Goal: Task Accomplishment & Management: Complete application form

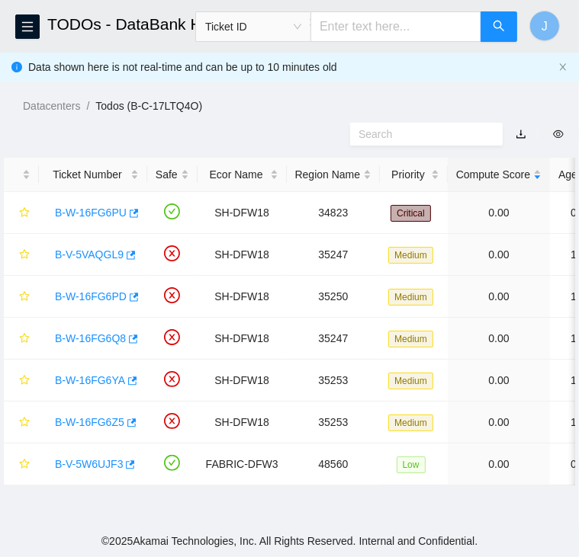
scroll to position [387, 0]
click at [411, 63] on div "Datacenters / Todos (B-C-17LTQ4O) /" at bounding box center [289, 71] width 579 height 85
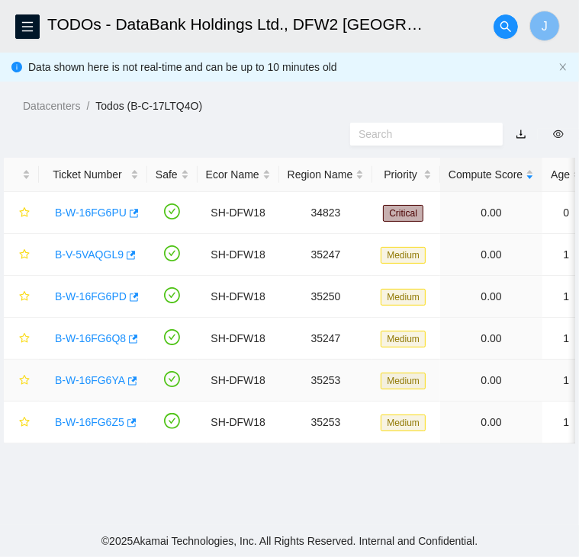
click at [88, 380] on link "B-W-16FG6YA" at bounding box center [90, 380] width 70 height 12
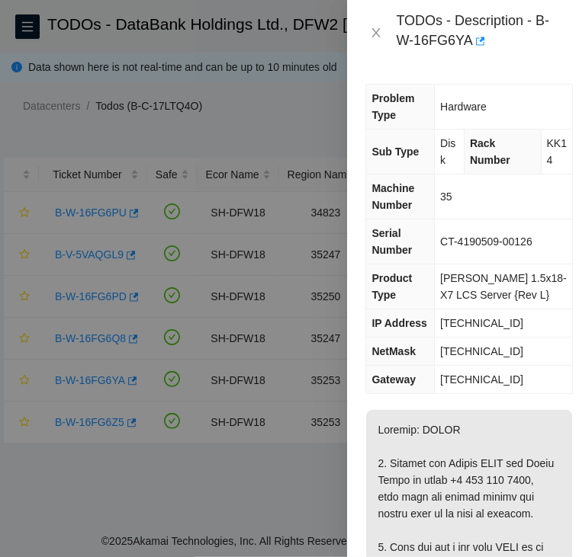
click at [305, 117] on div at bounding box center [289, 278] width 579 height 557
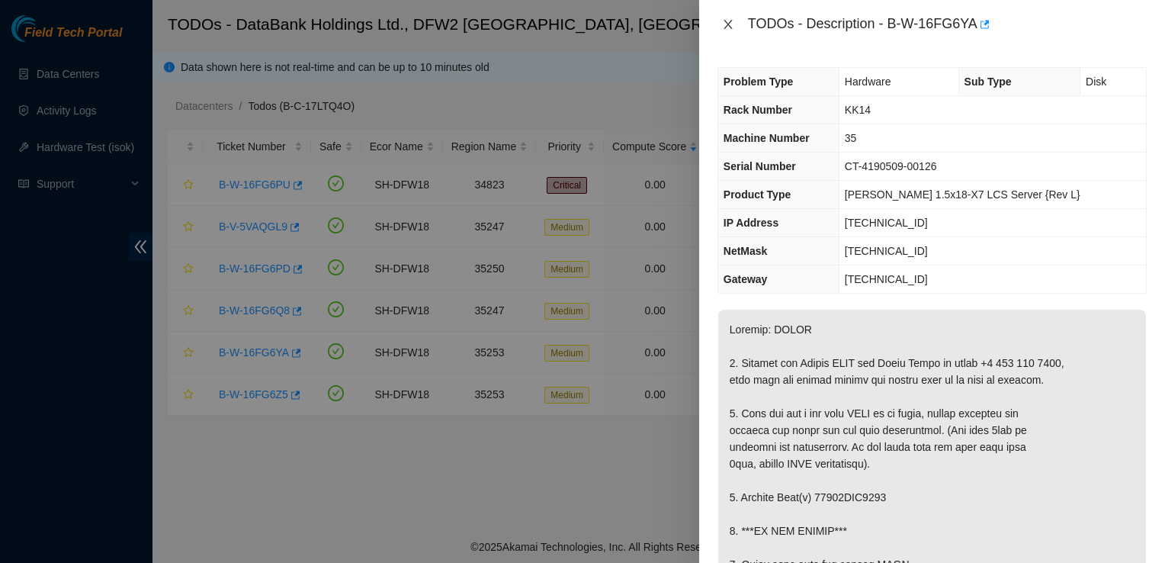
click at [578, 19] on icon "close" at bounding box center [728, 24] width 12 height 12
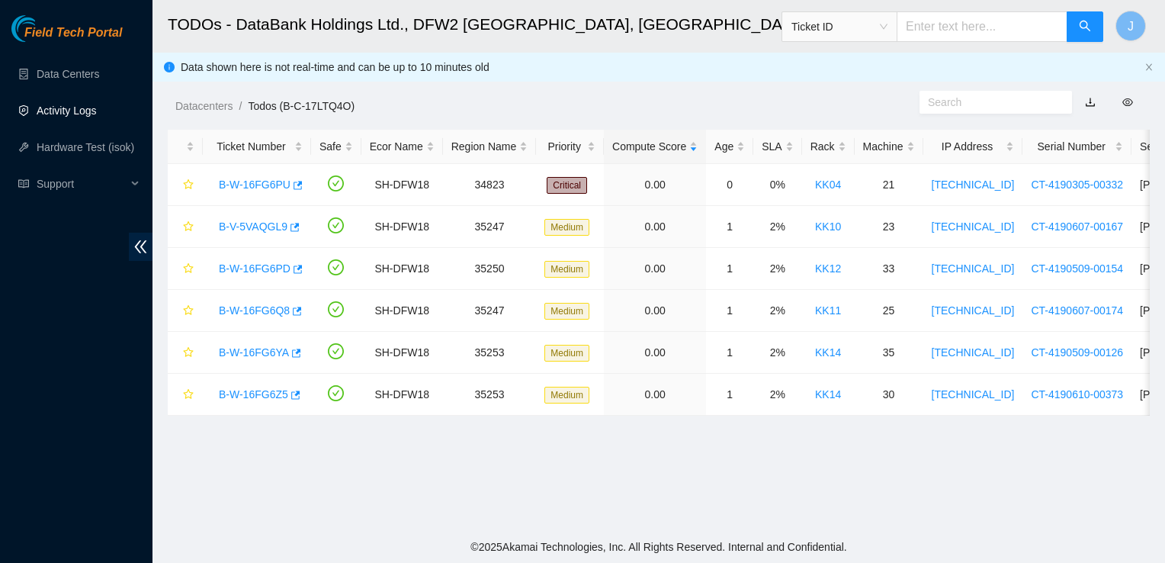
click at [84, 107] on link "Activity Logs" at bounding box center [67, 110] width 60 height 12
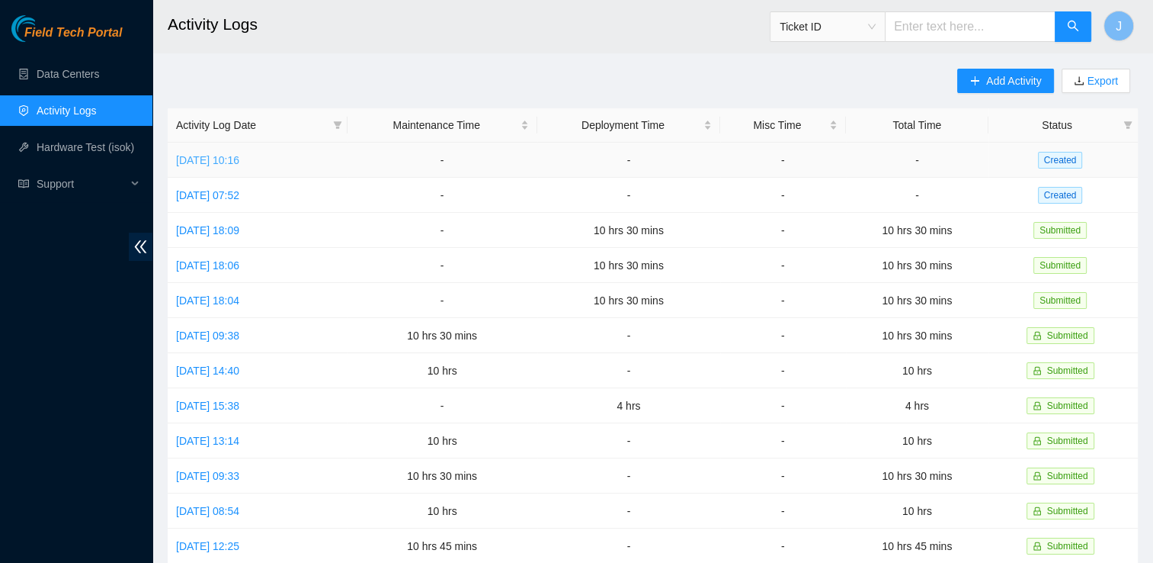
click at [233, 154] on link "[DATE] 10:16" at bounding box center [207, 160] width 63 height 12
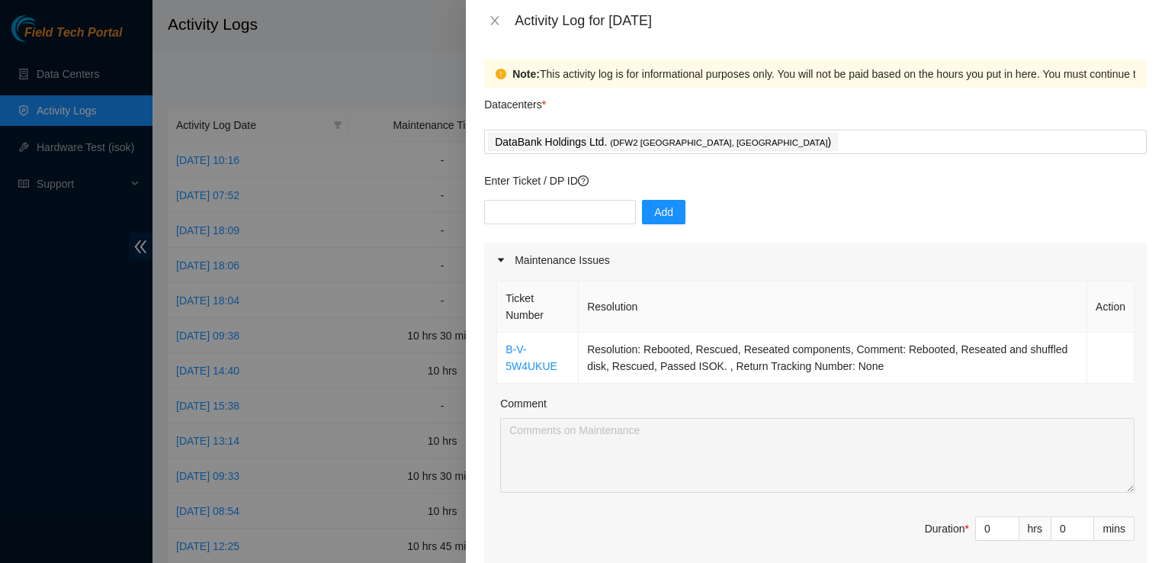
click at [98, 78] on div at bounding box center [582, 281] width 1165 height 563
drag, startPoint x: 98, startPoint y: 78, endPoint x: 499, endPoint y: 20, distance: 404.4
click at [499, 20] on div "Activity Log for [DATE] Note: This activity log is for informational purposes o…" at bounding box center [582, 281] width 1165 height 563
click at [499, 20] on icon "close" at bounding box center [495, 20] width 12 height 12
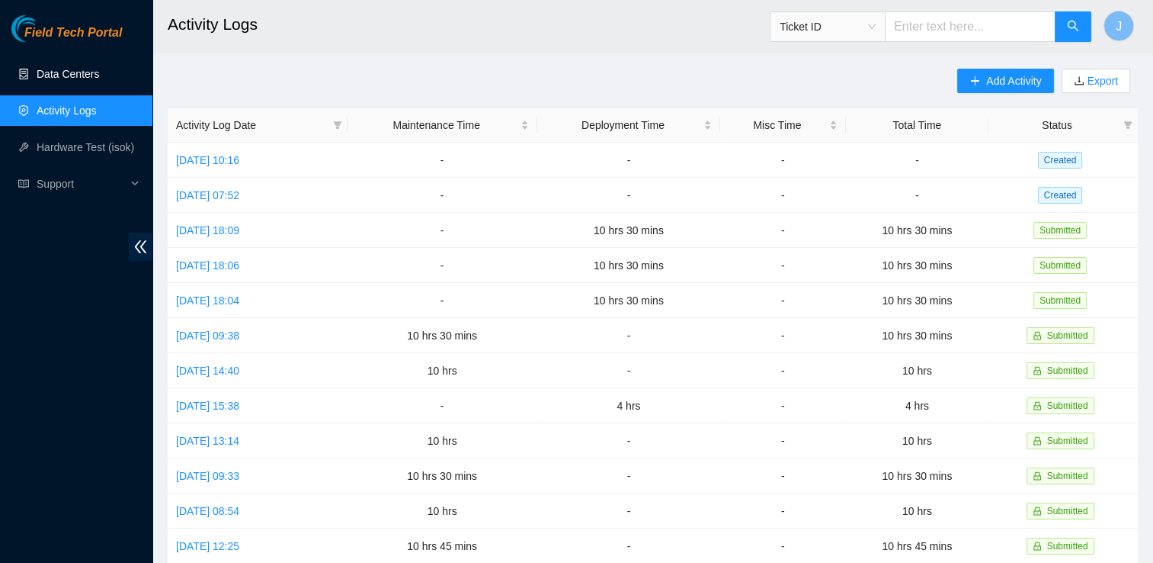
click at [60, 69] on link "Data Centers" at bounding box center [68, 74] width 63 height 12
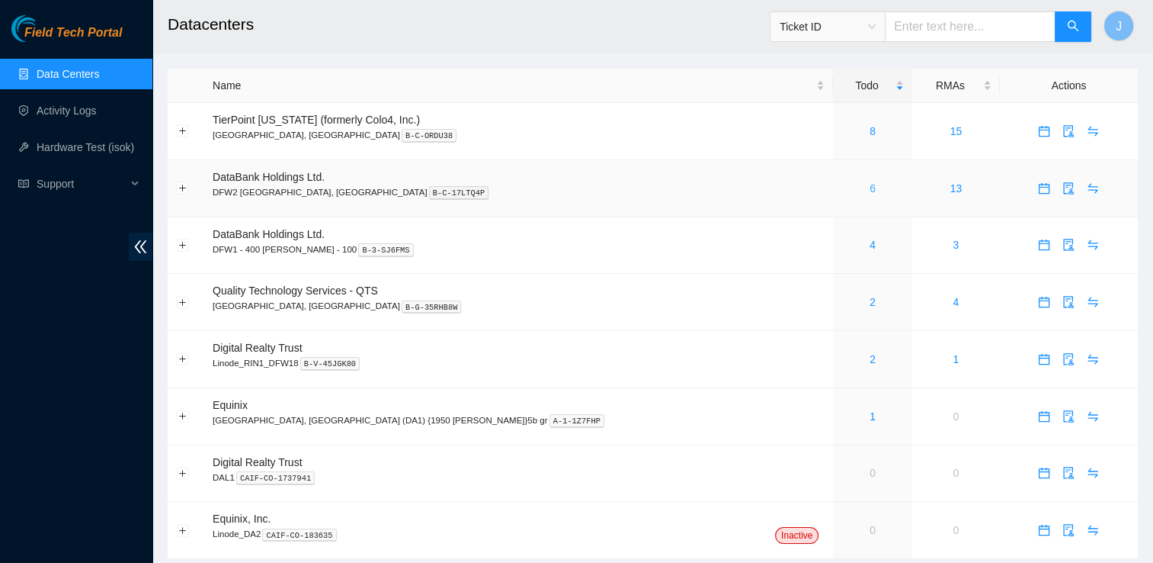
click at [578, 186] on link "6" at bounding box center [873, 188] width 6 height 12
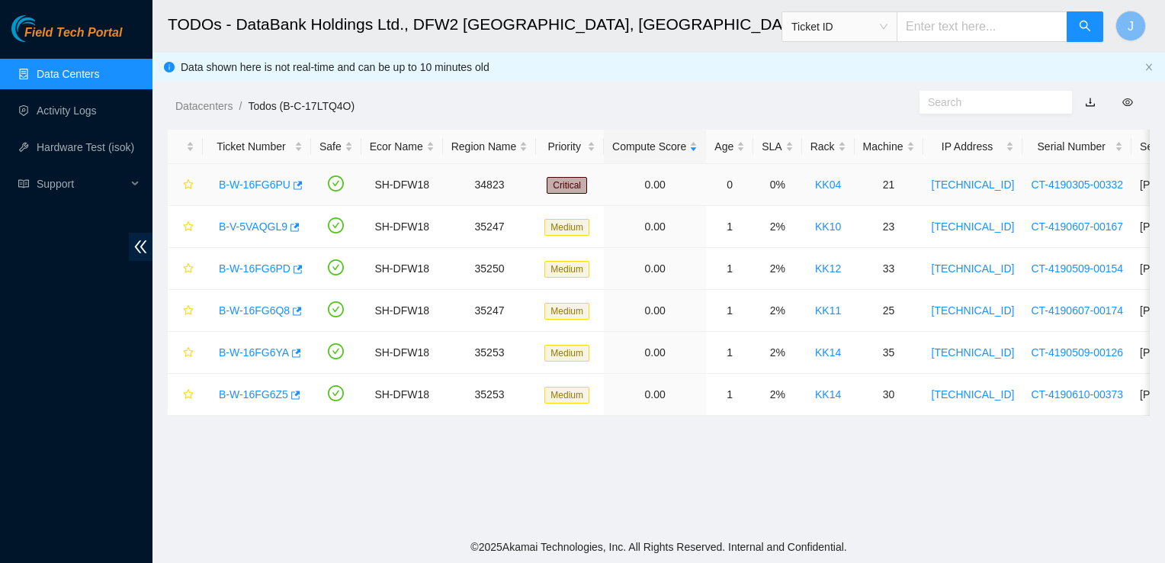
click at [256, 183] on link "B-W-16FG6PU" at bounding box center [255, 184] width 72 height 12
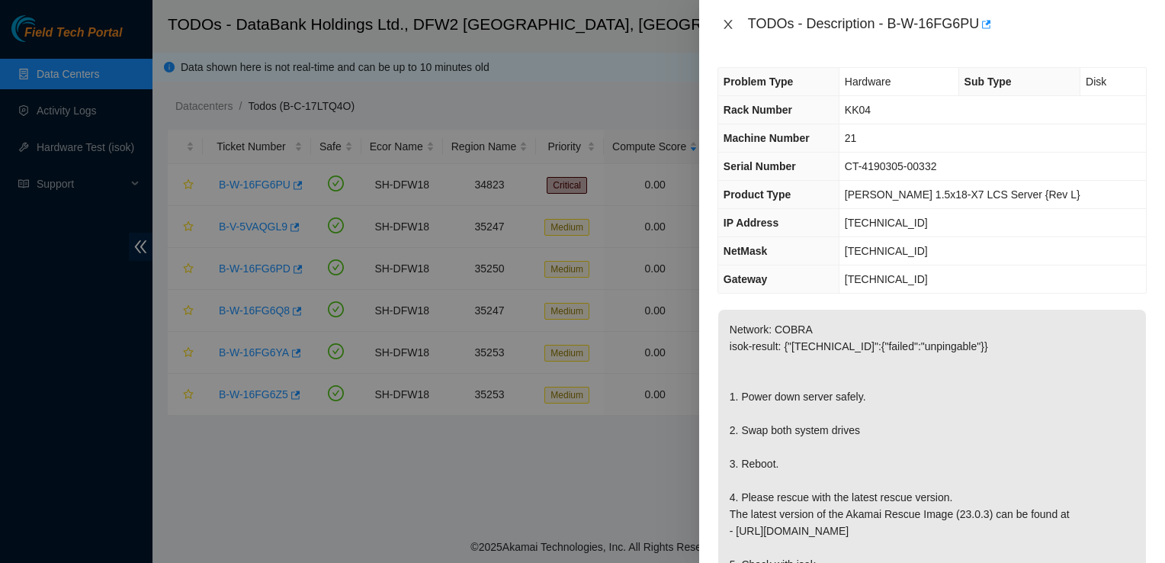
click at [578, 29] on icon "close" at bounding box center [728, 24] width 12 height 12
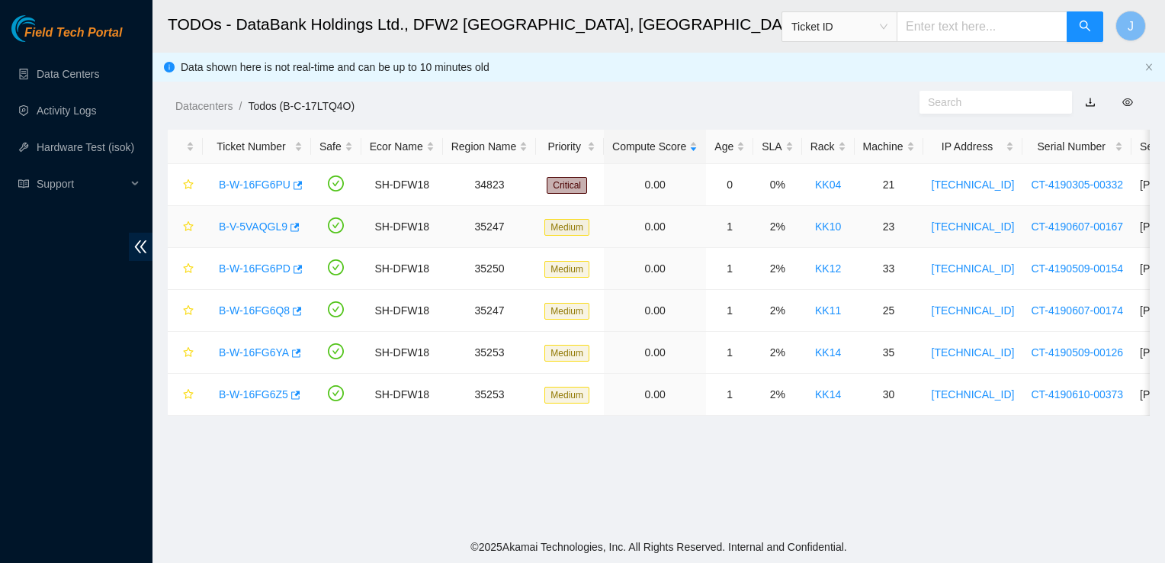
click at [263, 226] on link "B-V-5VAQGL9" at bounding box center [253, 226] width 69 height 12
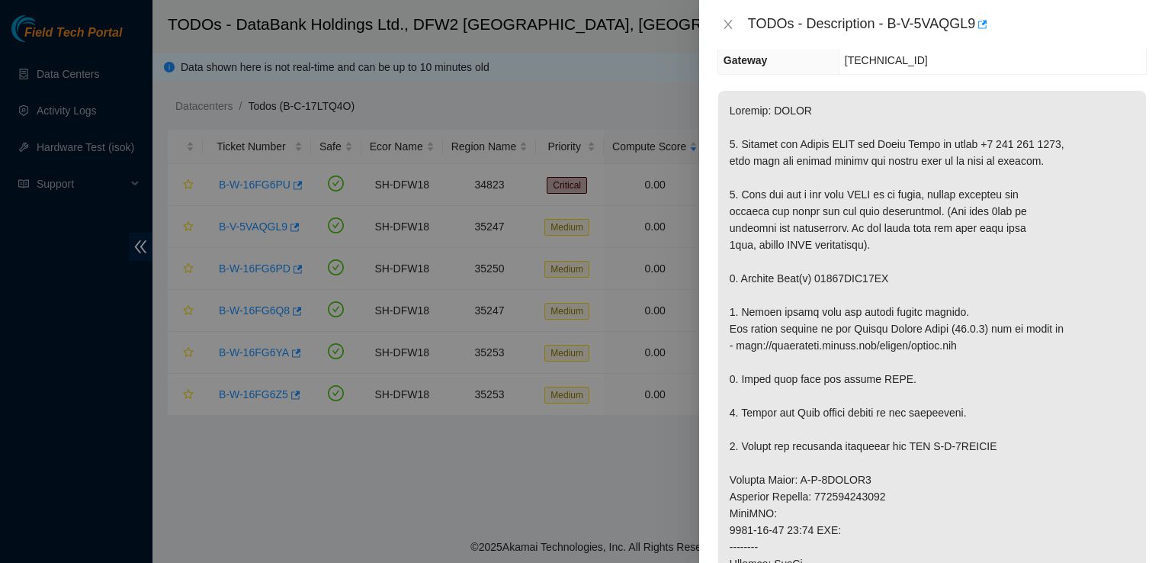
scroll to position [220, 0]
click at [734, 24] on button "Close" at bounding box center [727, 25] width 21 height 14
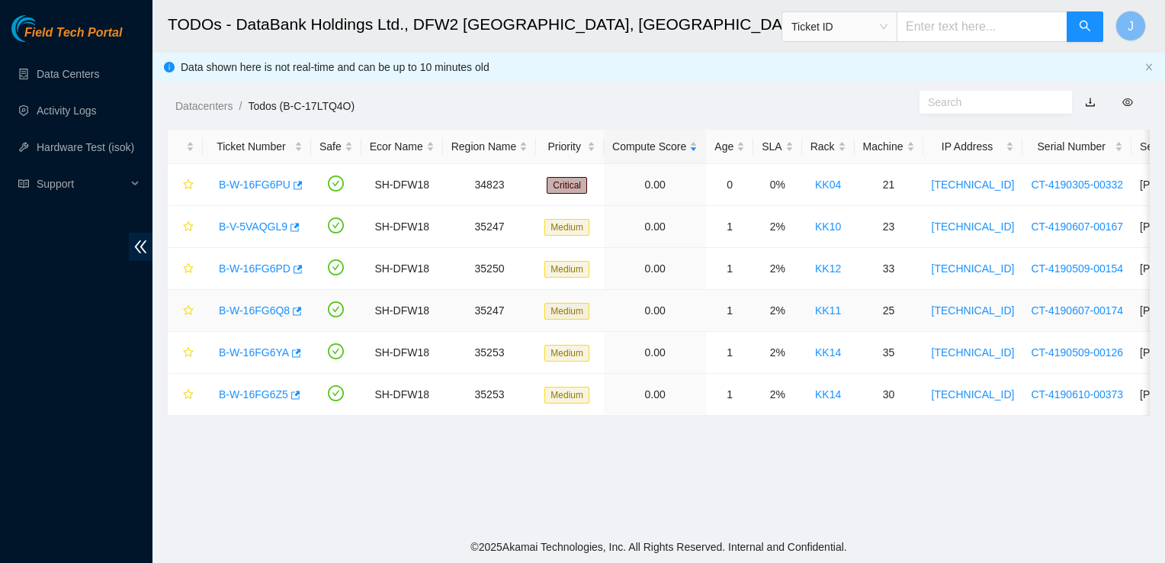
click at [264, 306] on link "B-W-16FG6Q8" at bounding box center [254, 310] width 71 height 12
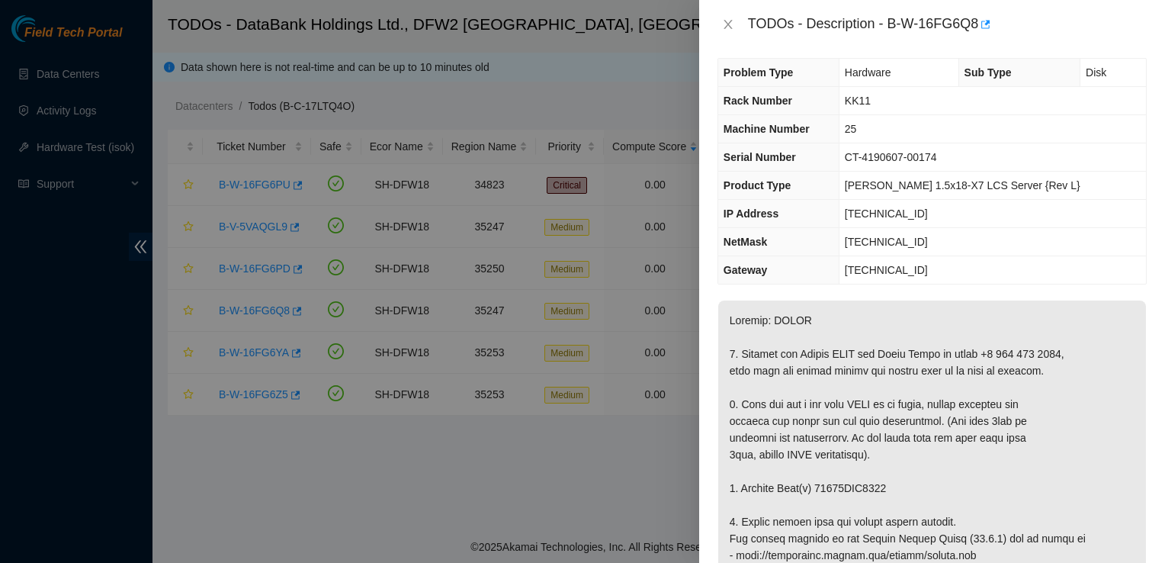
scroll to position [0, 0]
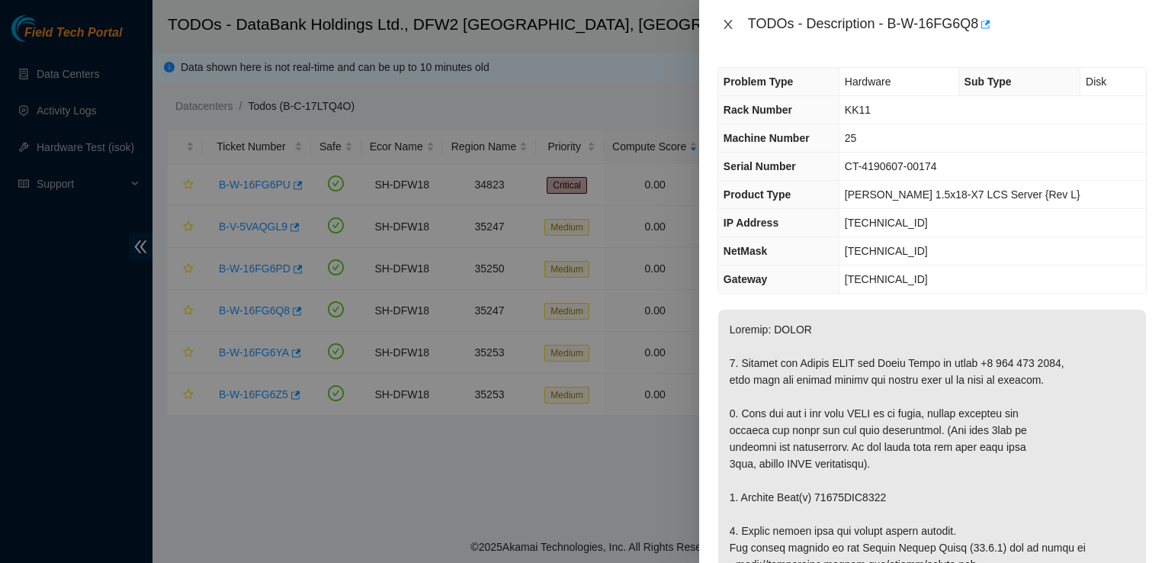
click at [726, 26] on icon "close" at bounding box center [727, 24] width 8 height 9
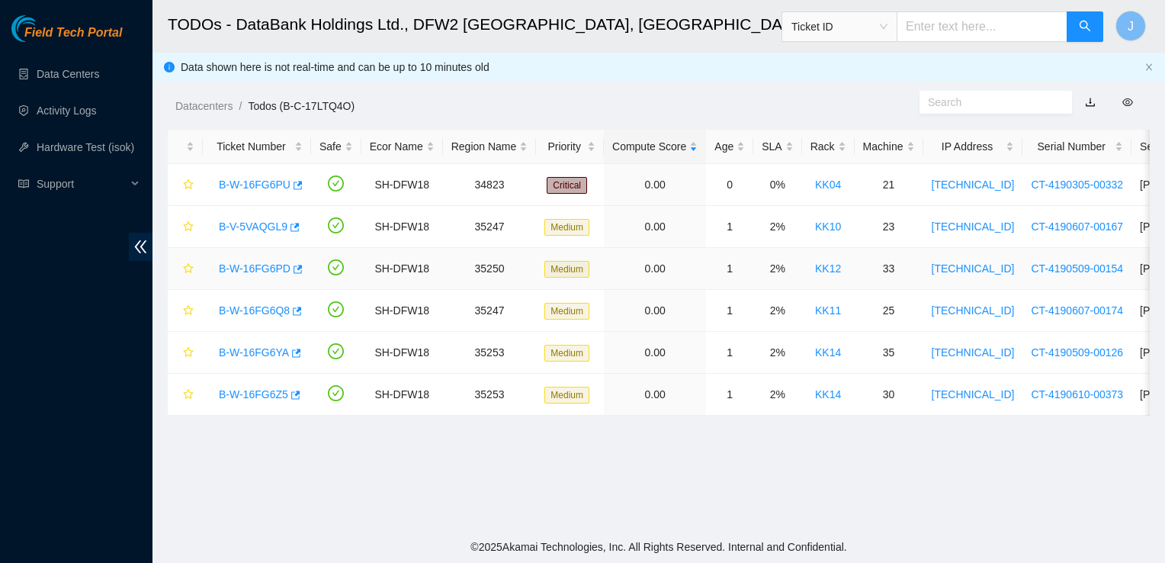
click at [236, 271] on link "B-W-16FG6PD" at bounding box center [255, 268] width 72 height 12
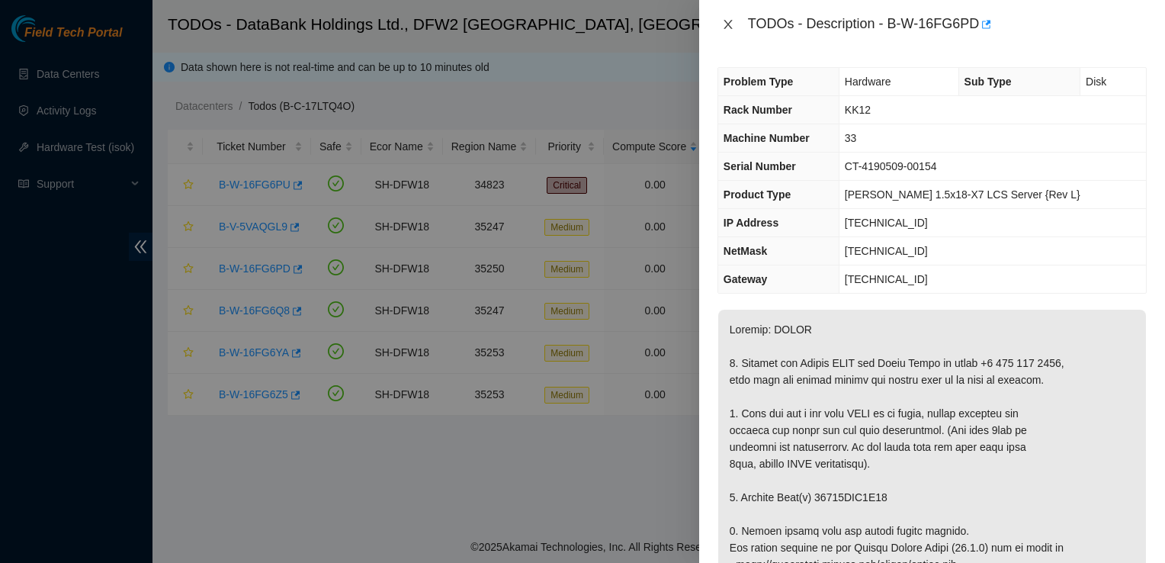
click at [723, 25] on icon "close" at bounding box center [728, 24] width 12 height 12
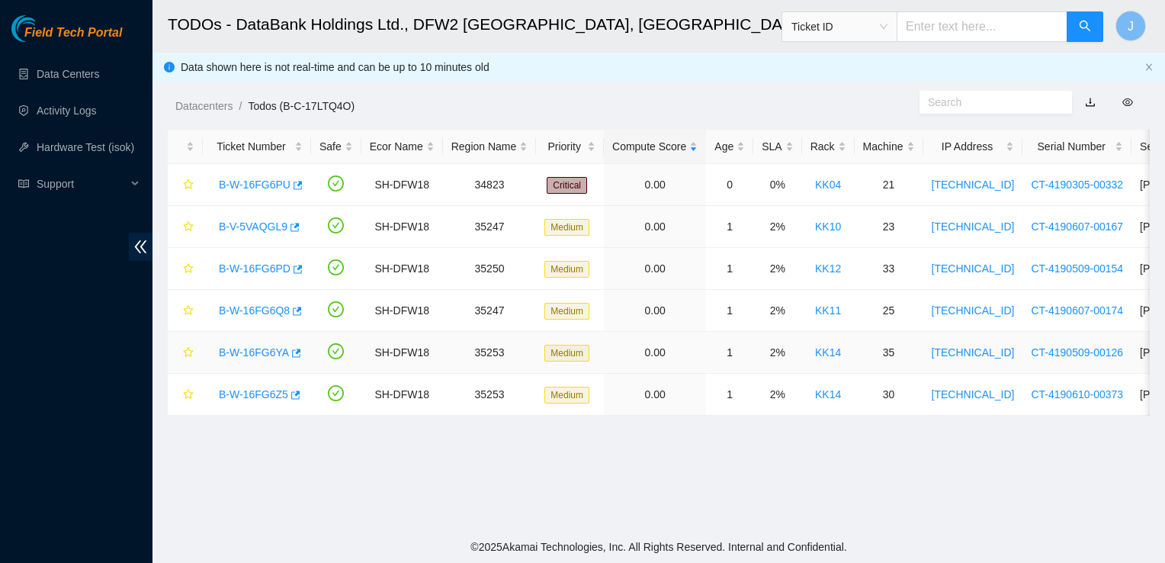
click at [274, 354] on link "B-W-16FG6YA" at bounding box center [254, 352] width 70 height 12
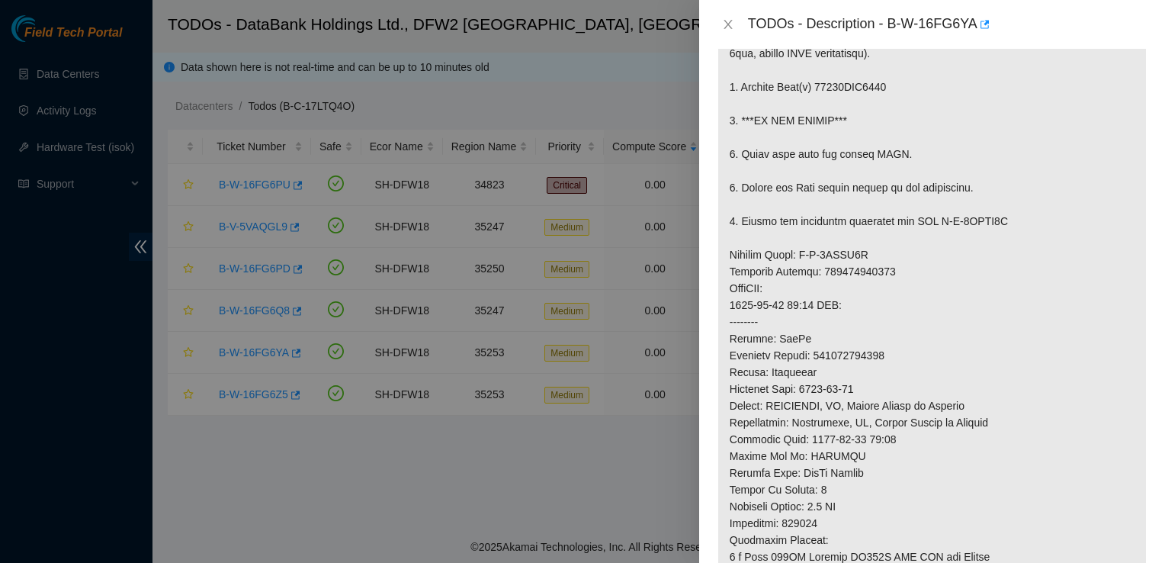
scroll to position [295, 0]
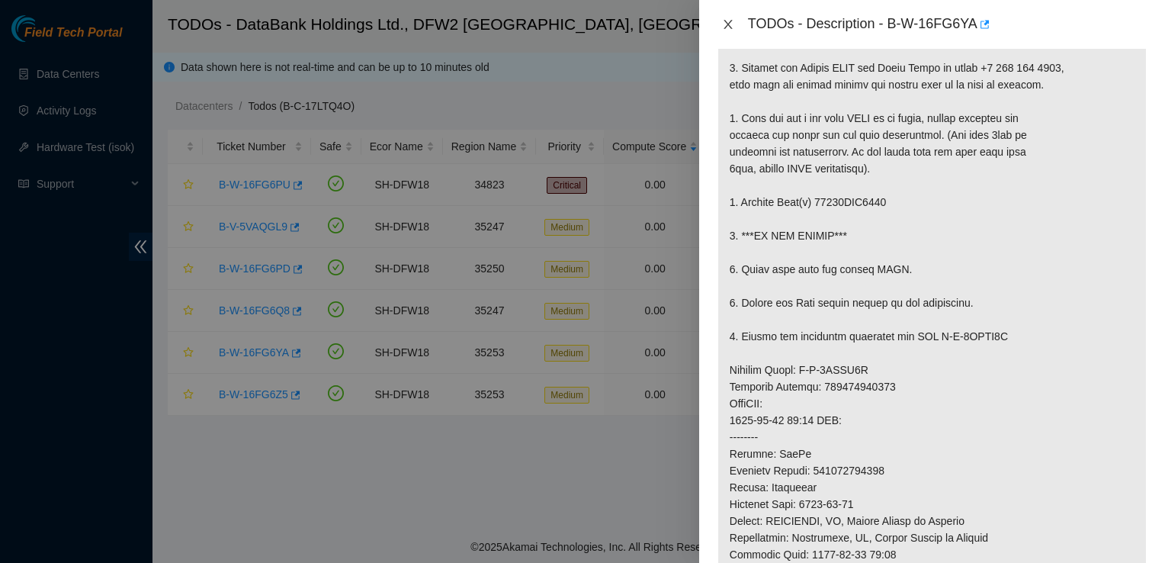
click at [724, 22] on icon "close" at bounding box center [728, 24] width 12 height 12
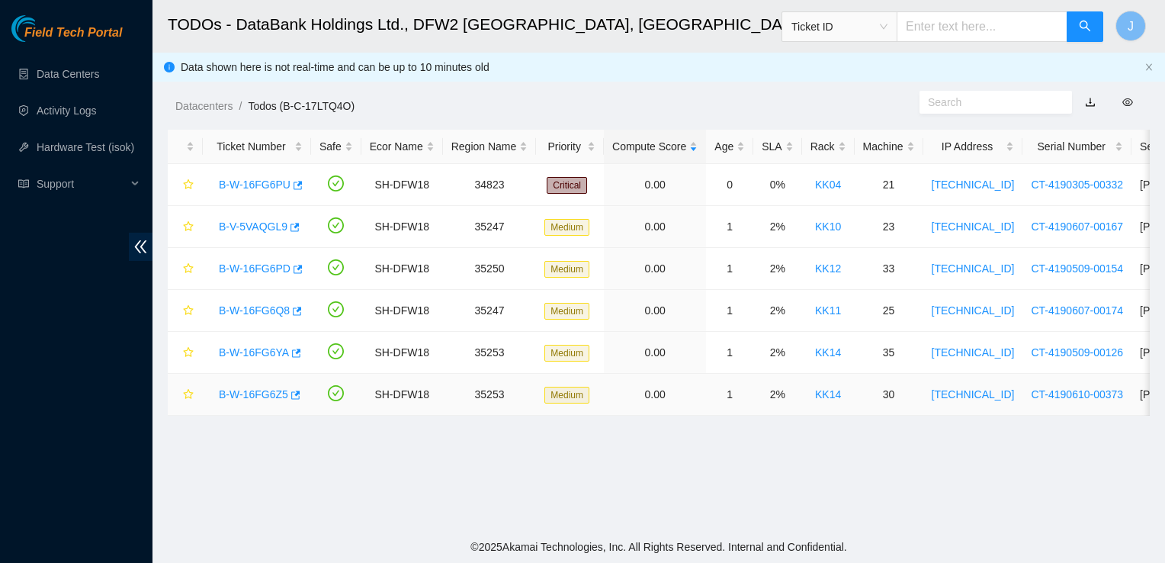
scroll to position [317, 0]
click at [249, 394] on link "B-W-16FG6Z5" at bounding box center [253, 394] width 69 height 12
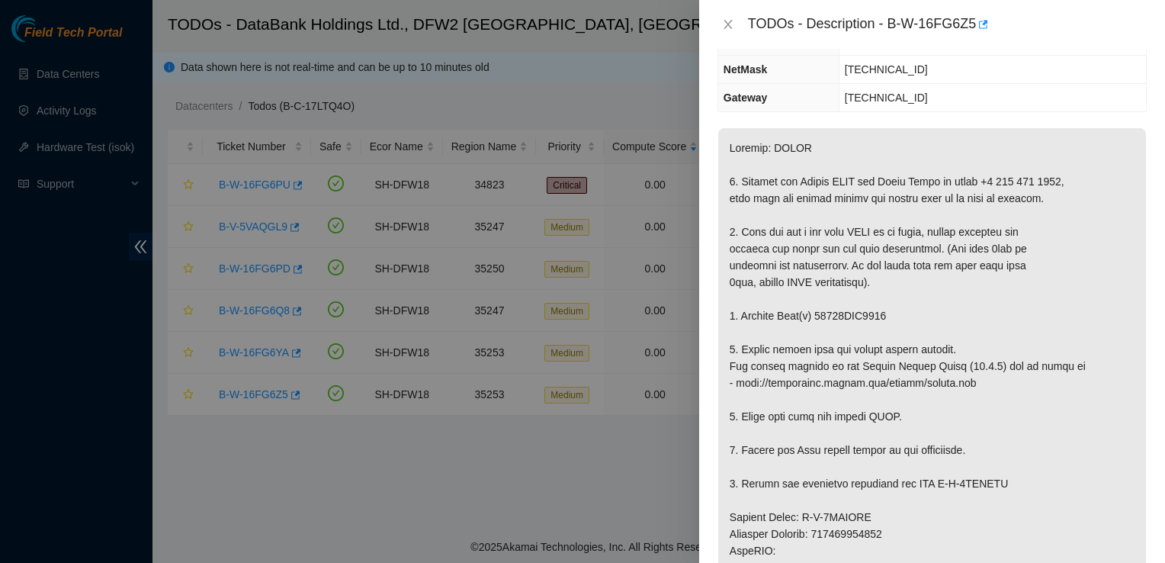
scroll to position [0, 0]
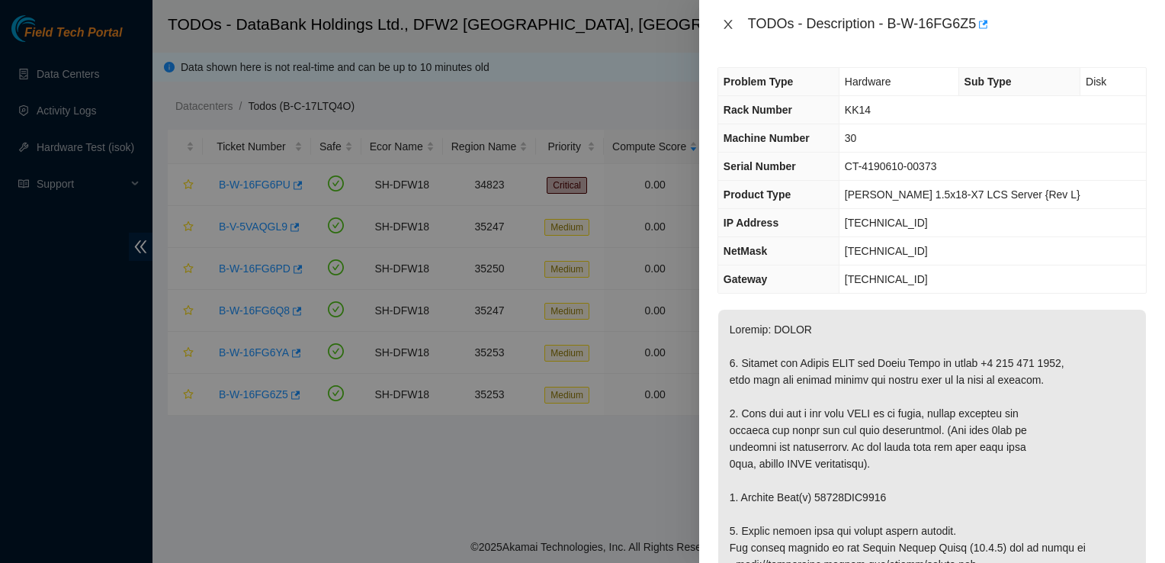
click at [726, 22] on icon "close" at bounding box center [728, 24] width 12 height 12
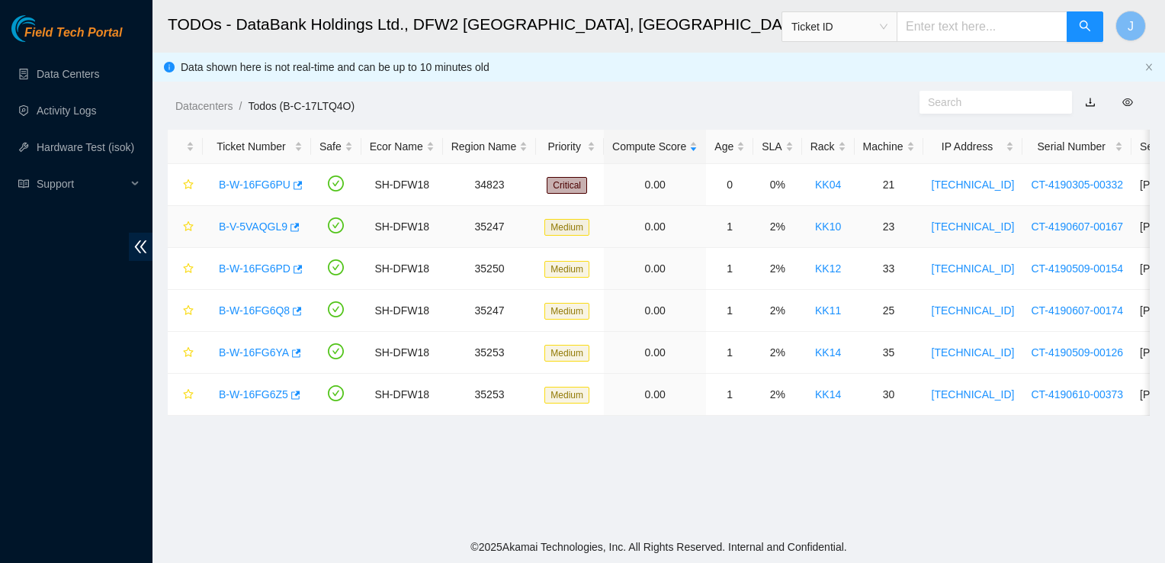
click at [251, 229] on link "B-V-5VAQGL9" at bounding box center [253, 226] width 69 height 12
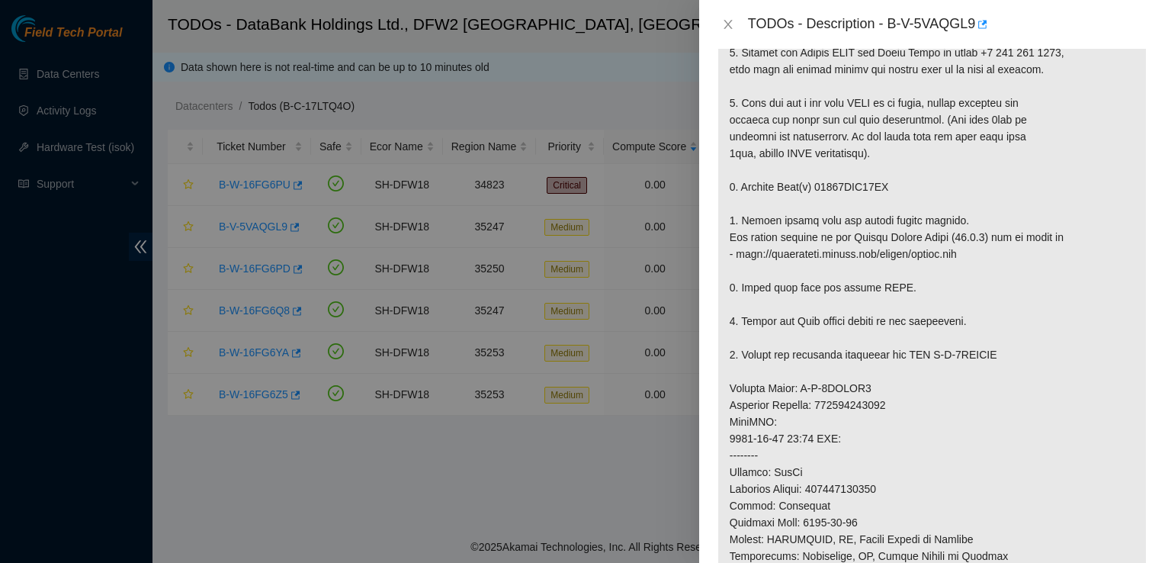
scroll to position [313, 0]
click at [1143, 271] on div "Problem Type Hardware Sub Type Disk Rack Number KK10 Machine Number 23 Serial N…" at bounding box center [932, 306] width 466 height 514
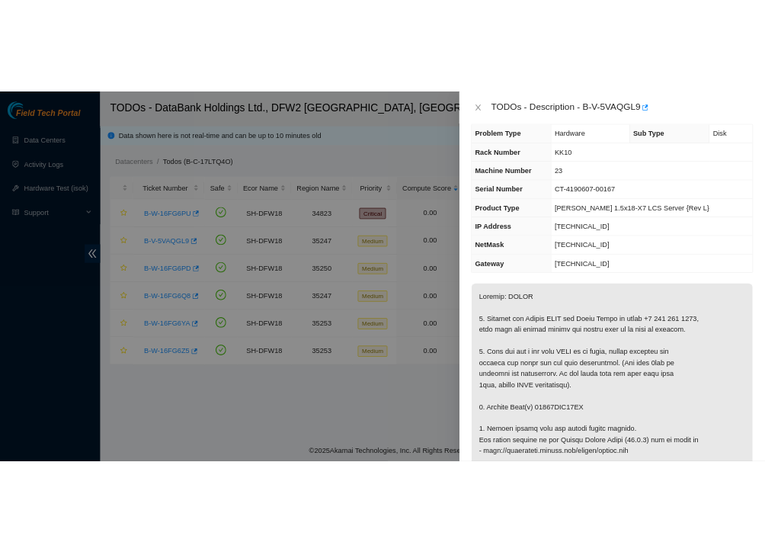
scroll to position [0, 0]
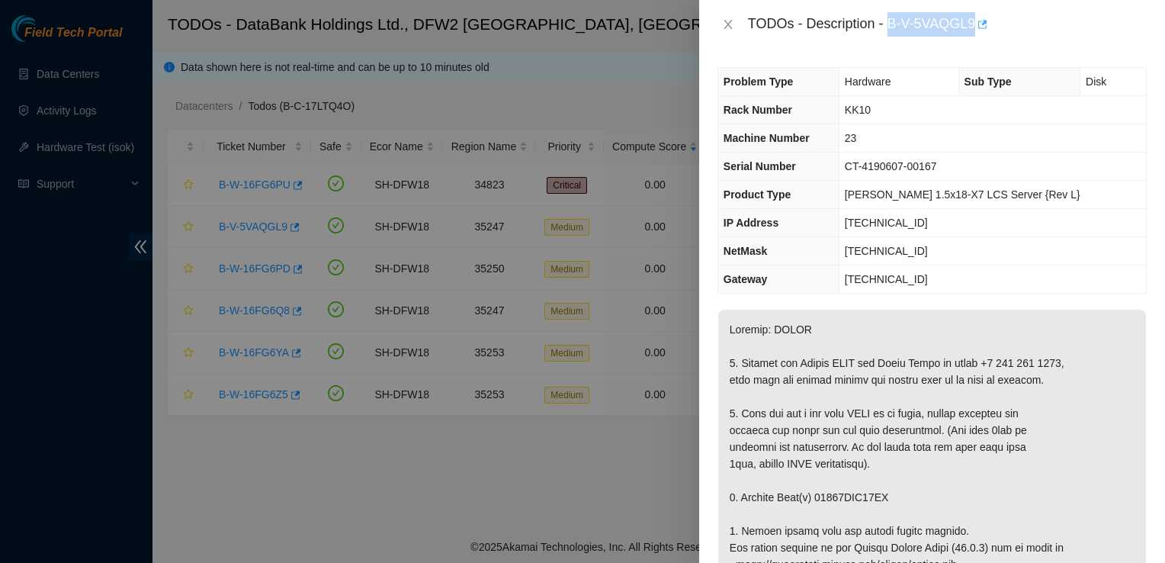
drag, startPoint x: 890, startPoint y: 23, endPoint x: 976, endPoint y: 24, distance: 85.4
click at [976, 24] on div "TODOs - Description - B-V-5VAQGL9" at bounding box center [947, 24] width 399 height 24
copy div "B-V-5VAQGL9"
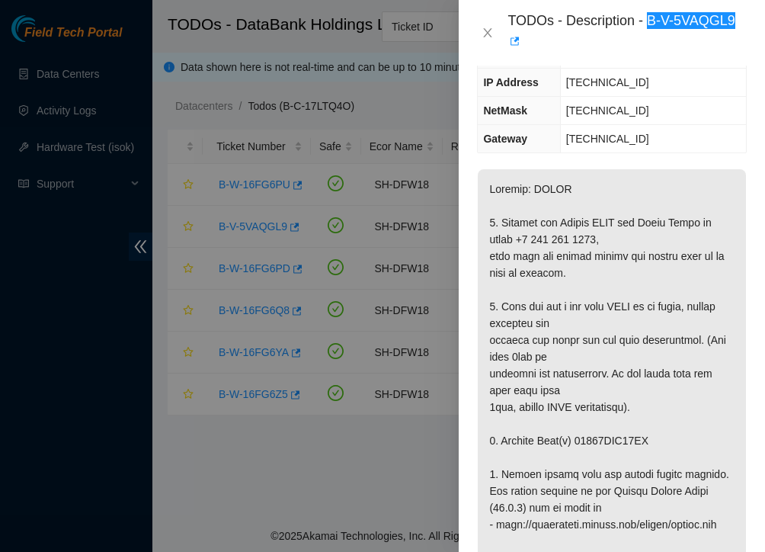
scroll to position [210, 0]
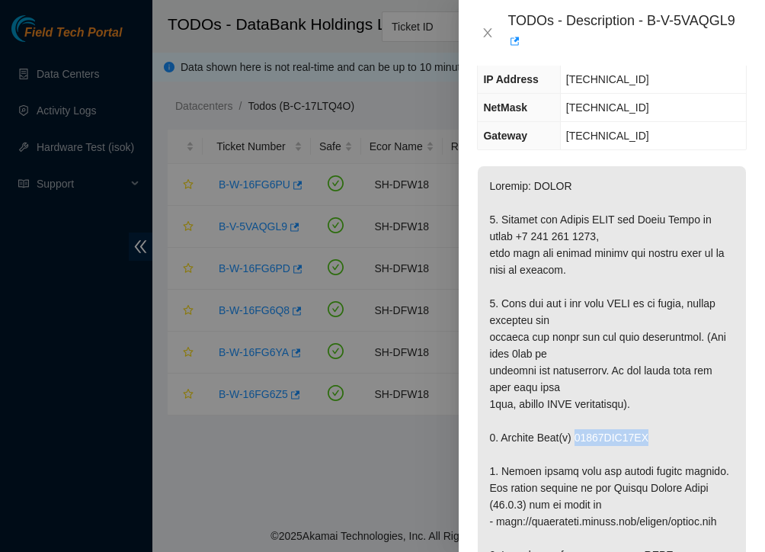
drag, startPoint x: 646, startPoint y: 419, endPoint x: 575, endPoint y: 419, distance: 71.7
copy p "18521FDB77BE"
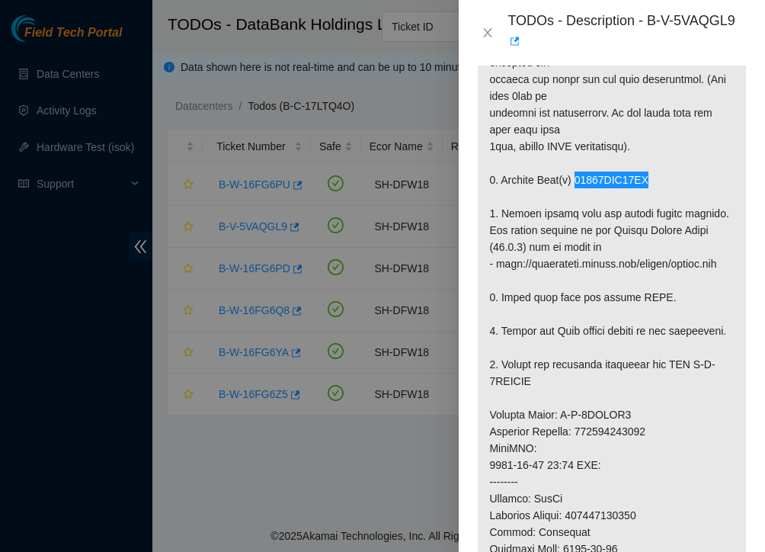
scroll to position [470, 0]
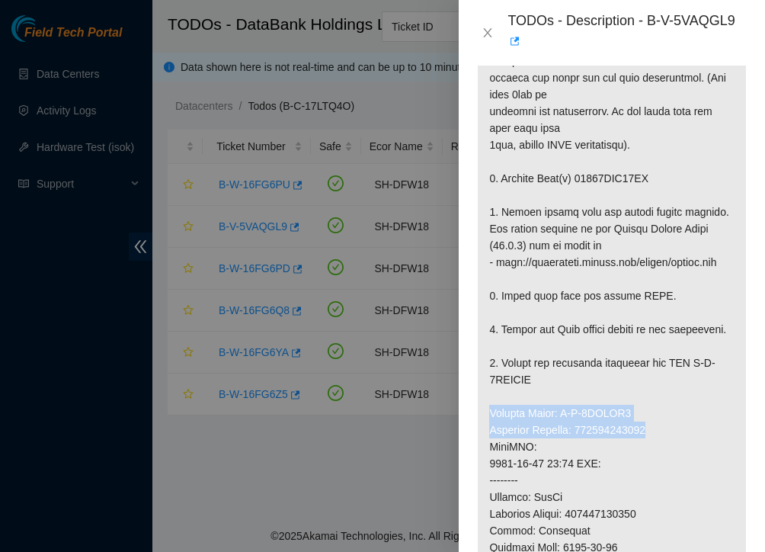
drag, startPoint x: 668, startPoint y: 425, endPoint x: 481, endPoint y: 414, distance: 187.1
click at [481, 414] on p at bounding box center [612, 396] width 268 height 979
copy p "Service Order: B-V-5VJPCF9 Tracking Numbers: 463470057296"
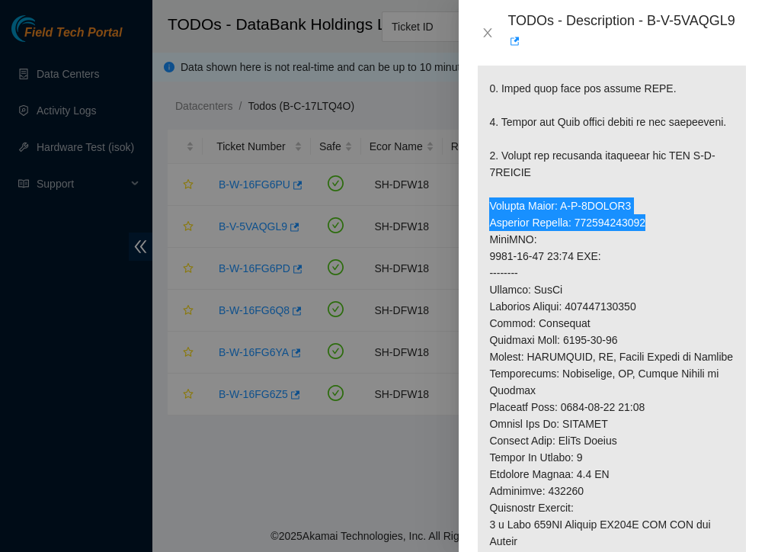
scroll to position [689, 0]
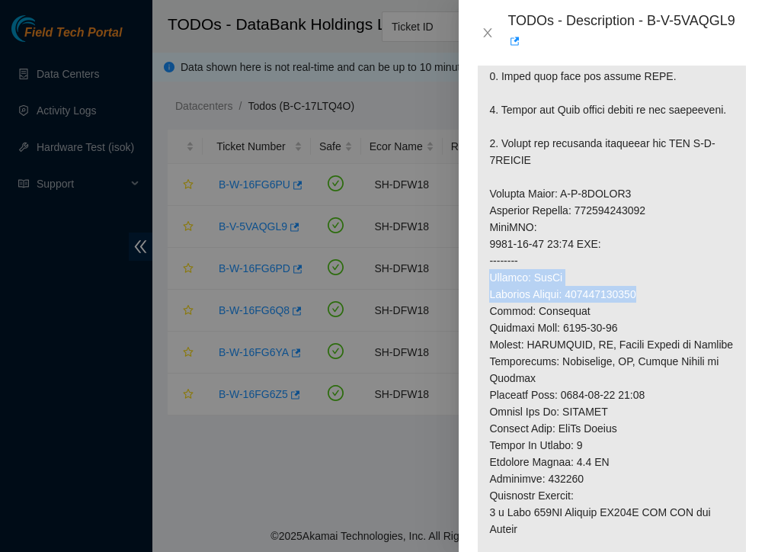
drag, startPoint x: 665, startPoint y: 292, endPoint x: 492, endPoint y: 282, distance: 172.6
click at [492, 282] on p at bounding box center [612, 176] width 268 height 979
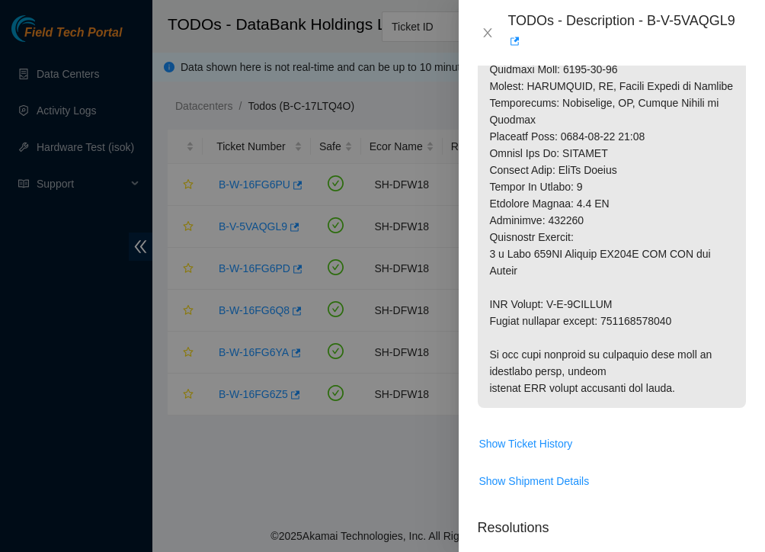
scroll to position [948, 0]
drag, startPoint x: 690, startPoint y: 332, endPoint x: 487, endPoint y: 315, distance: 203.5
copy p "RMA Return: B-V-5VJPCFK Return tracking number: 463470057300"
click at [394, 99] on div at bounding box center [382, 276] width 765 height 552
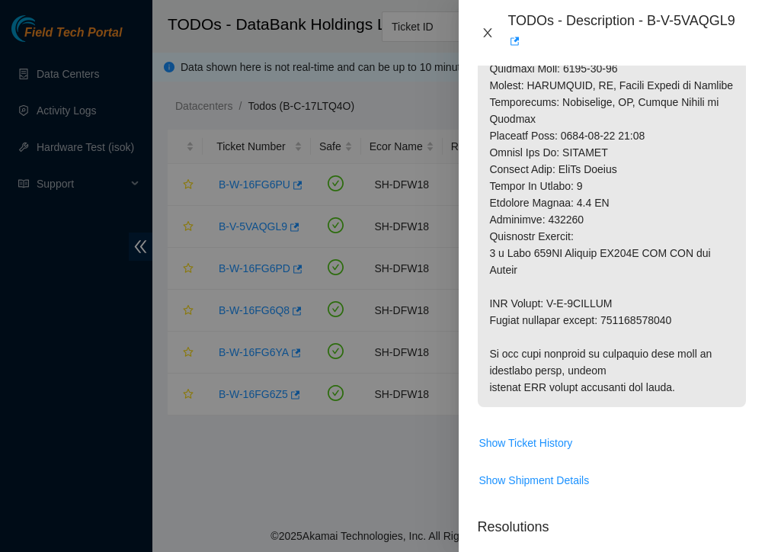
click at [489, 33] on icon "close" at bounding box center [488, 33] width 12 height 12
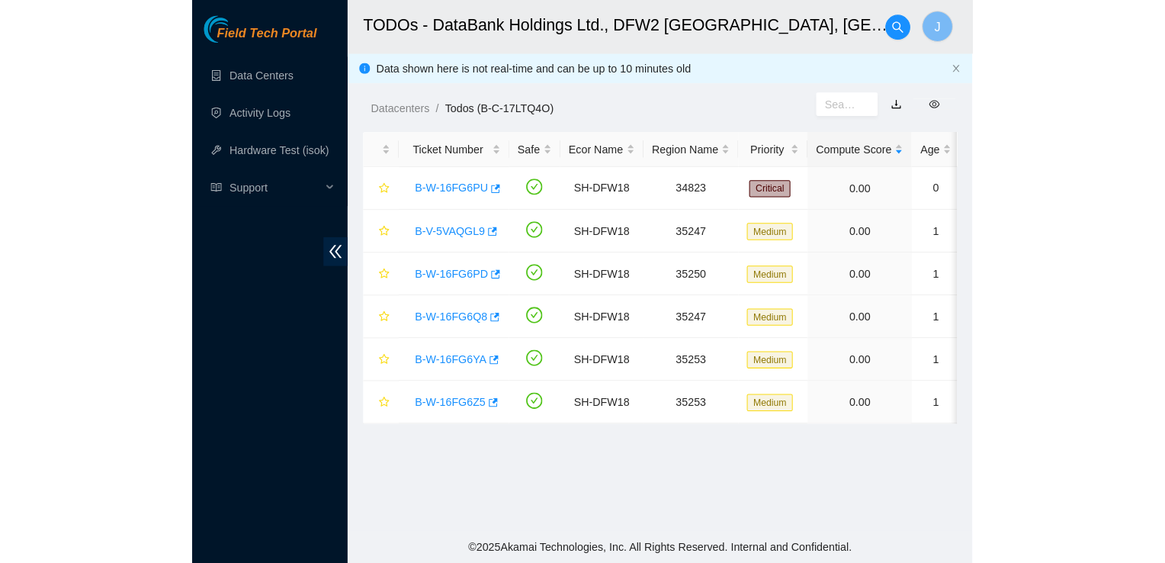
scroll to position [442, 0]
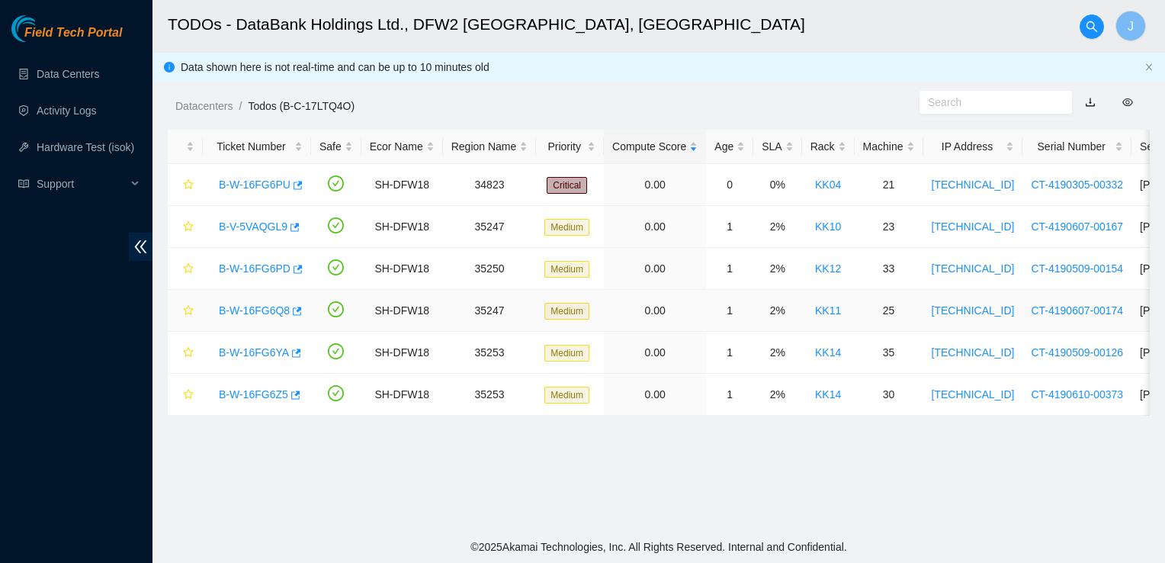
click at [255, 312] on link "B-W-16FG6Q8" at bounding box center [254, 310] width 71 height 12
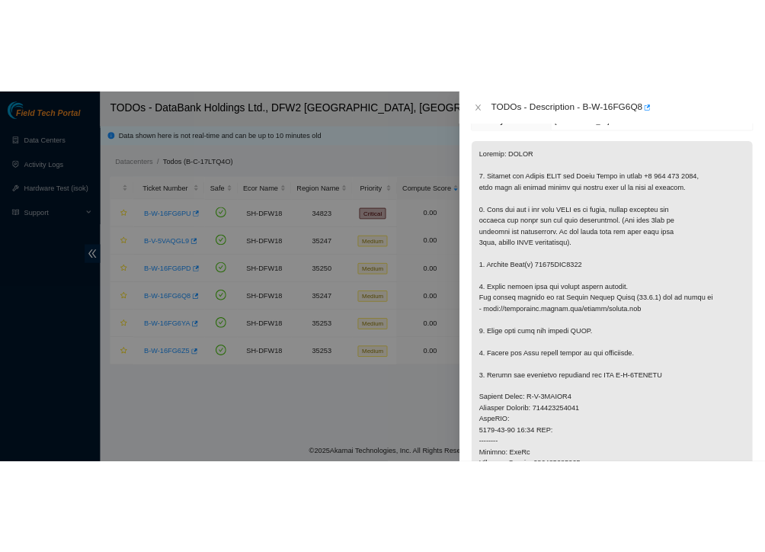
scroll to position [0, 0]
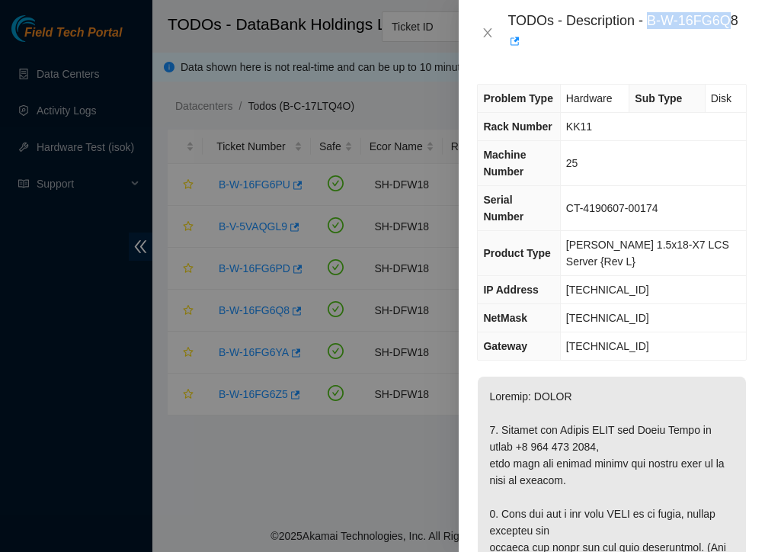
drag, startPoint x: 646, startPoint y: 24, endPoint x: 732, endPoint y: 27, distance: 85.5
click at [732, 27] on div "TODOs - Description - B-W-16FG6Q8" at bounding box center [627, 32] width 239 height 41
drag, startPoint x: 732, startPoint y: 27, endPoint x: 741, endPoint y: 21, distance: 11.0
click at [741, 21] on div "TODOs - Description - B-W-16FG6Q8" at bounding box center [627, 32] width 239 height 41
drag, startPoint x: 741, startPoint y: 21, endPoint x: 649, endPoint y: 21, distance: 91.5
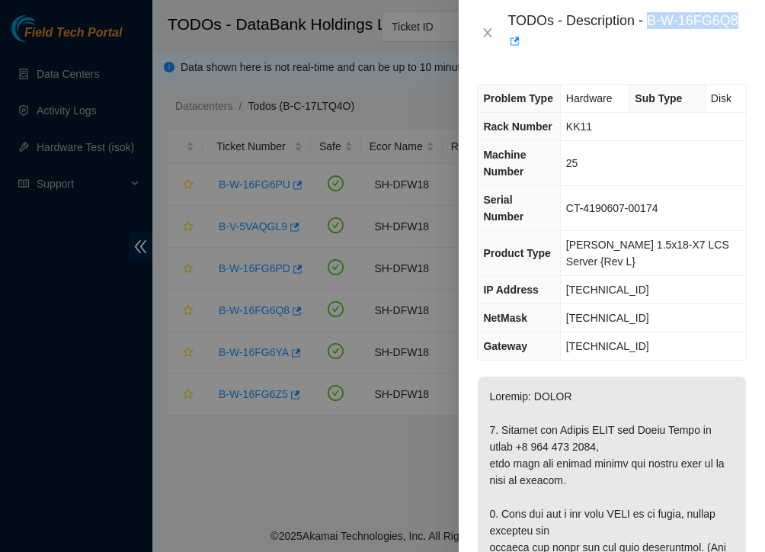
click at [649, 21] on div "TODOs - Description - B-W-16FG6Q8" at bounding box center [627, 32] width 239 height 41
copy div "B-W-16FG6Q8"
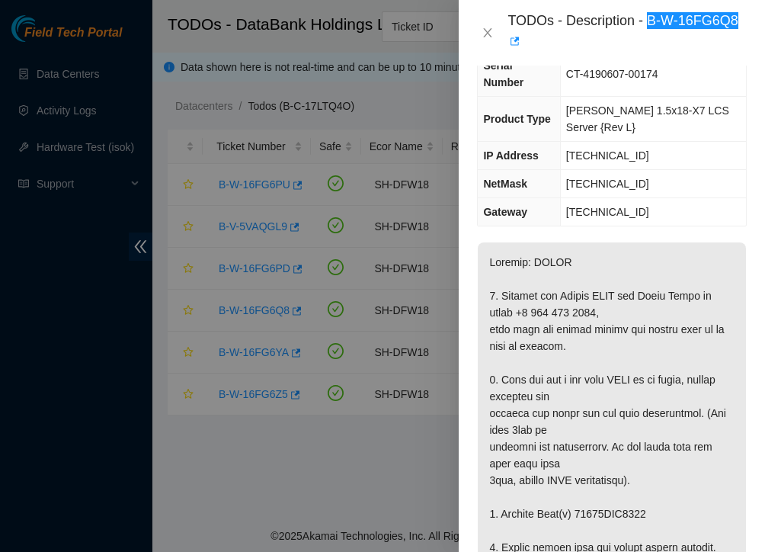
scroll to position [145, 0]
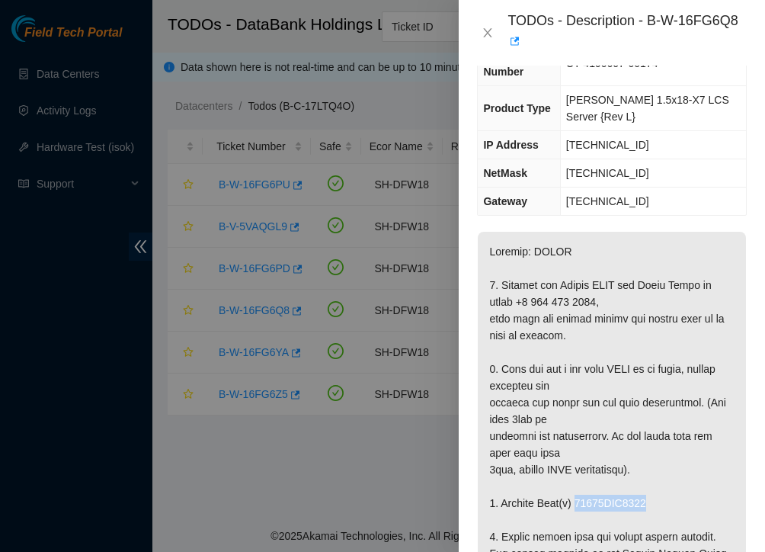
drag, startPoint x: 646, startPoint y: 487, endPoint x: 572, endPoint y: 484, distance: 73.2
copy p "18521FDB8315"
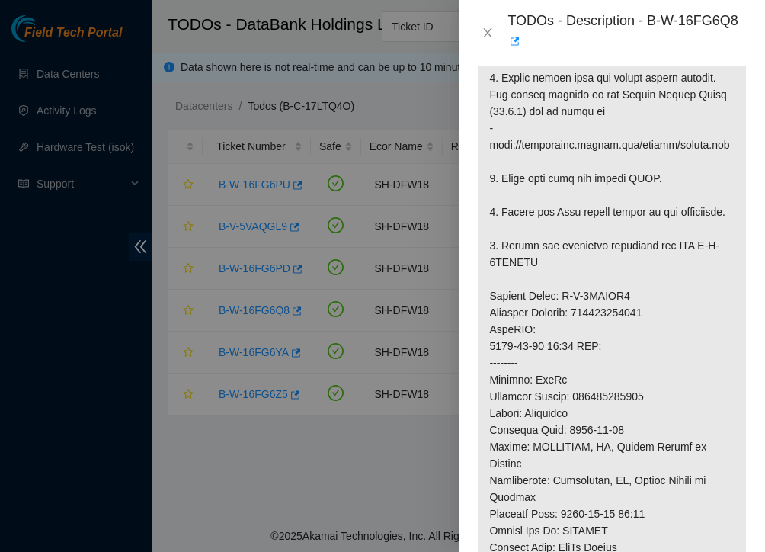
scroll to position [609, 0]
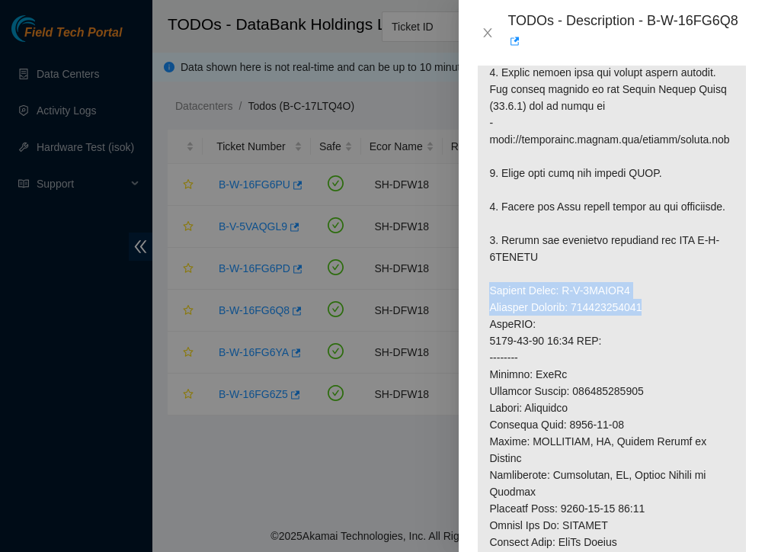
drag, startPoint x: 665, startPoint y: 286, endPoint x: 490, endPoint y: 268, distance: 175.5
click at [490, 268] on p at bounding box center [612, 273] width 268 height 1012
copy p "Service Order: B-V-5VJPCI4 Tracking Numbers: 463470057230"
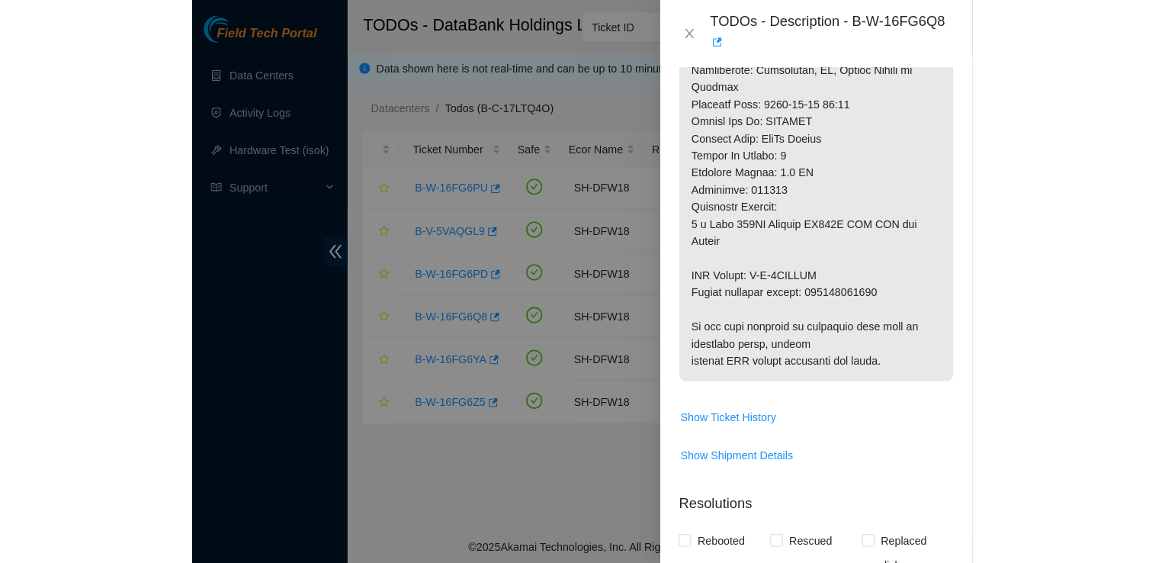
scroll to position [954, 0]
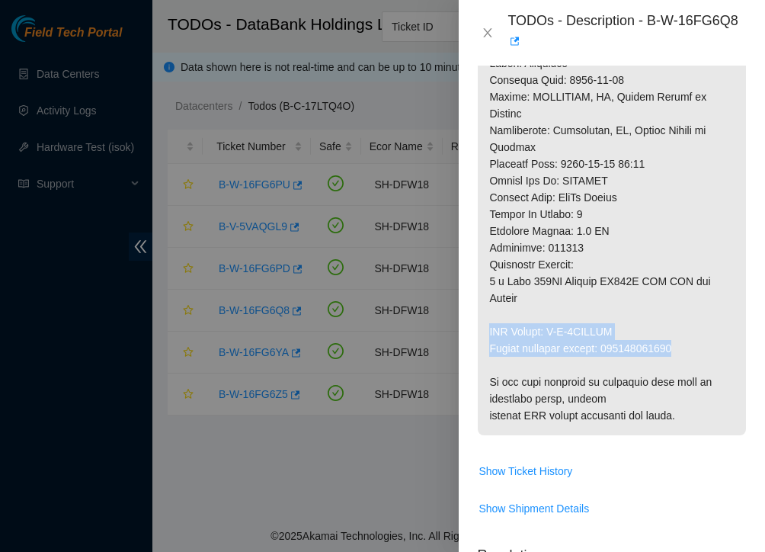
drag, startPoint x: 681, startPoint y: 326, endPoint x: 483, endPoint y: 312, distance: 197.9
copy p "RMA Return: B-V-5VJPCID Return tracking number: 463470057241"
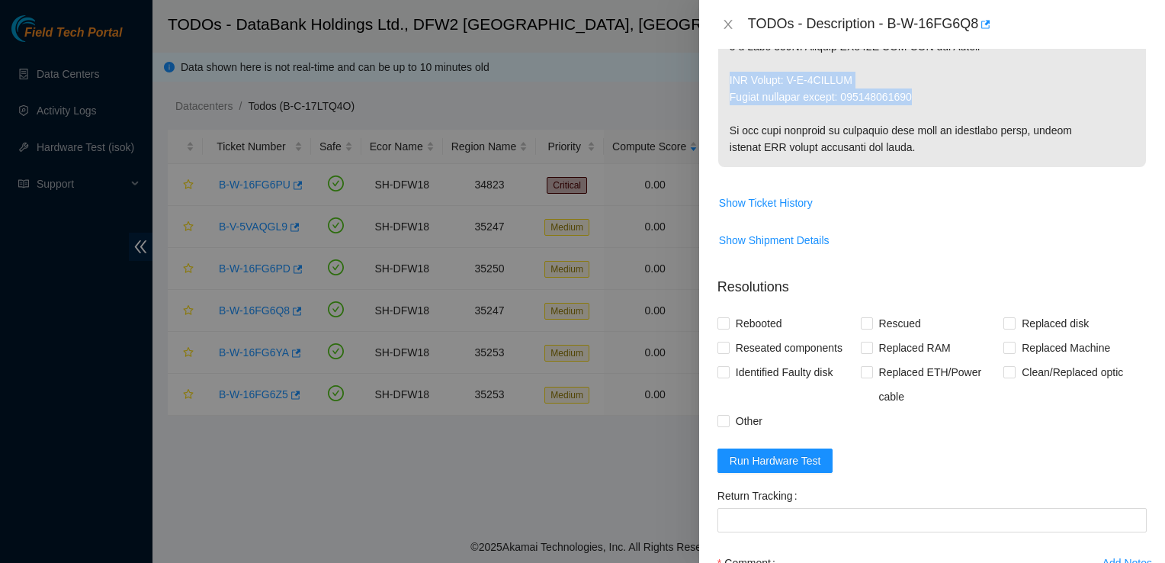
scroll to position [920, 0]
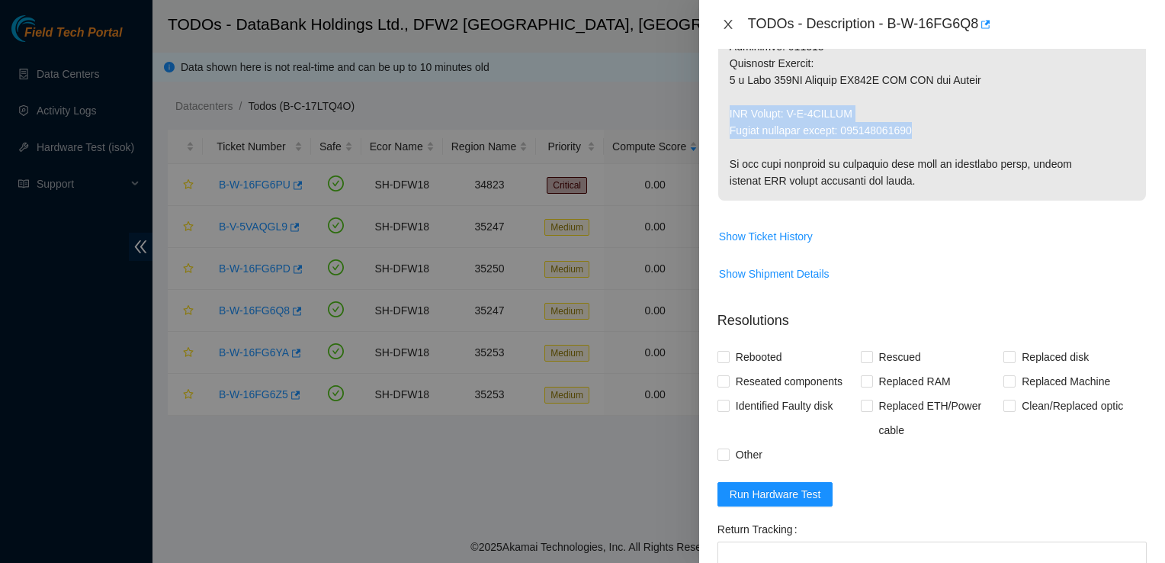
click at [730, 23] on icon "close" at bounding box center [728, 24] width 12 height 12
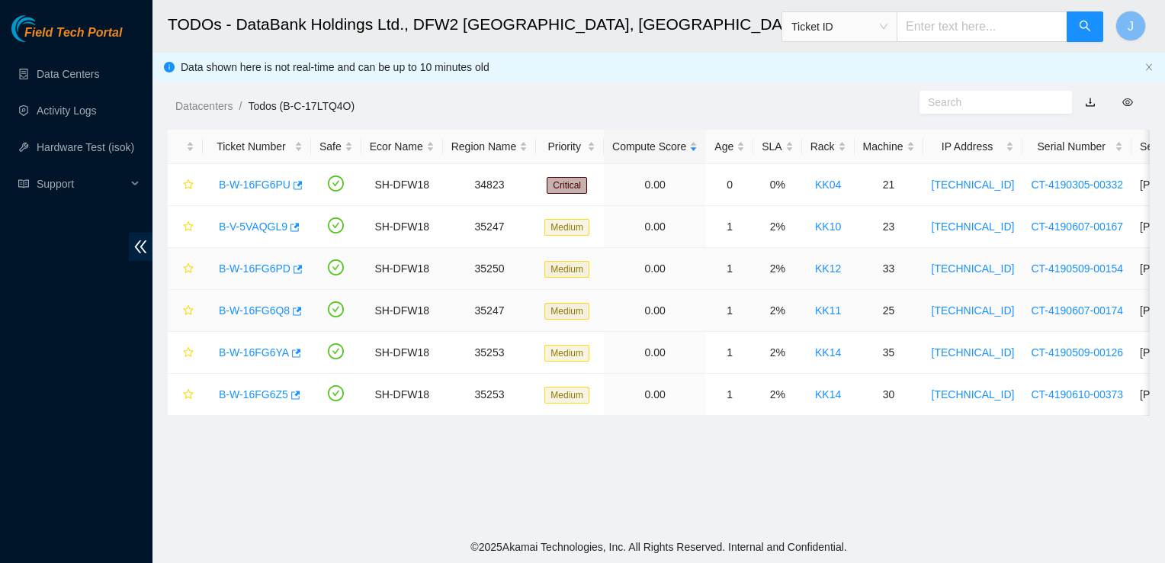
scroll to position [442, 0]
click at [263, 266] on link "B-W-16FG6PD" at bounding box center [255, 268] width 72 height 12
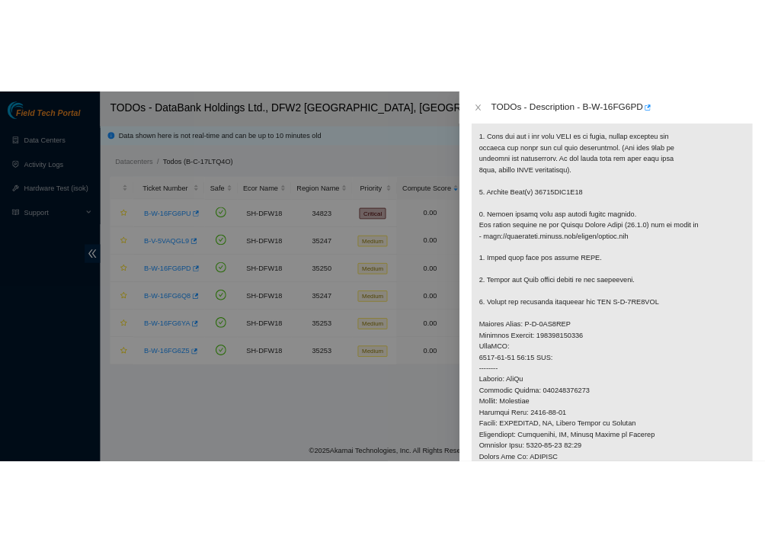
scroll to position [0, 0]
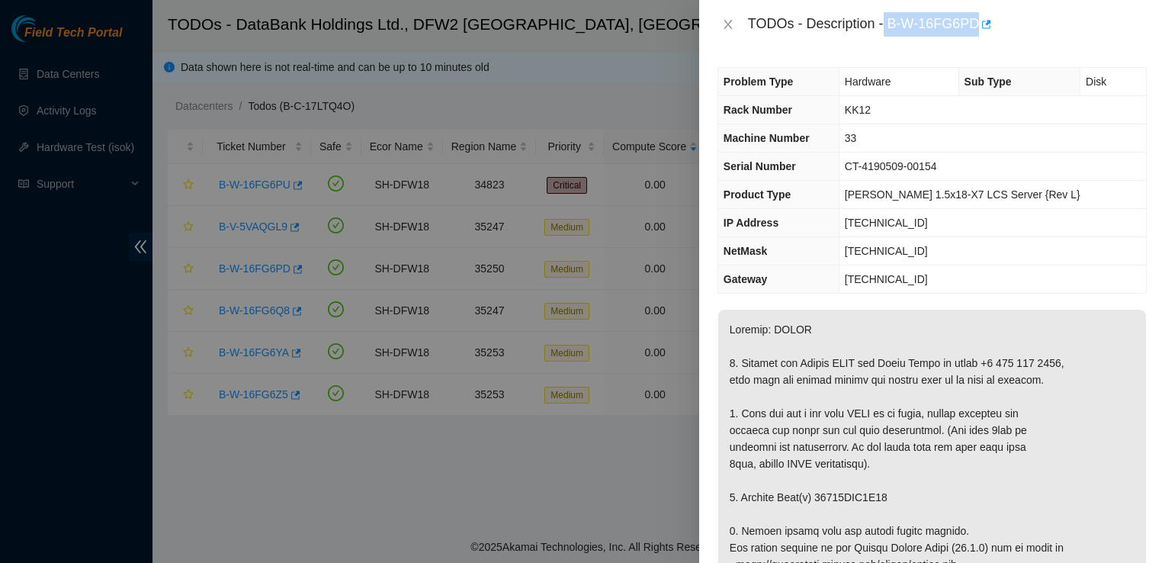
drag, startPoint x: 885, startPoint y: 23, endPoint x: 980, endPoint y: 43, distance: 96.6
click at [980, 43] on div "TODOs - Description - B-W-16FG6PD" at bounding box center [932, 24] width 466 height 49
copy div "B-W-16FG6PD"
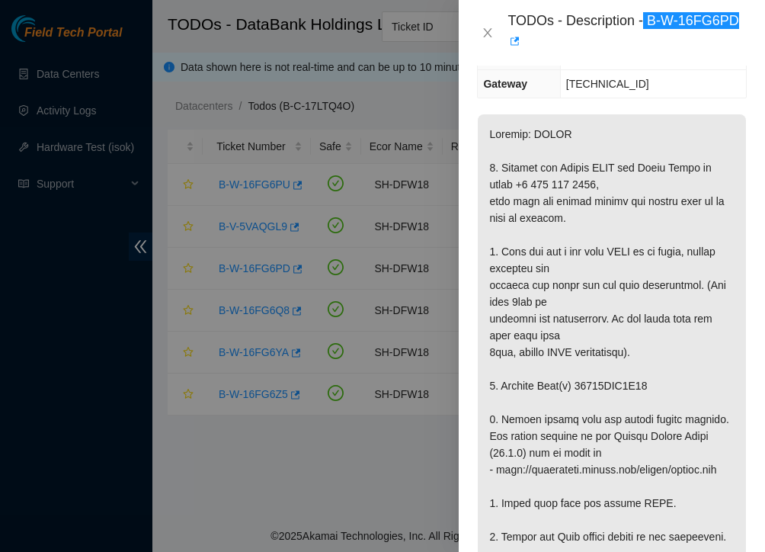
scroll to position [276, 0]
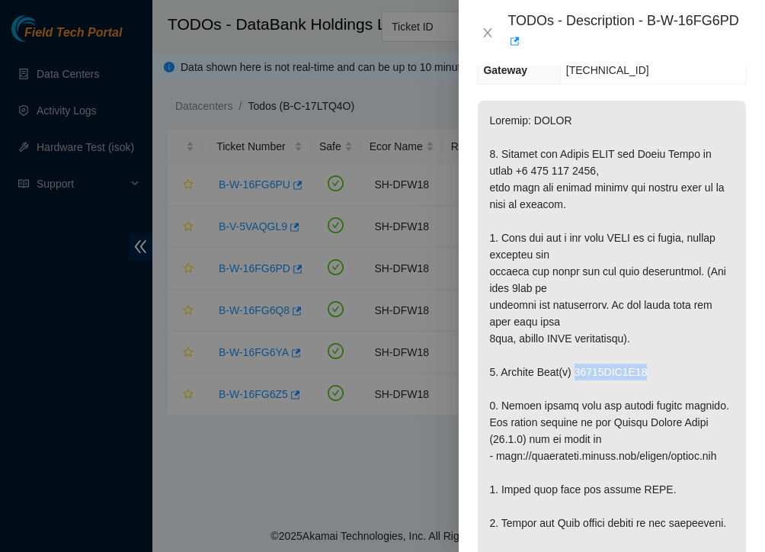
drag, startPoint x: 646, startPoint y: 347, endPoint x: 575, endPoint y: 350, distance: 71.7
copy p "18521FDC2D19"
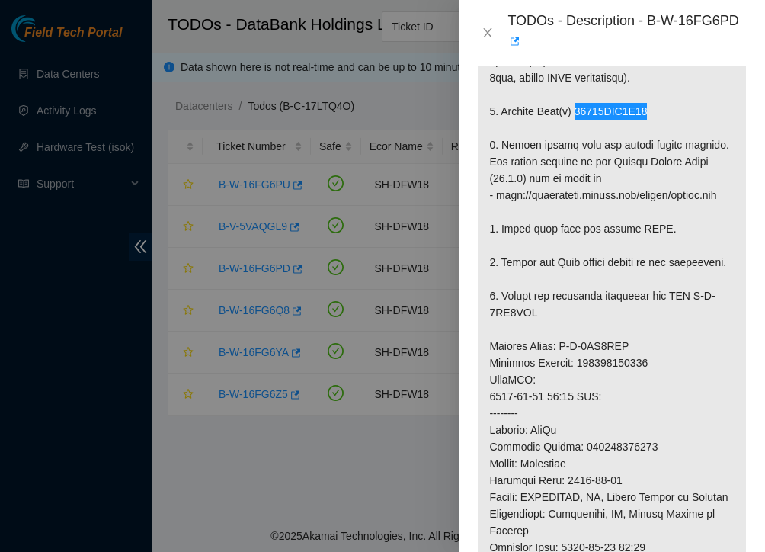
scroll to position [537, 0]
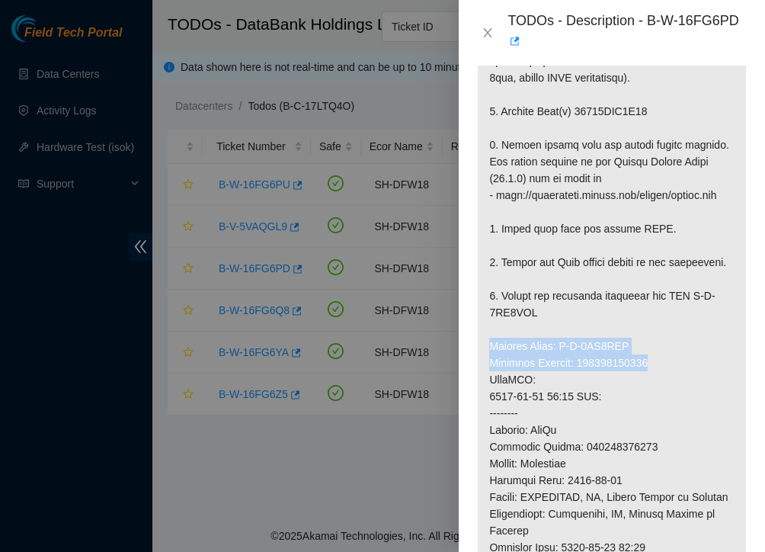
drag, startPoint x: 651, startPoint y: 364, endPoint x: 489, endPoint y: 342, distance: 163.0
click at [489, 342] on p at bounding box center [612, 329] width 268 height 979
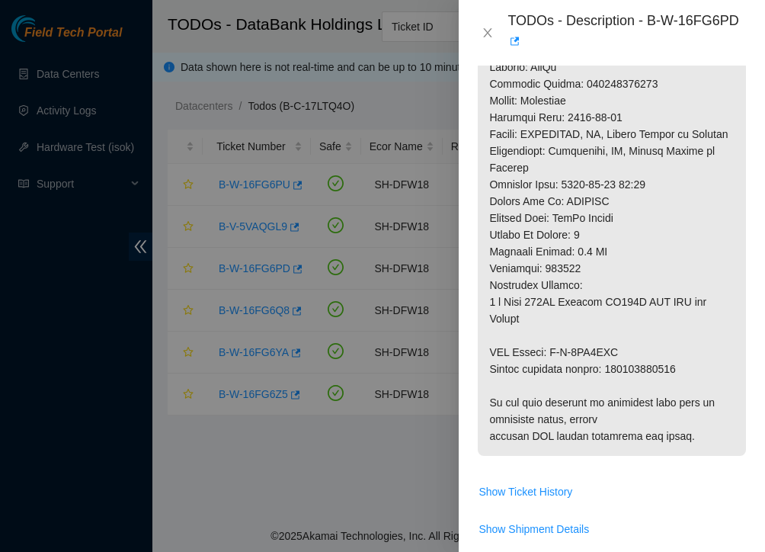
scroll to position [900, 0]
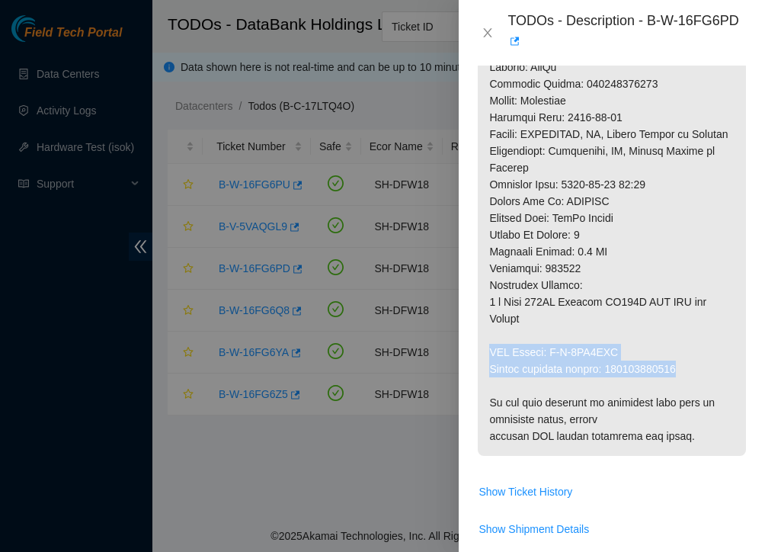
drag, startPoint x: 682, startPoint y: 380, endPoint x: 482, endPoint y: 370, distance: 200.7
click at [485, 33] on icon "close" at bounding box center [488, 33] width 12 height 12
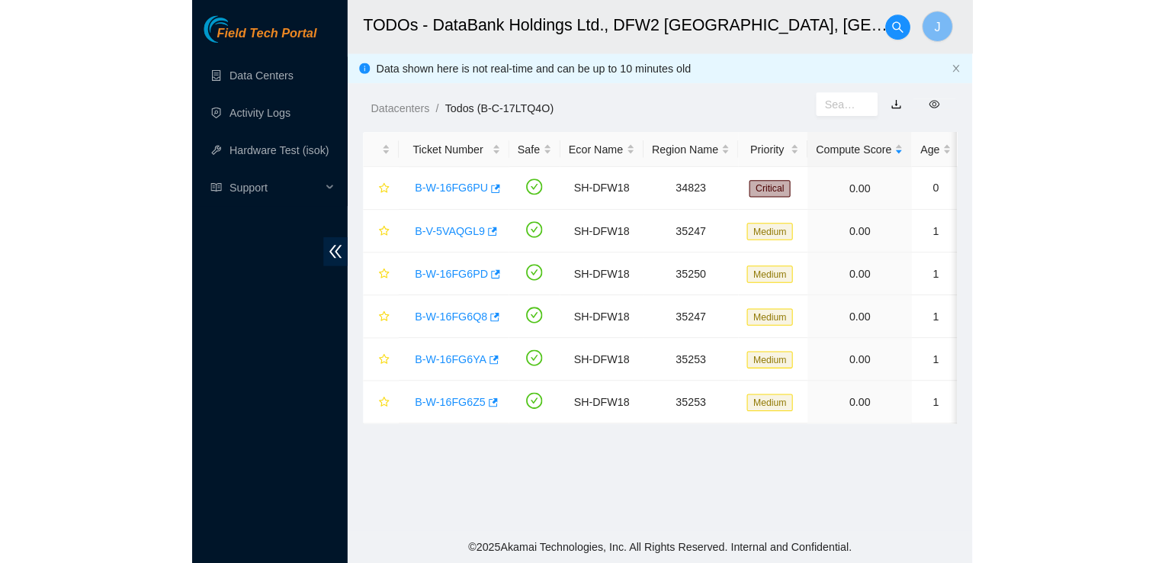
scroll to position [442, 0]
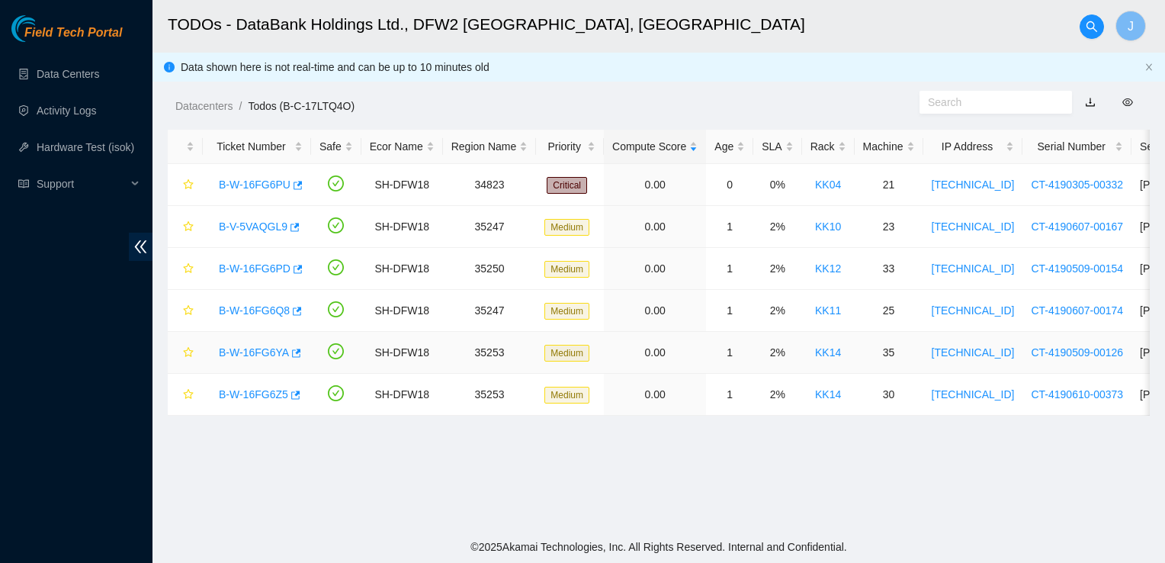
click at [247, 355] on link "B-W-16FG6YA" at bounding box center [254, 352] width 70 height 12
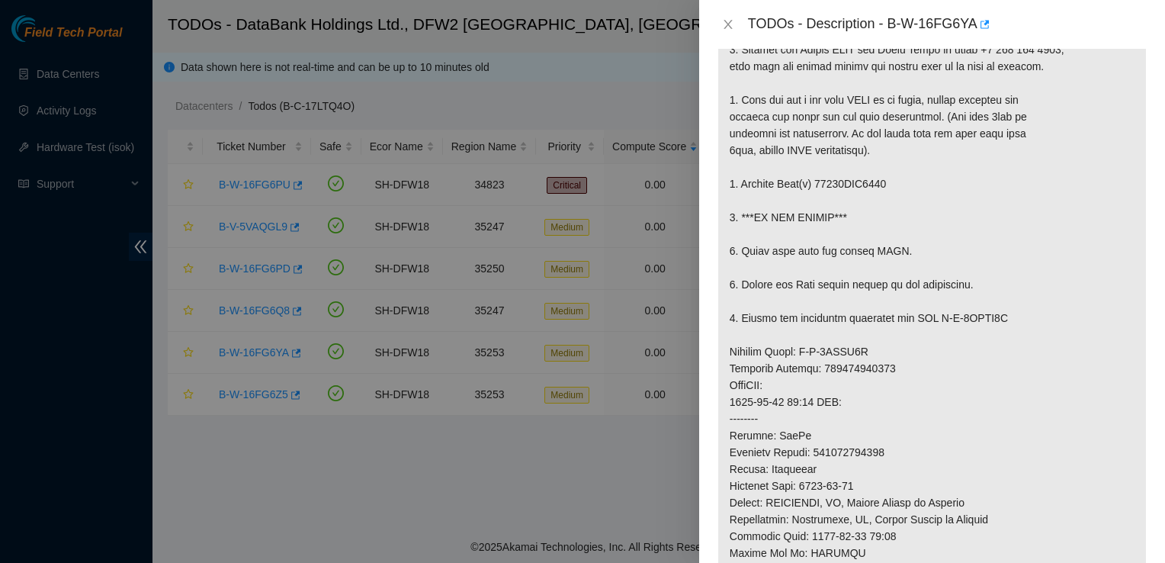
scroll to position [293, 0]
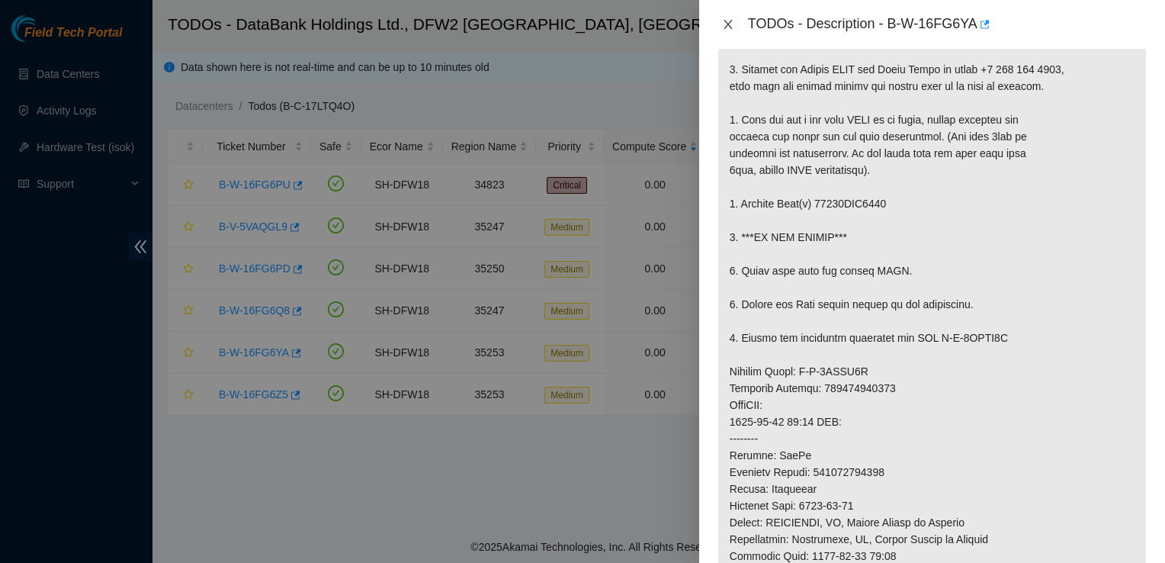
click at [733, 27] on icon "close" at bounding box center [728, 24] width 12 height 12
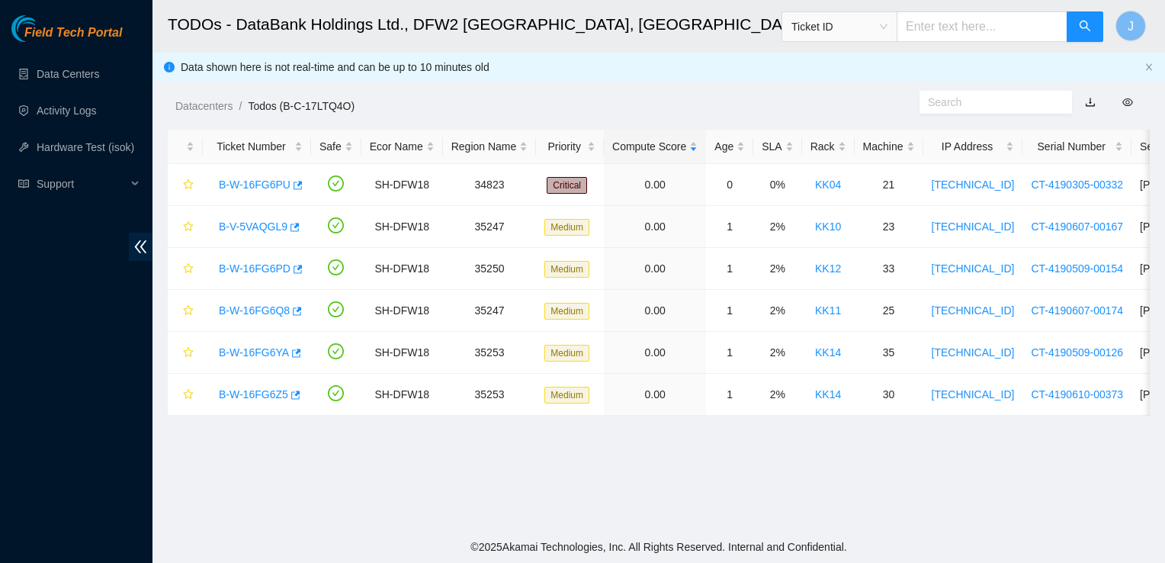
scroll to position [316, 0]
click at [255, 393] on link "B-W-16FG6Z5" at bounding box center [253, 394] width 69 height 12
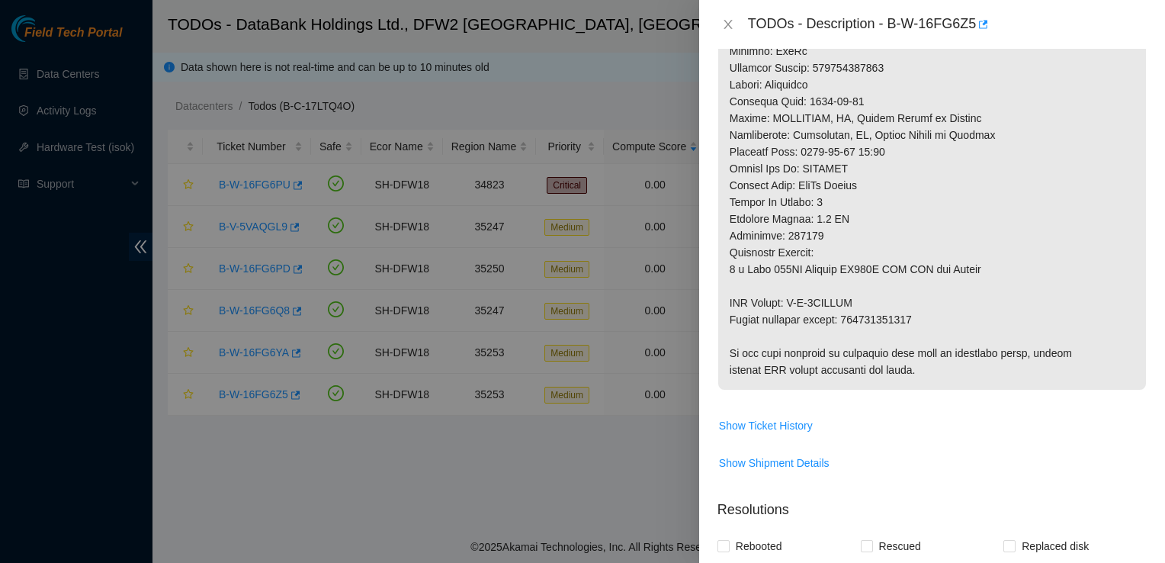
scroll to position [732, 0]
click at [261, 352] on div at bounding box center [582, 281] width 1165 height 563
click at [727, 27] on icon "close" at bounding box center [728, 24] width 12 height 12
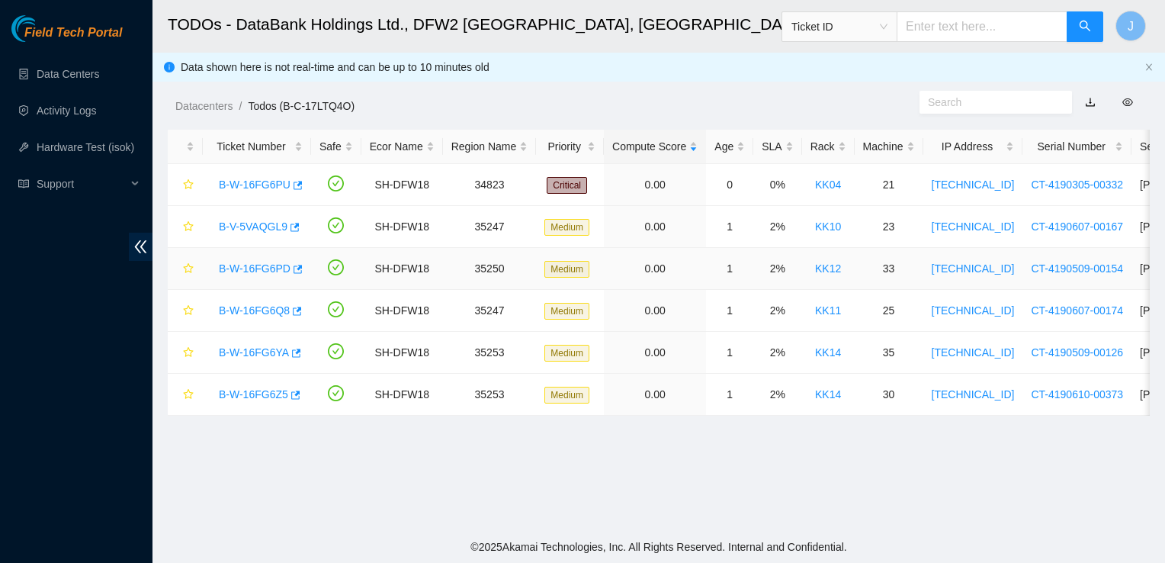
scroll to position [442, 0]
click at [248, 358] on div "B-W-16FG6YA" at bounding box center [256, 352] width 91 height 24
click at [271, 348] on link "B-W-16FG6YA" at bounding box center [254, 352] width 70 height 12
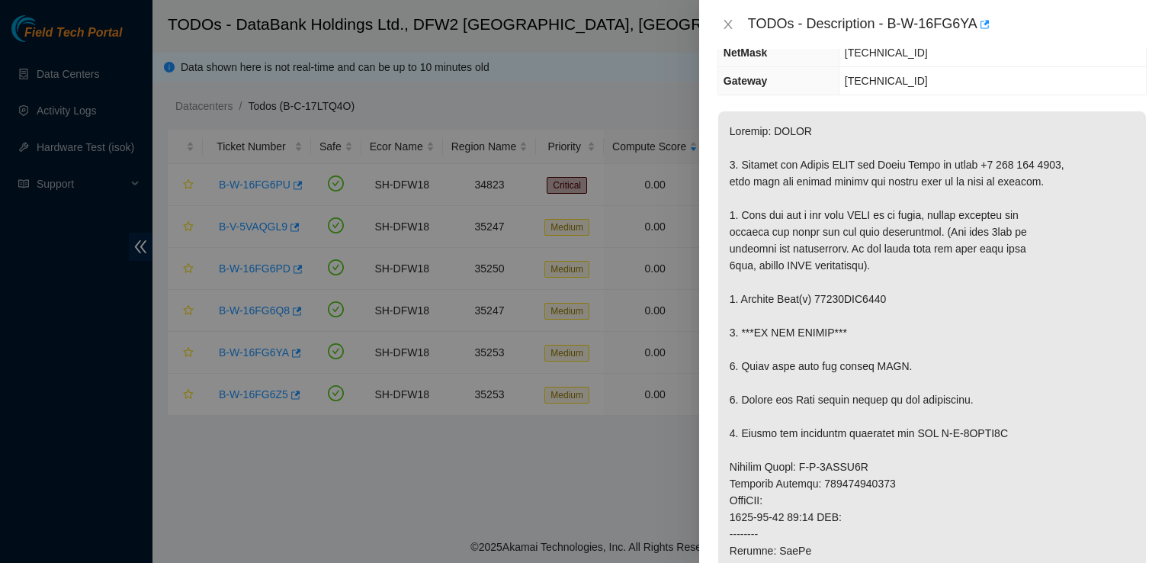
scroll to position [0, 0]
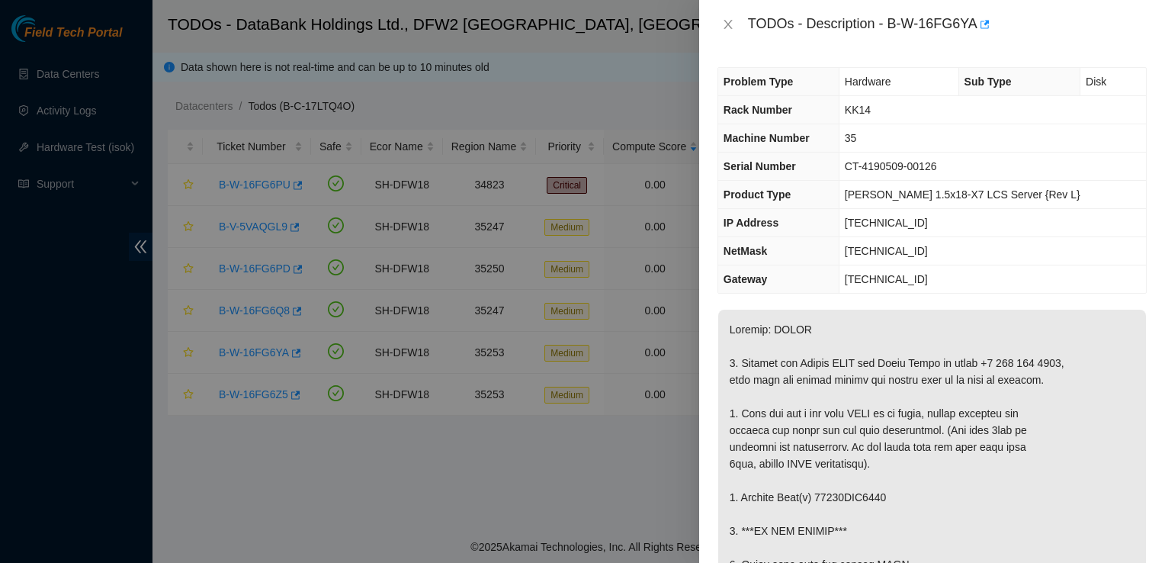
click at [735, 42] on div "TODOs - Description - B-W-16FG6YA" at bounding box center [932, 24] width 466 height 49
click at [726, 25] on icon "close" at bounding box center [727, 24] width 8 height 9
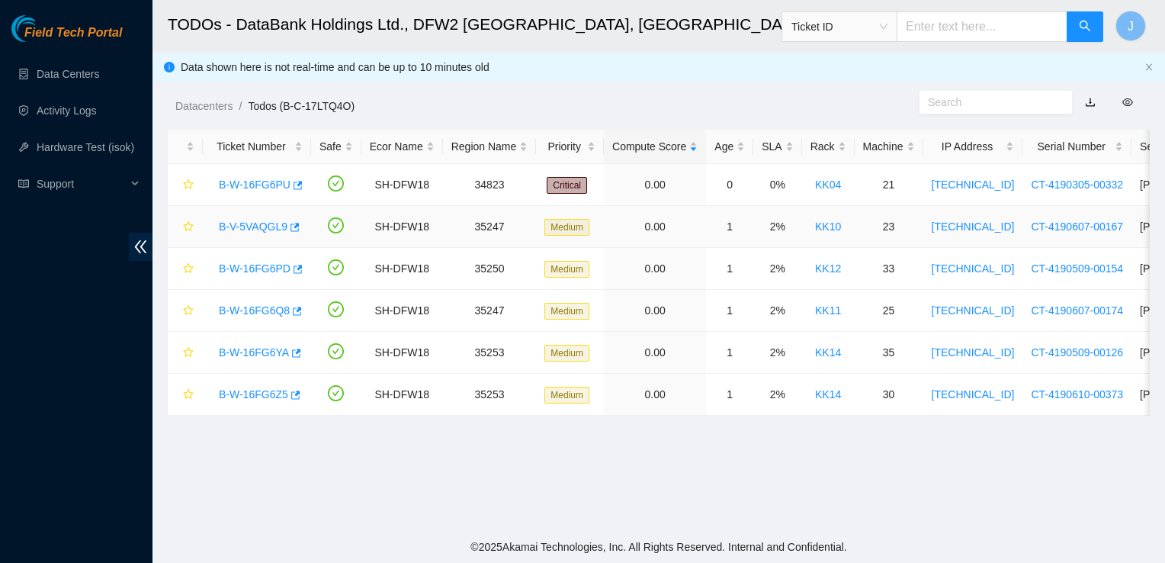
click at [262, 226] on link "B-V-5VAQGL9" at bounding box center [253, 226] width 69 height 12
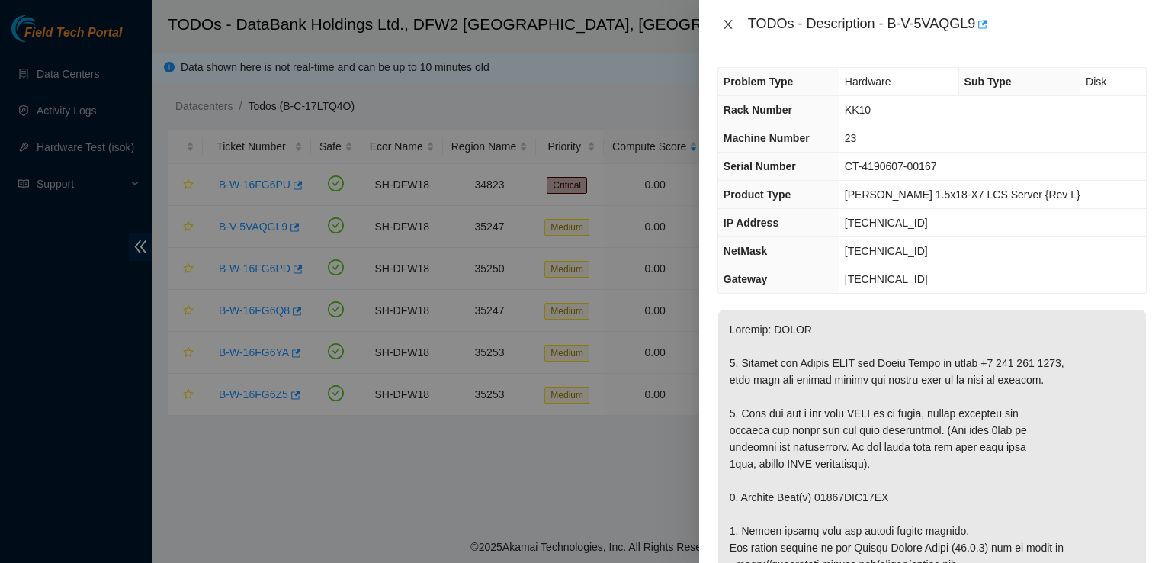
click at [728, 25] on icon "close" at bounding box center [727, 24] width 8 height 9
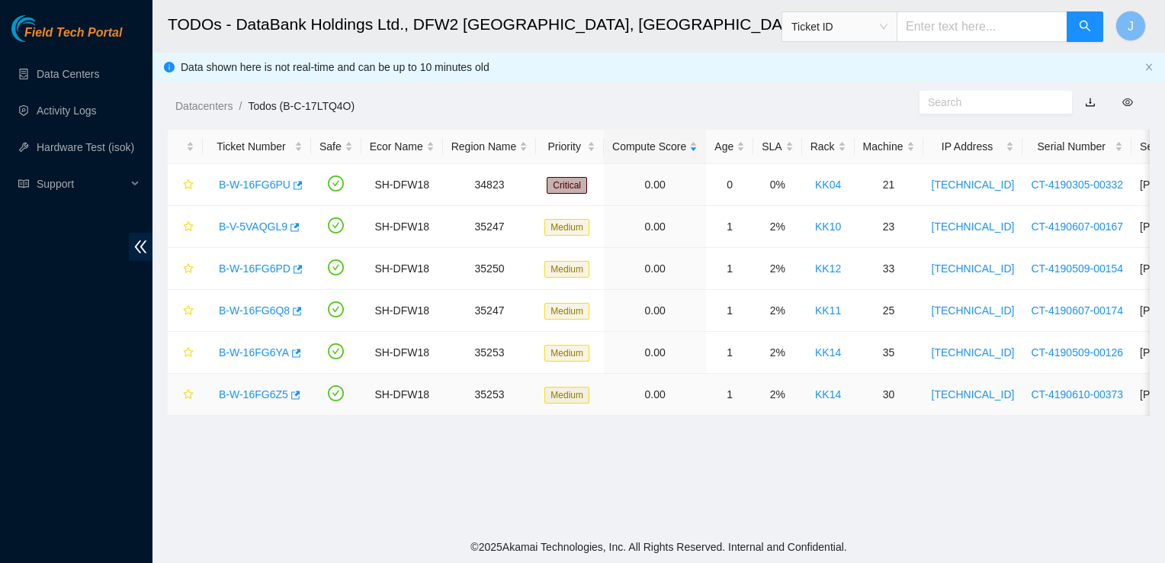
click at [266, 392] on link "B-W-16FG6Z5" at bounding box center [253, 394] width 69 height 12
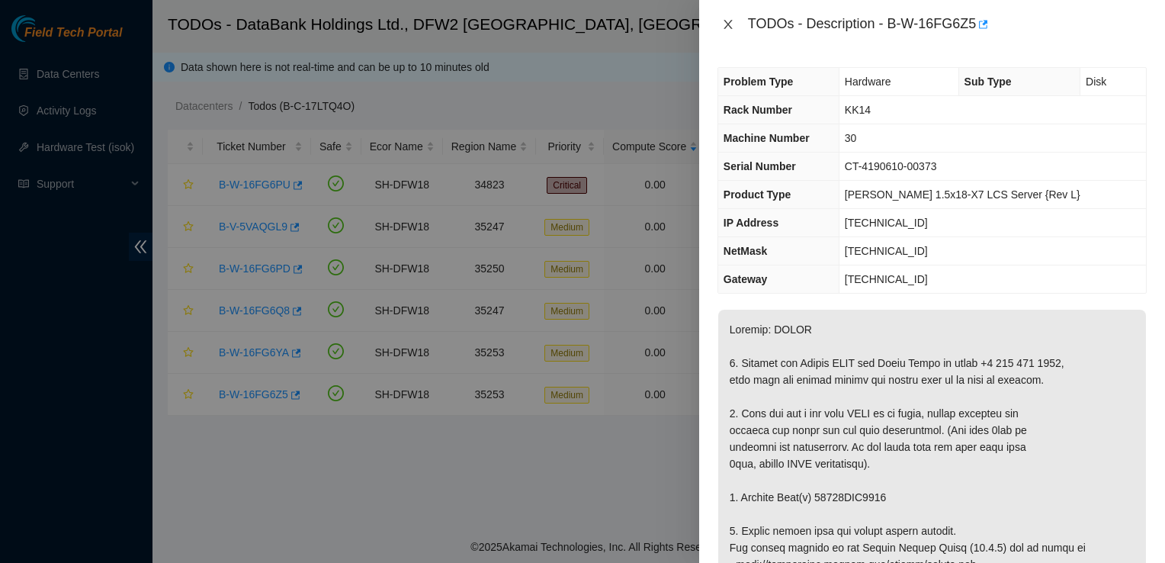
click at [726, 25] on icon "close" at bounding box center [728, 24] width 12 height 12
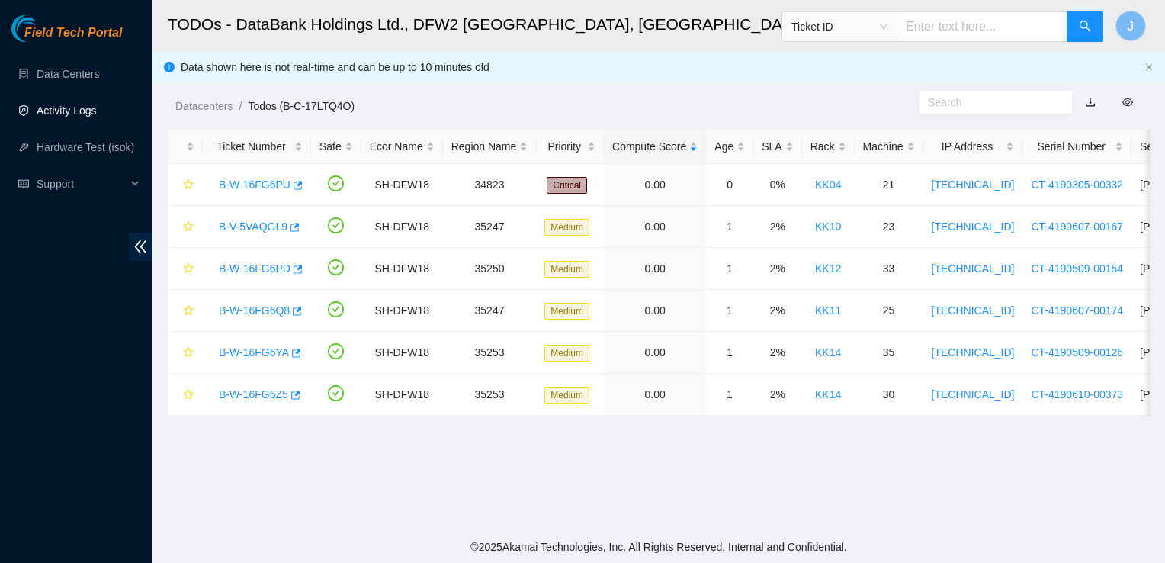
click at [85, 117] on link "Activity Logs" at bounding box center [67, 110] width 60 height 12
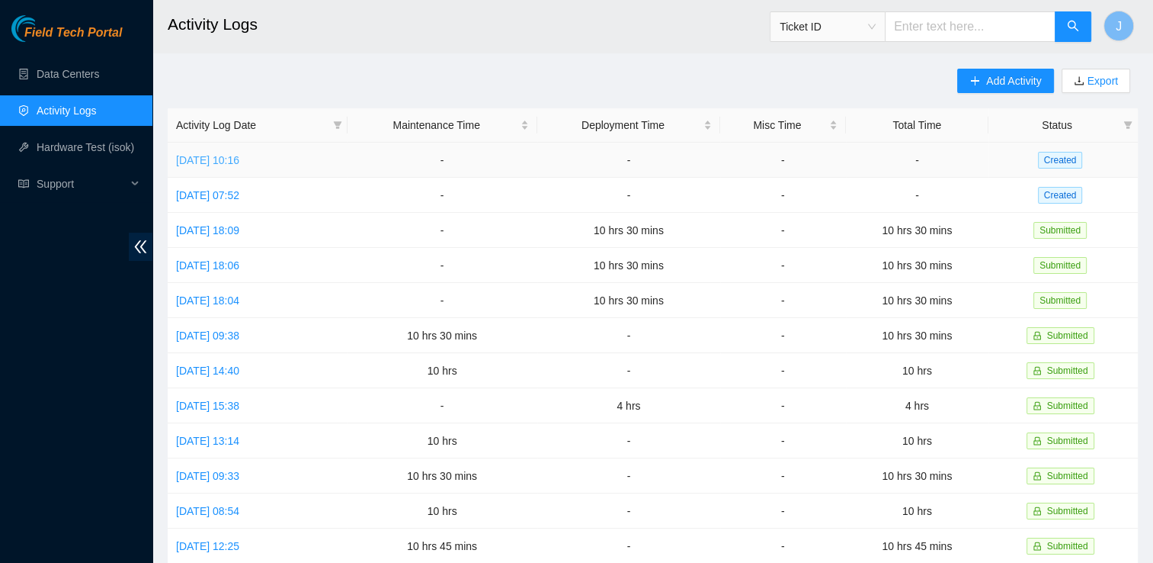
click at [239, 159] on link "[DATE] 10:16" at bounding box center [207, 160] width 63 height 12
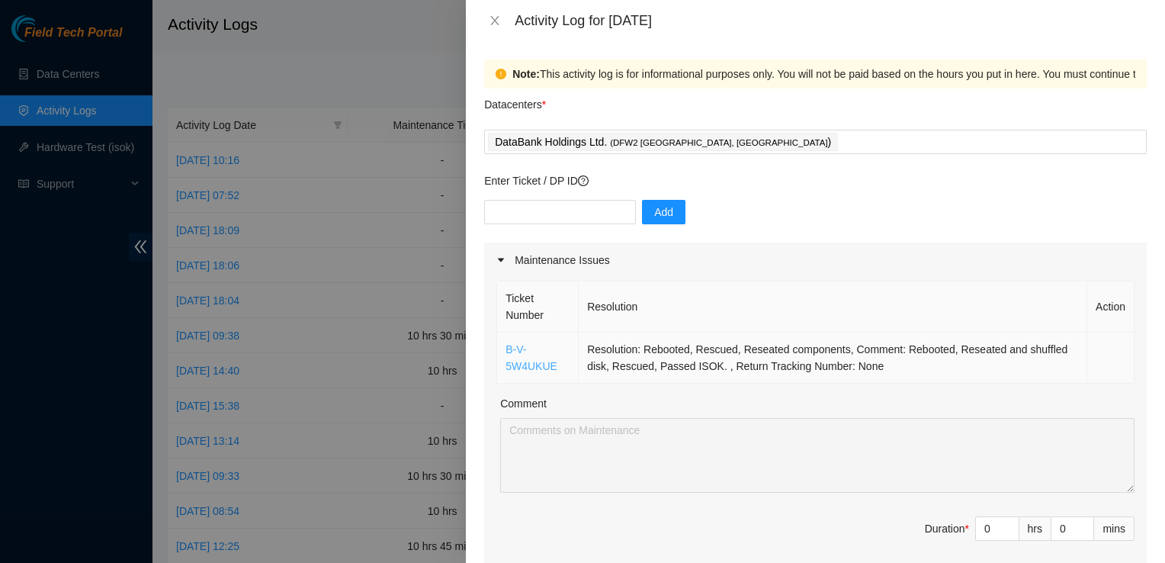
click at [521, 370] on link "B-V-5W4UKUE" at bounding box center [531, 357] width 52 height 29
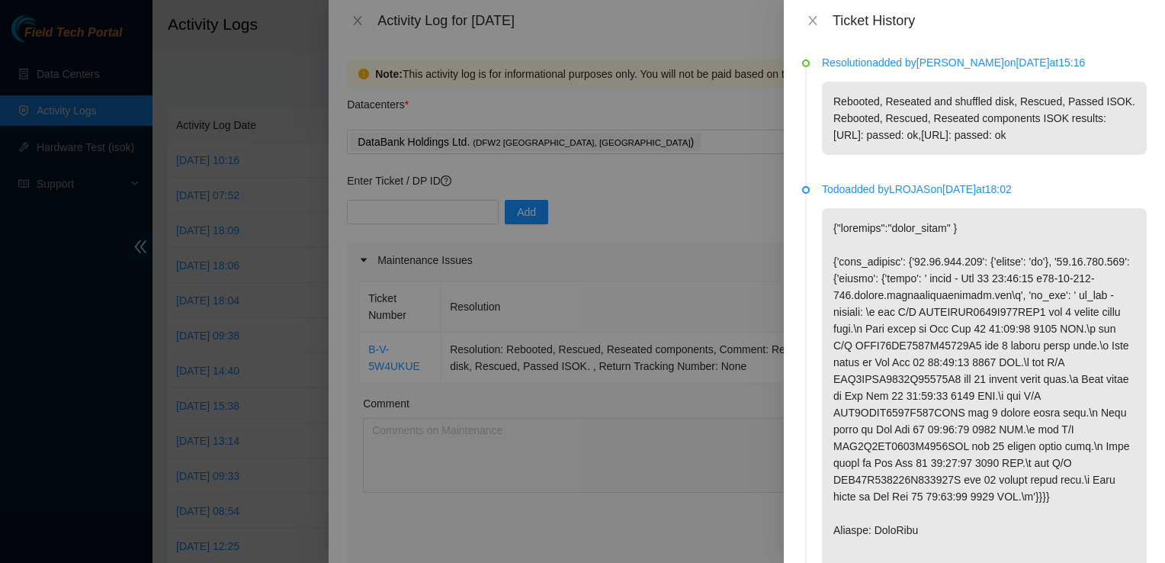
click at [810, 28] on div "Ticket History" at bounding box center [974, 20] width 345 height 17
click at [816, 20] on icon "close" at bounding box center [813, 20] width 12 height 12
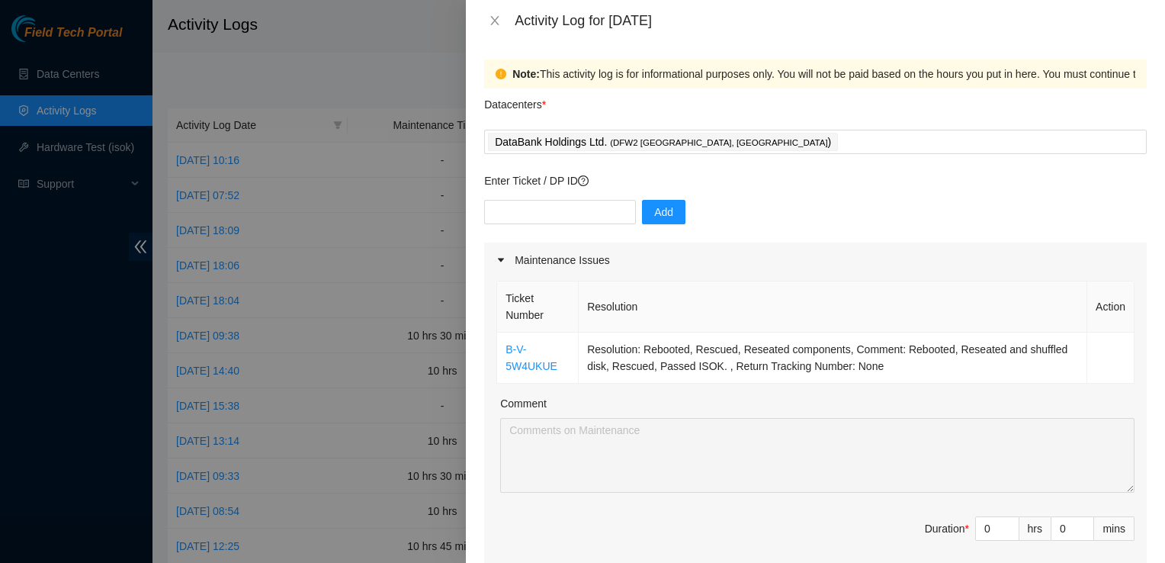
click at [66, 117] on div at bounding box center [582, 281] width 1165 height 563
click at [492, 23] on icon "close" at bounding box center [495, 20] width 12 height 12
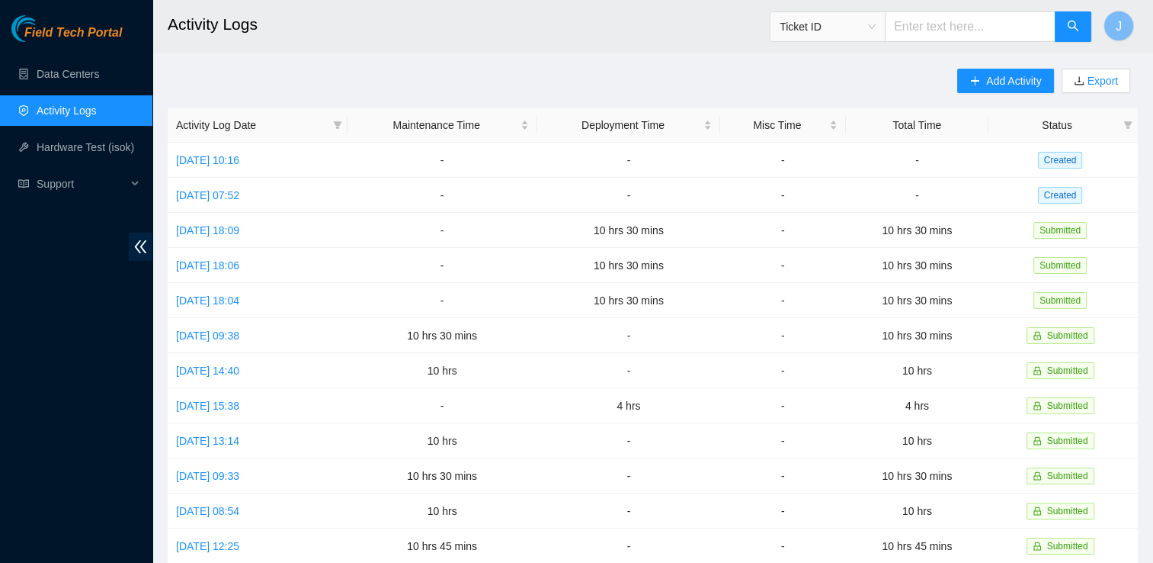
click at [97, 117] on link "Activity Logs" at bounding box center [67, 110] width 60 height 12
click at [99, 72] on link "Data Centers" at bounding box center [68, 74] width 63 height 12
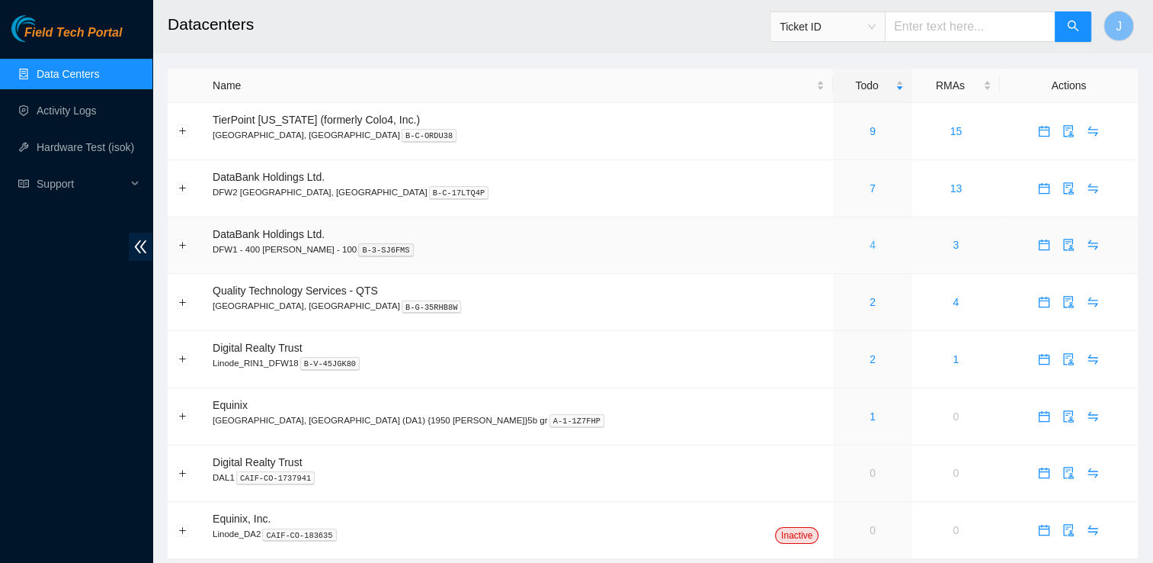
click at [870, 245] on link "4" at bounding box center [873, 245] width 6 height 12
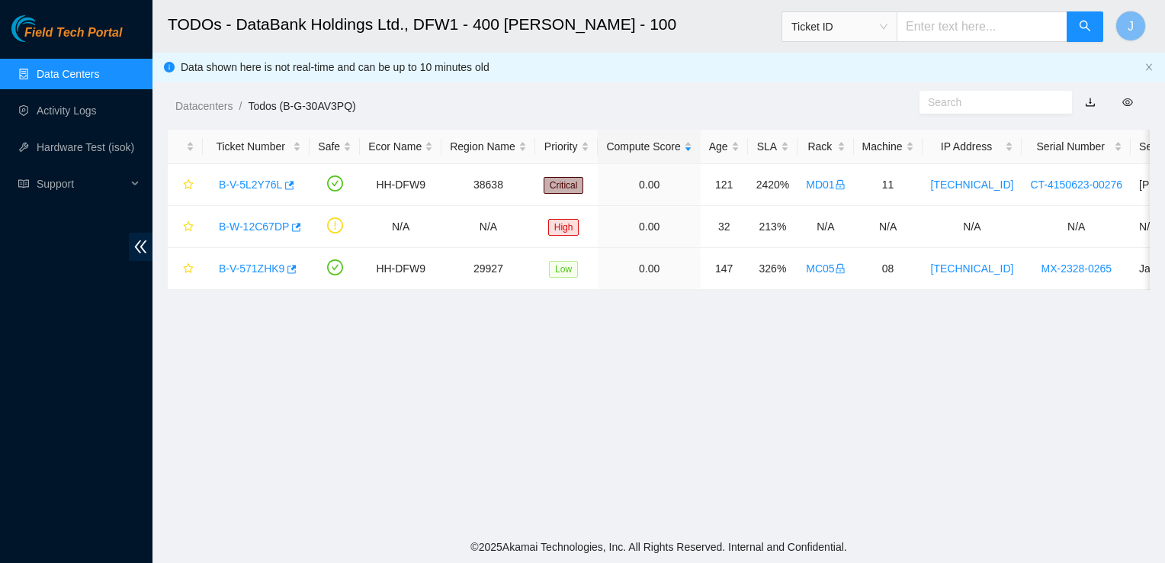
click at [82, 68] on link "Data Centers" at bounding box center [68, 74] width 63 height 12
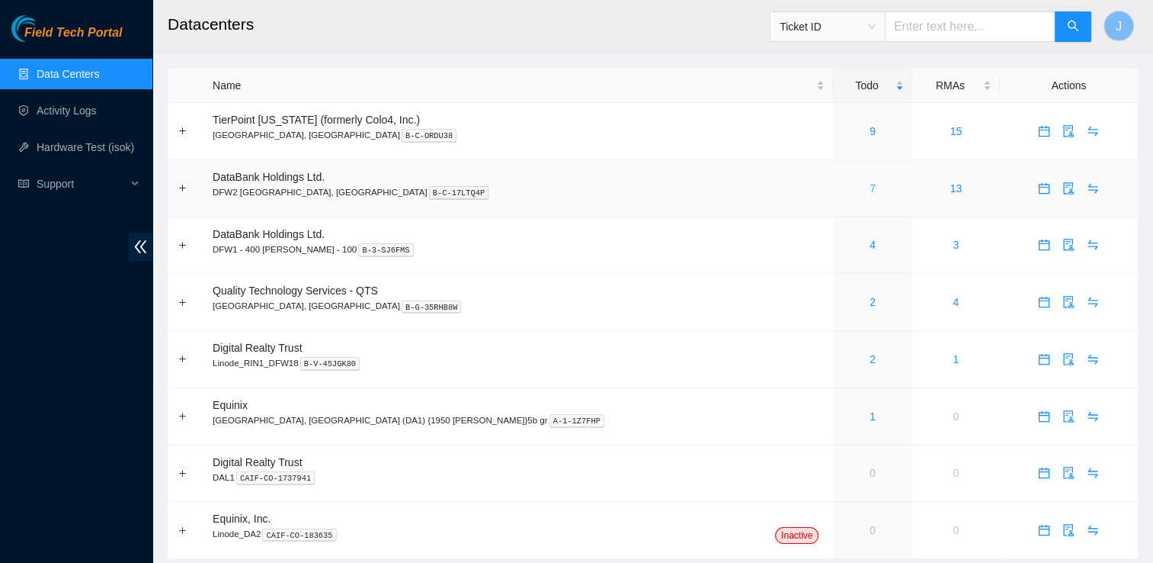
click at [870, 194] on link "7" at bounding box center [873, 188] width 6 height 12
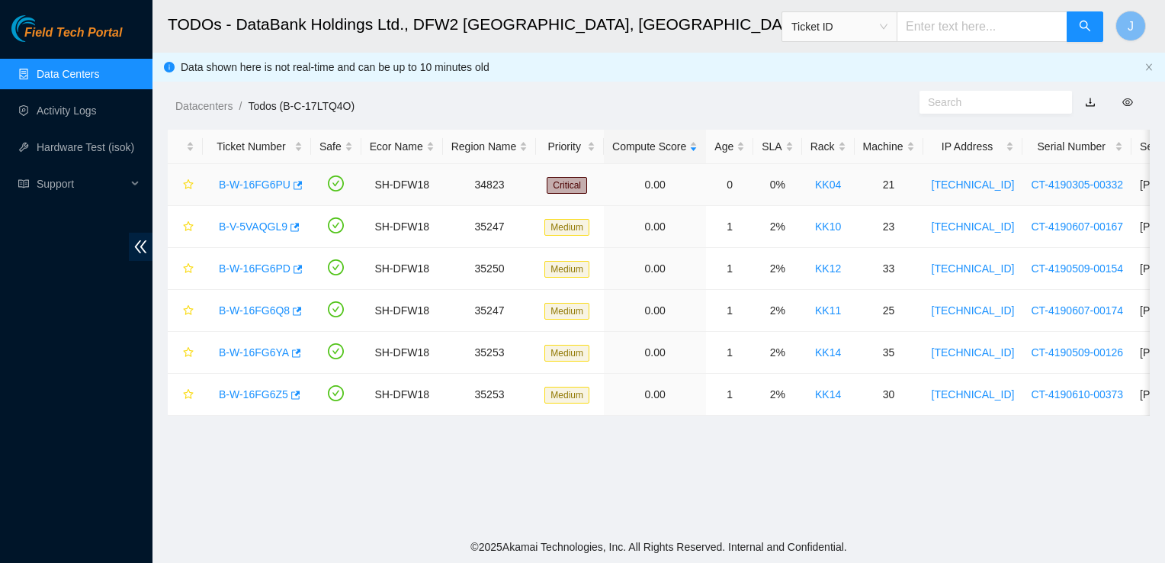
click at [252, 179] on link "B-W-16FG6PU" at bounding box center [255, 184] width 72 height 12
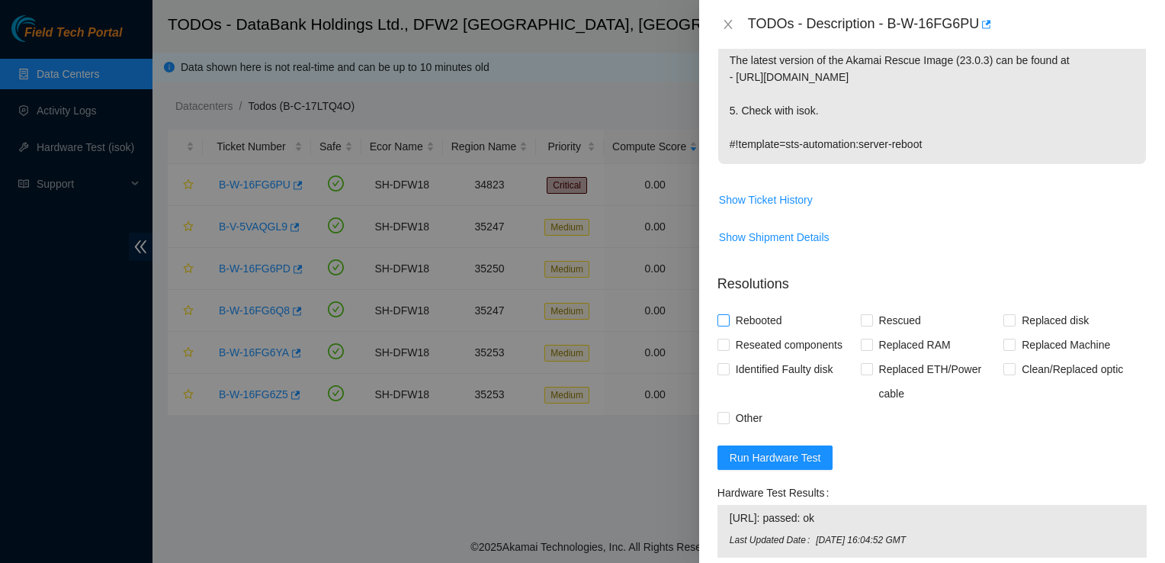
scroll to position [454, 0]
click at [781, 452] on span "Run Hardware Test" at bounding box center [775, 456] width 91 height 17
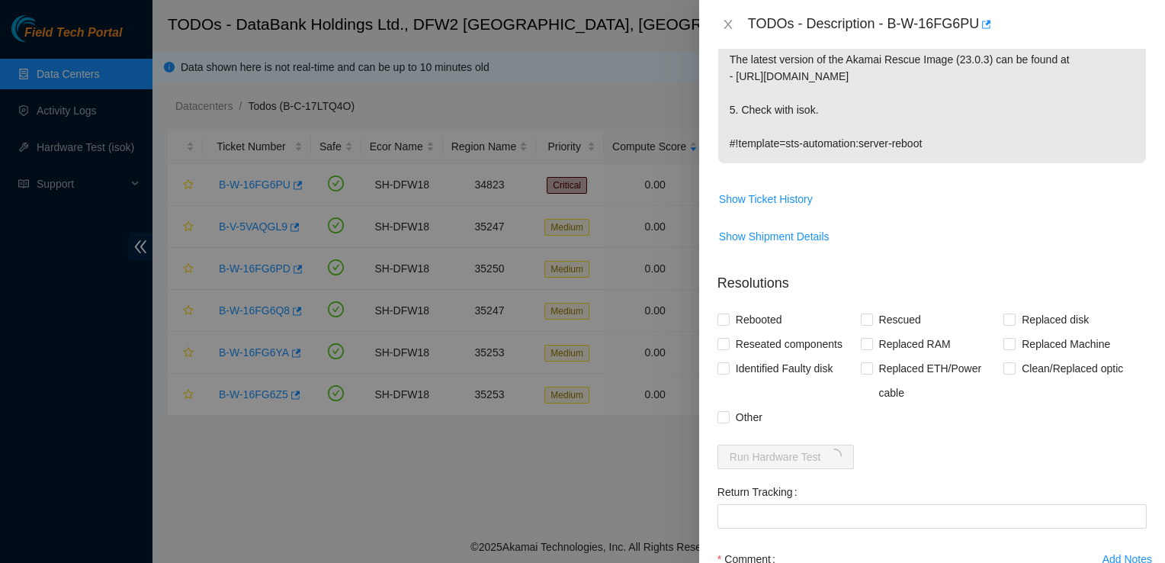
scroll to position [607, 0]
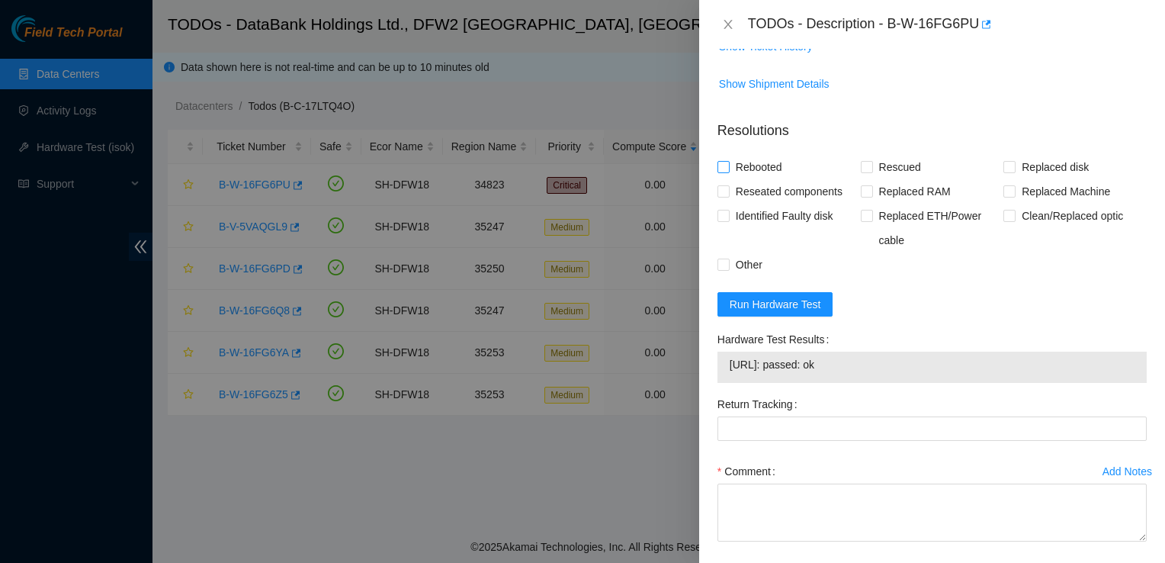
click at [744, 170] on span "Rebooted" at bounding box center [759, 167] width 59 height 24
click at [728, 170] on input "Rebooted" at bounding box center [722, 166] width 11 height 11
checkbox input "true"
click at [891, 168] on span "Rescued" at bounding box center [900, 167] width 54 height 24
click at [871, 168] on input "Rescued" at bounding box center [866, 166] width 11 height 11
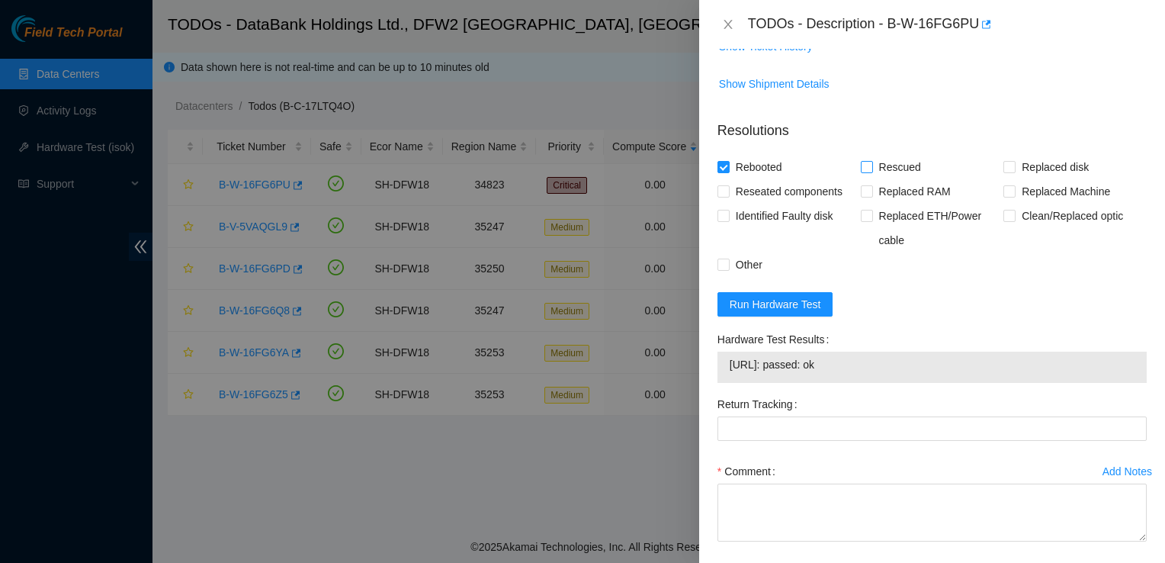
checkbox input "true"
click at [748, 193] on span "Reseated components" at bounding box center [789, 191] width 119 height 24
click at [728, 193] on input "Reseated components" at bounding box center [722, 190] width 11 height 11
checkbox input "true"
click at [1073, 300] on form "Resolutions Rebooted Rescued Replaced disk Reseated components Replaced RAM Rep…" at bounding box center [931, 359] width 429 height 503
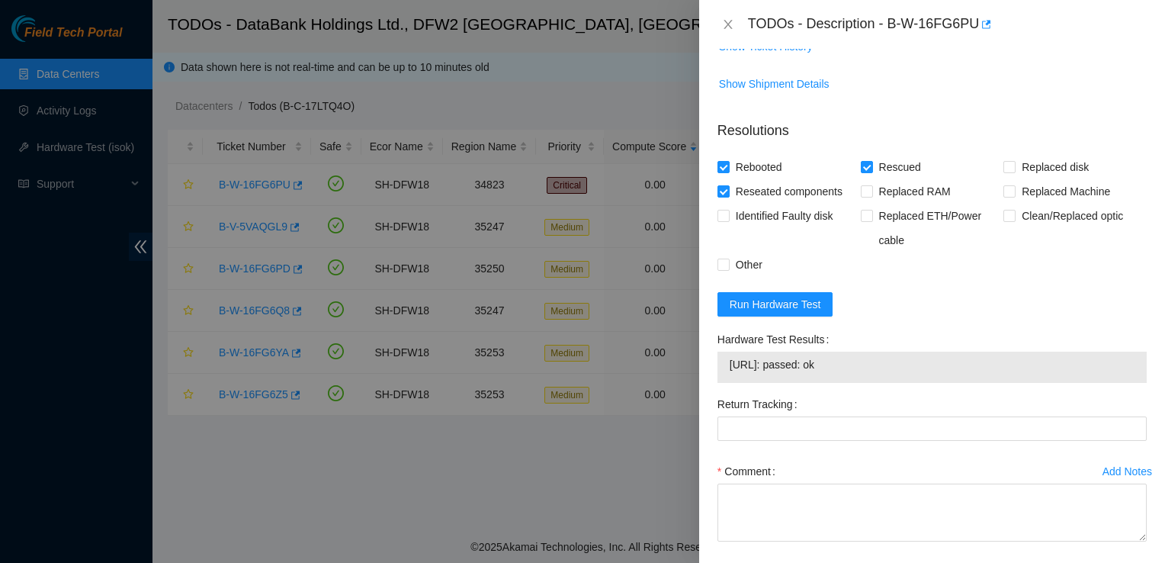
click at [1068, 297] on form "Resolutions Rebooted Rescued Replaced disk Reseated components Replaced RAM Rep…" at bounding box center [931, 359] width 429 height 503
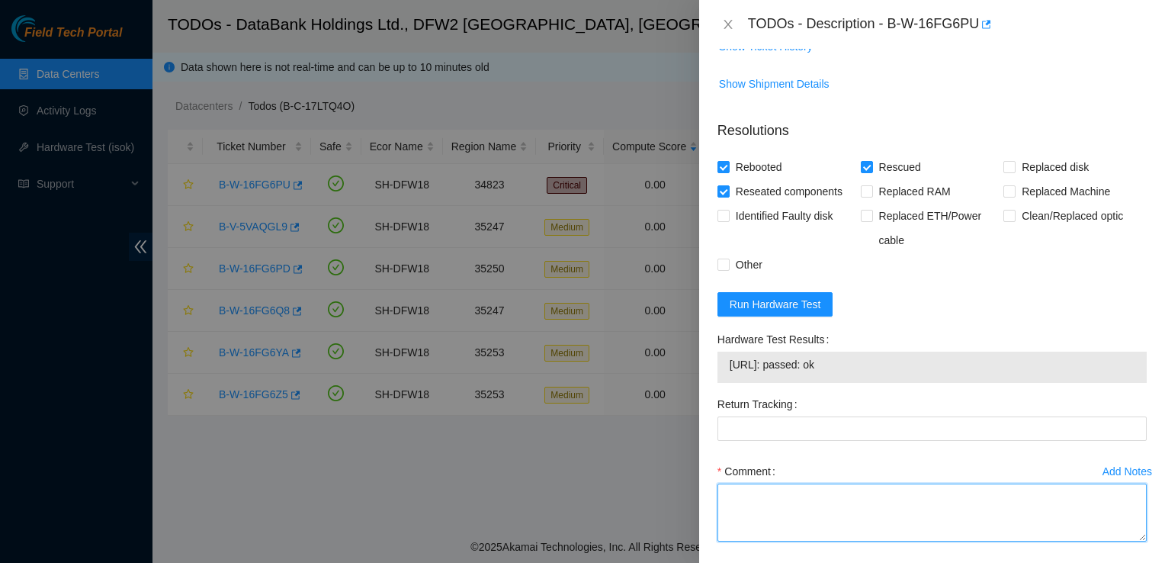
click at [734, 498] on textarea "Comment" at bounding box center [931, 512] width 429 height 58
paste textarea "Rebooted, Fixed disk seat with intray to a position to where server would read …"
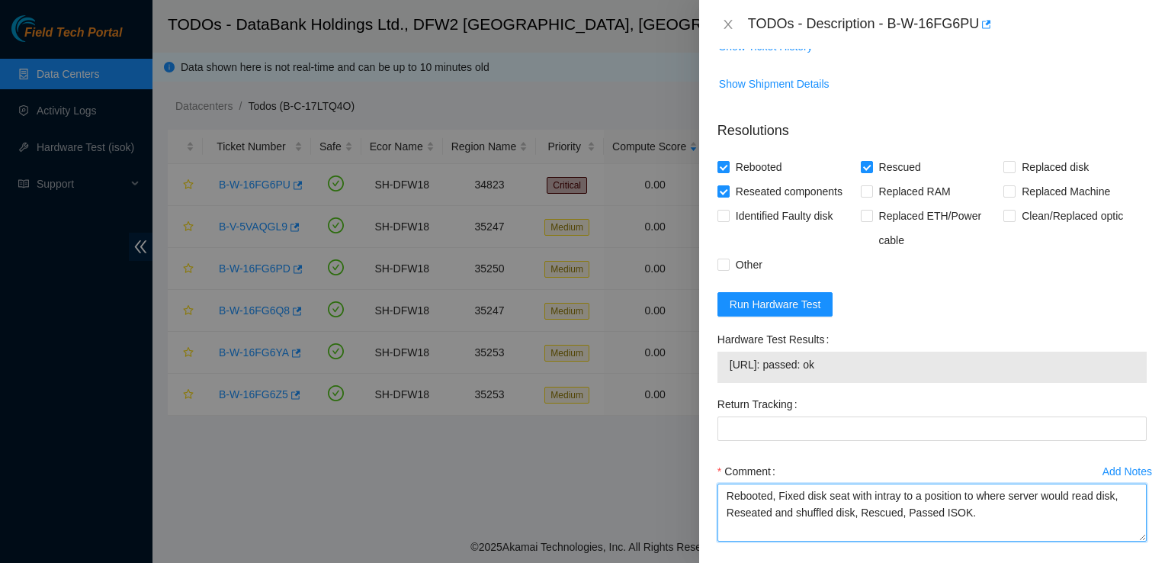
scroll to position [672, 0]
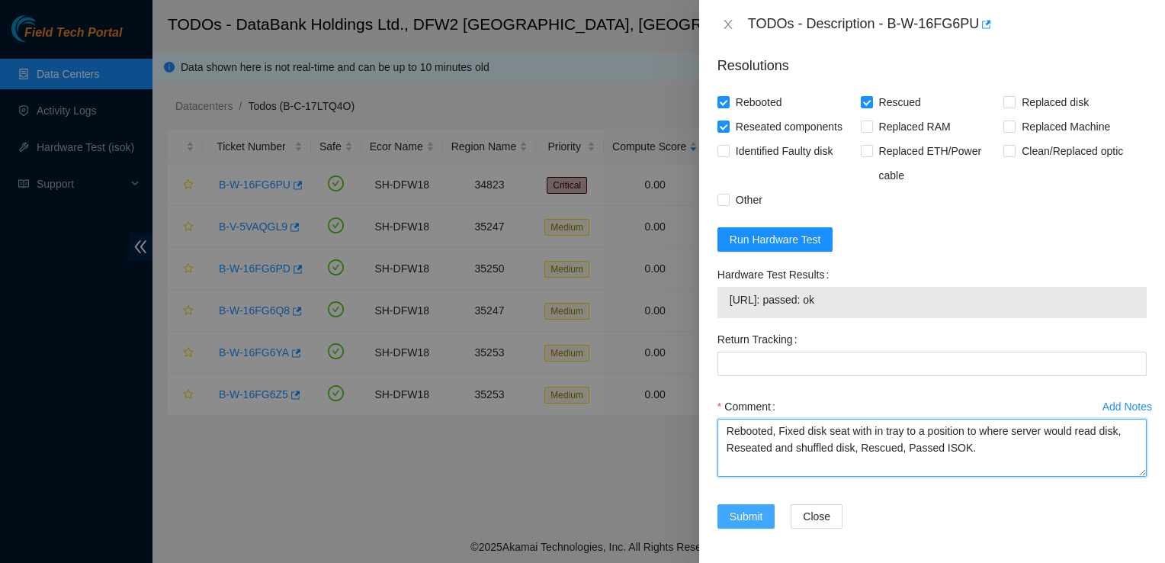
type textarea "Rebooted, Fixed disk seat with in tray to a position to where server would read…"
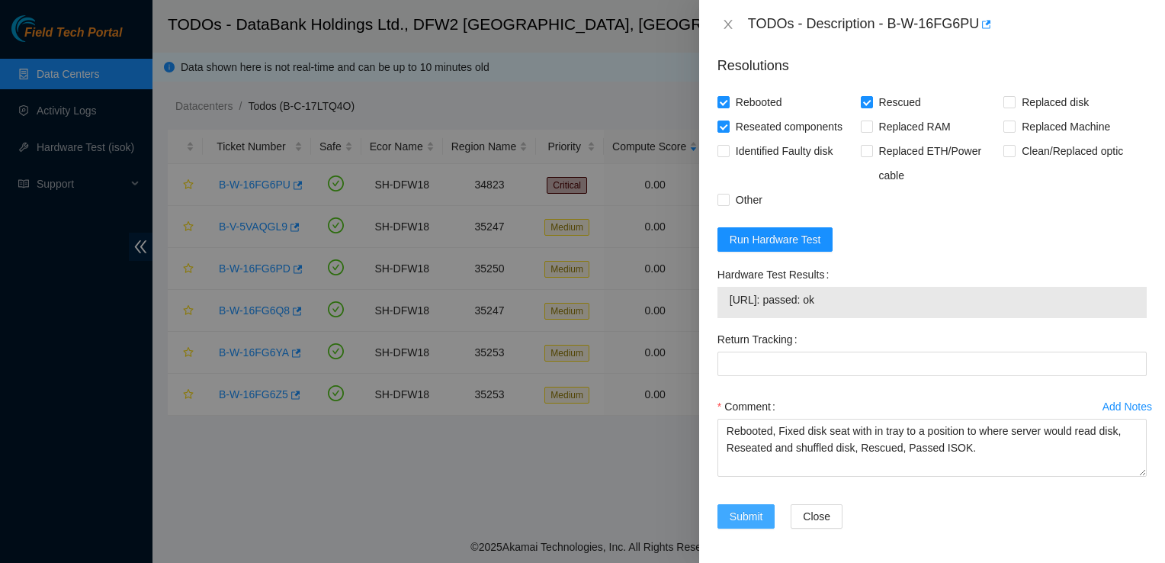
click at [748, 517] on span "Submit" at bounding box center [747, 516] width 34 height 17
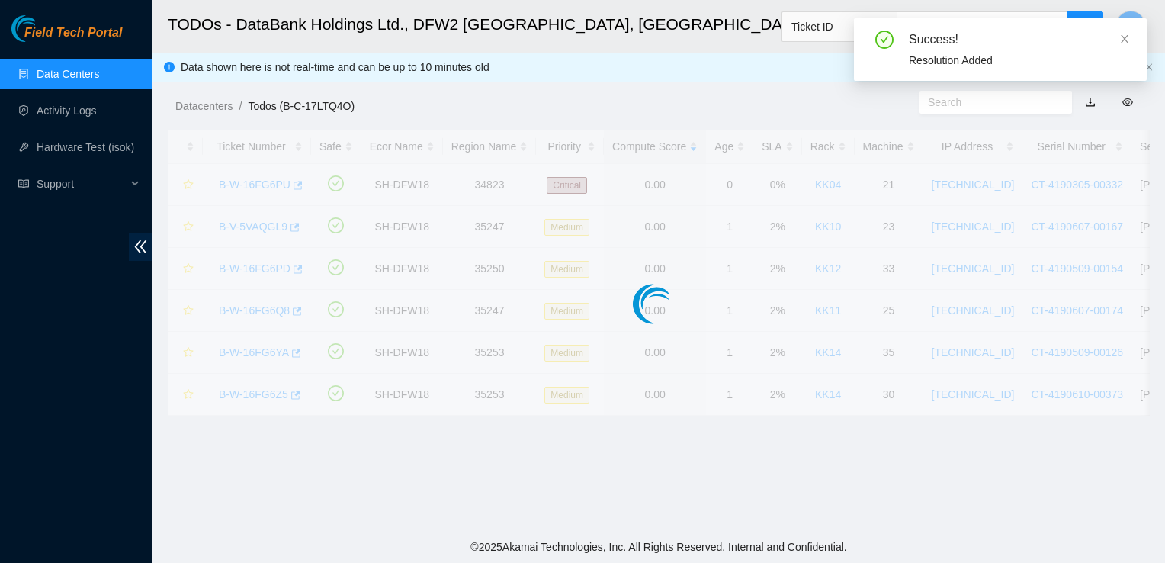
scroll to position [409, 0]
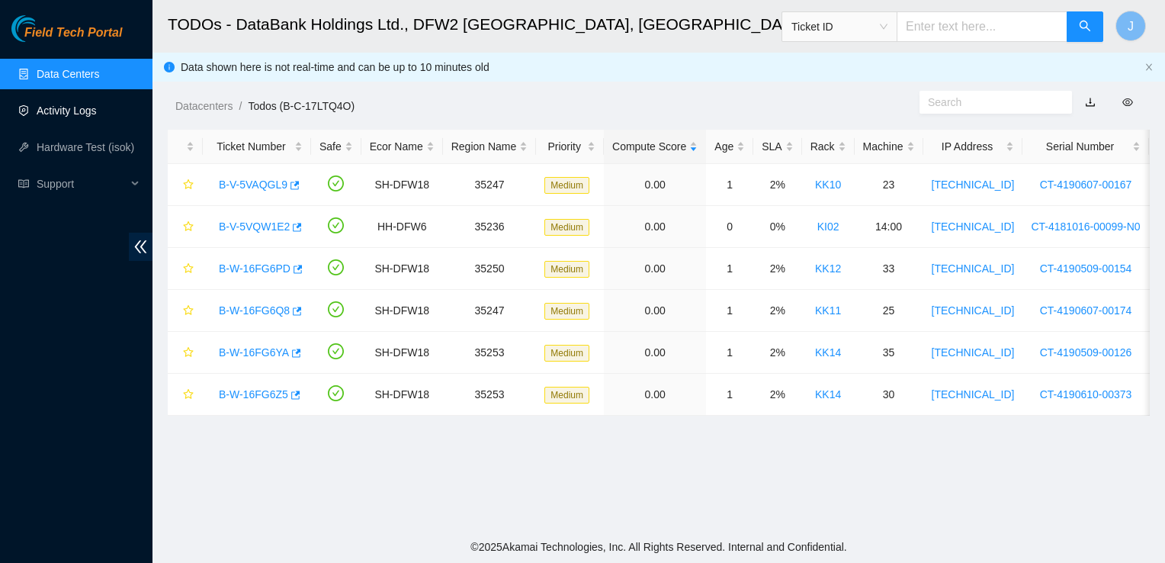
click at [75, 104] on link "Activity Logs" at bounding box center [67, 110] width 60 height 12
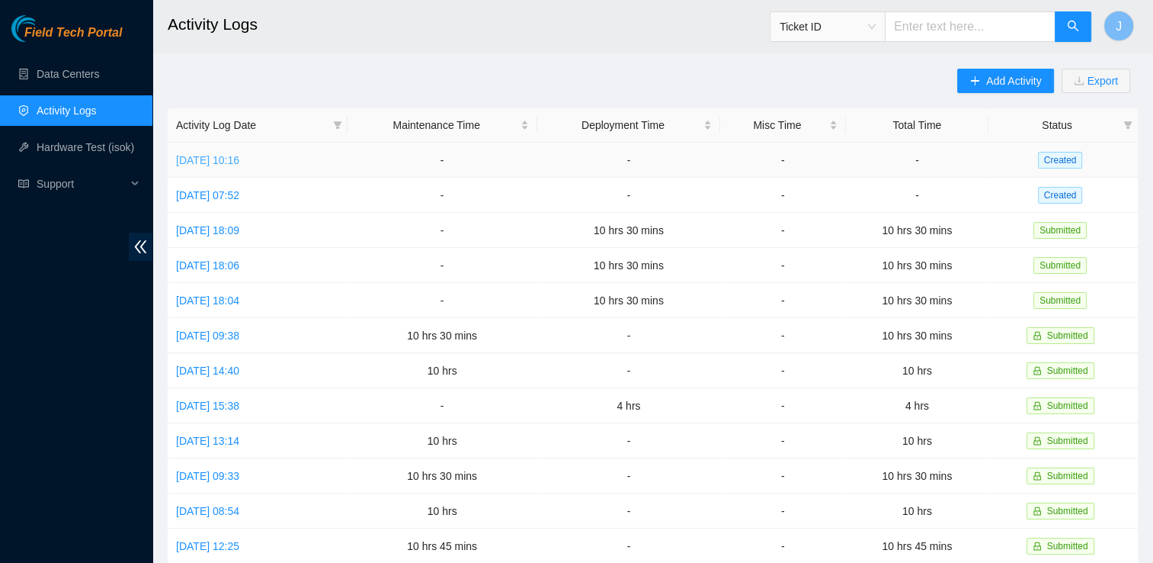
click at [239, 161] on link "[DATE] 10:16" at bounding box center [207, 160] width 63 height 12
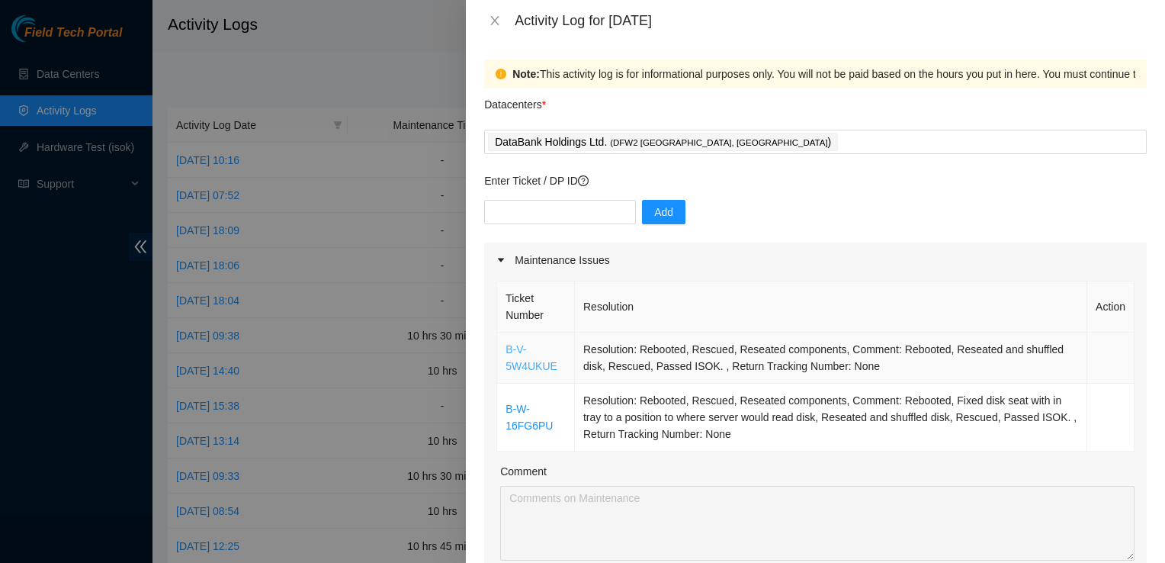
click at [528, 366] on link "B-V-5W4UKUE" at bounding box center [531, 357] width 52 height 29
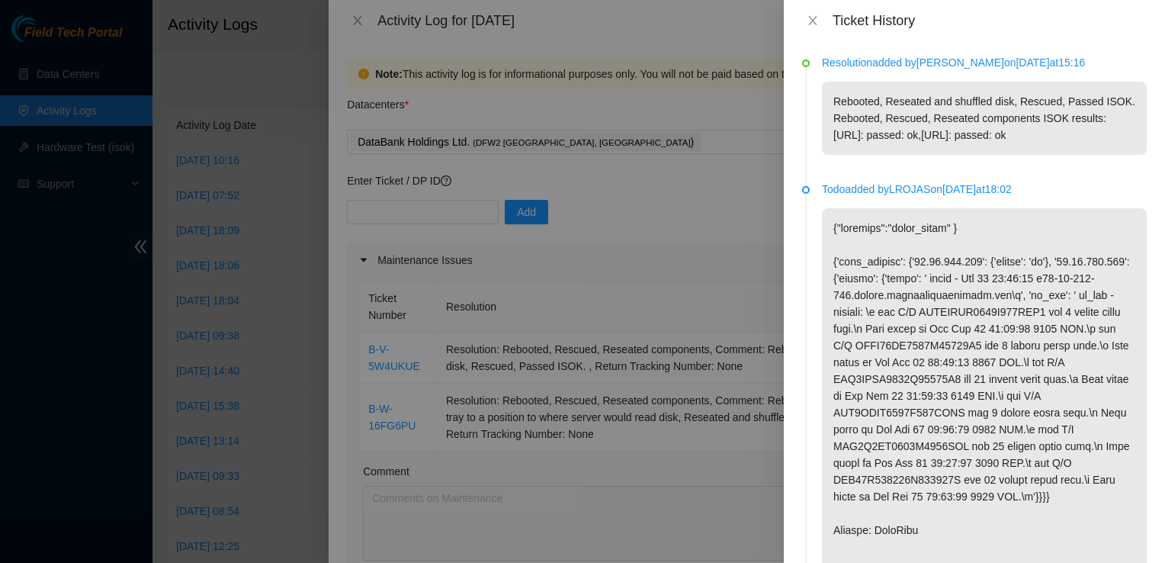
click at [812, 21] on icon "close" at bounding box center [813, 20] width 12 height 12
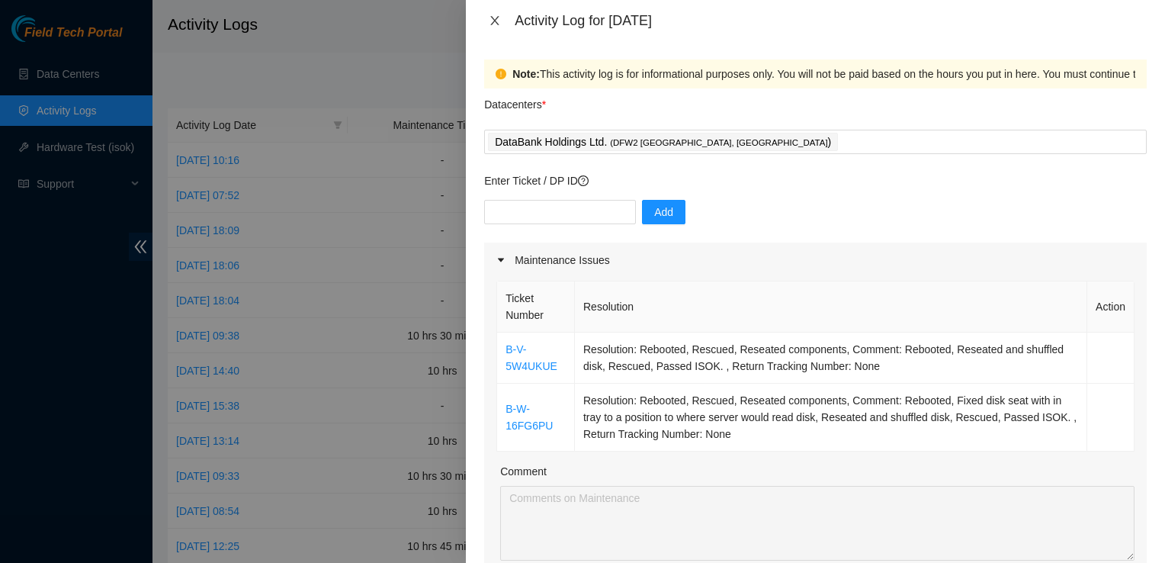
click at [496, 24] on icon "close" at bounding box center [495, 20] width 12 height 12
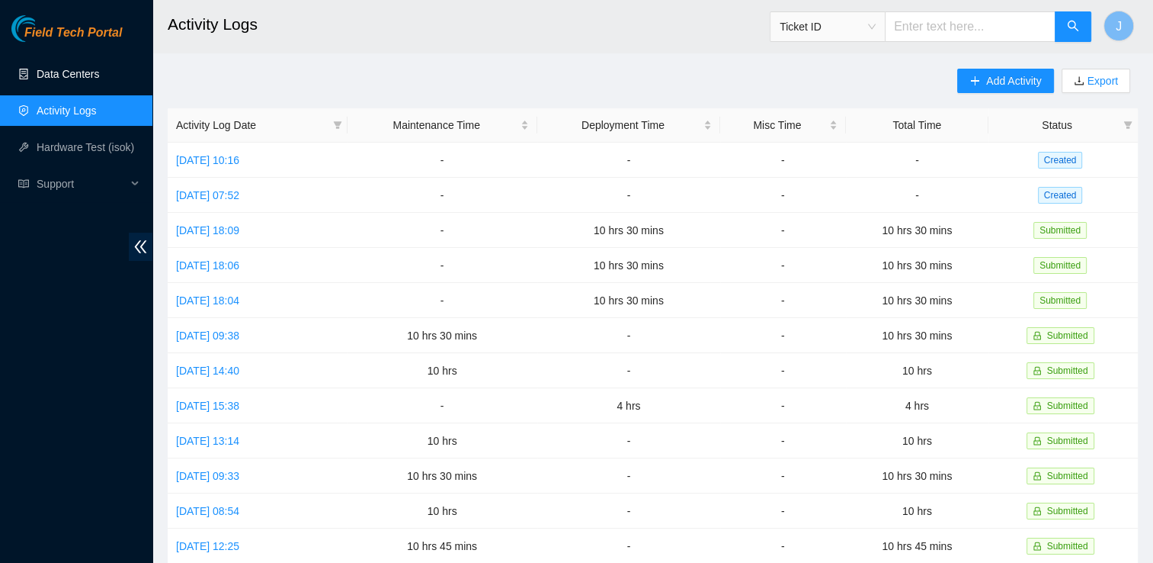
click at [69, 69] on link "Data Centers" at bounding box center [68, 74] width 63 height 12
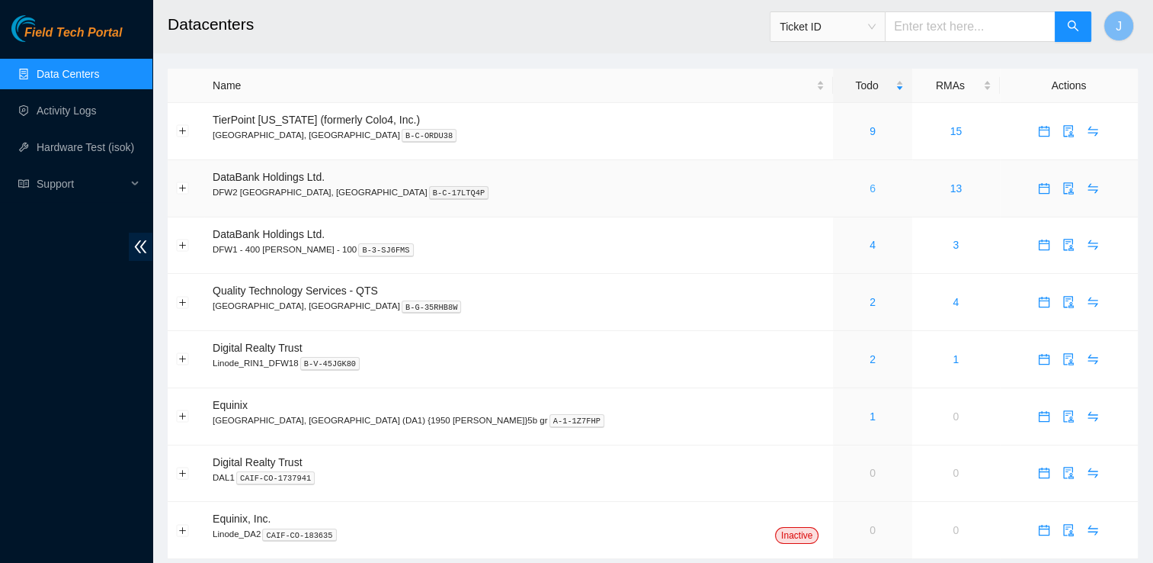
click at [870, 187] on link "6" at bounding box center [873, 188] width 6 height 12
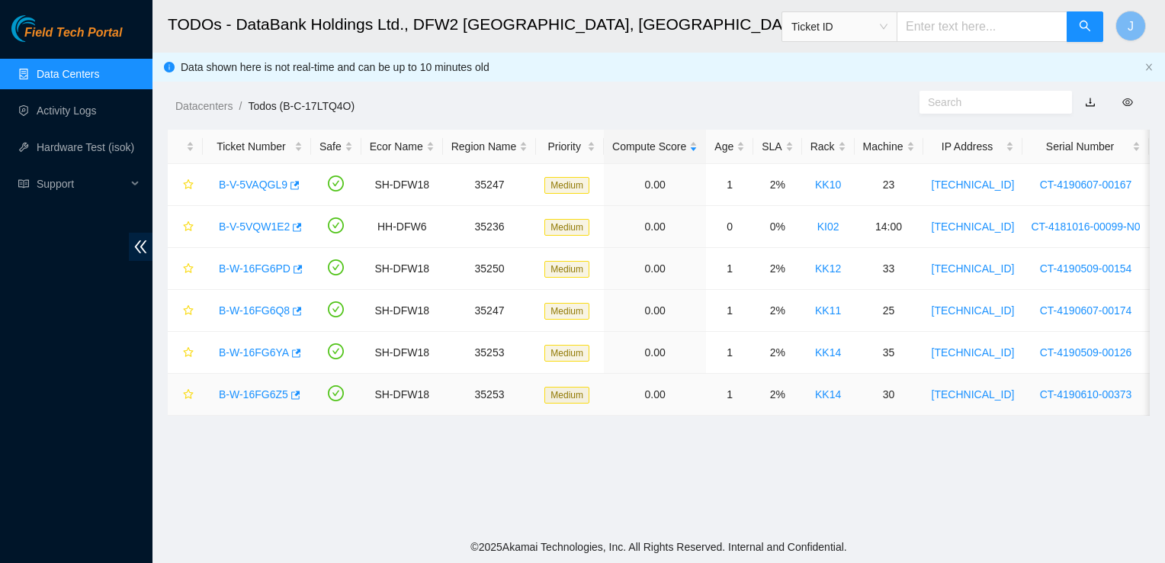
click at [255, 397] on link "B-W-16FG6Z5" at bounding box center [253, 394] width 69 height 12
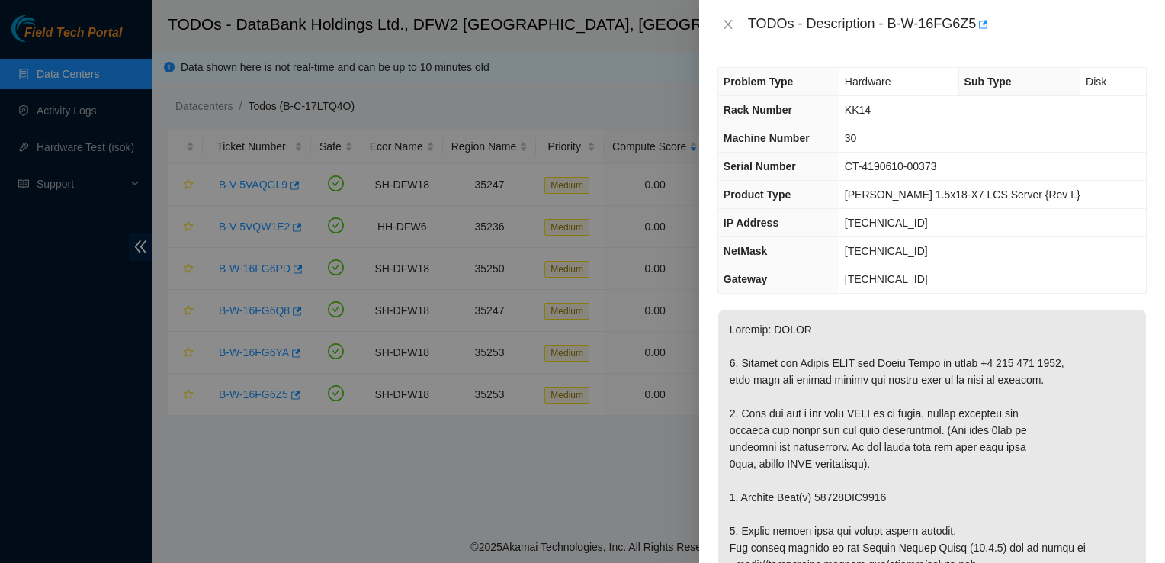
click at [726, 32] on div "TODOs - Description - B-W-16FG6Z5" at bounding box center [931, 24] width 429 height 24
click at [733, 17] on div "TODOs - Description - B-W-16FG6Z5" at bounding box center [931, 24] width 429 height 24
click at [729, 23] on icon "close" at bounding box center [727, 24] width 8 height 9
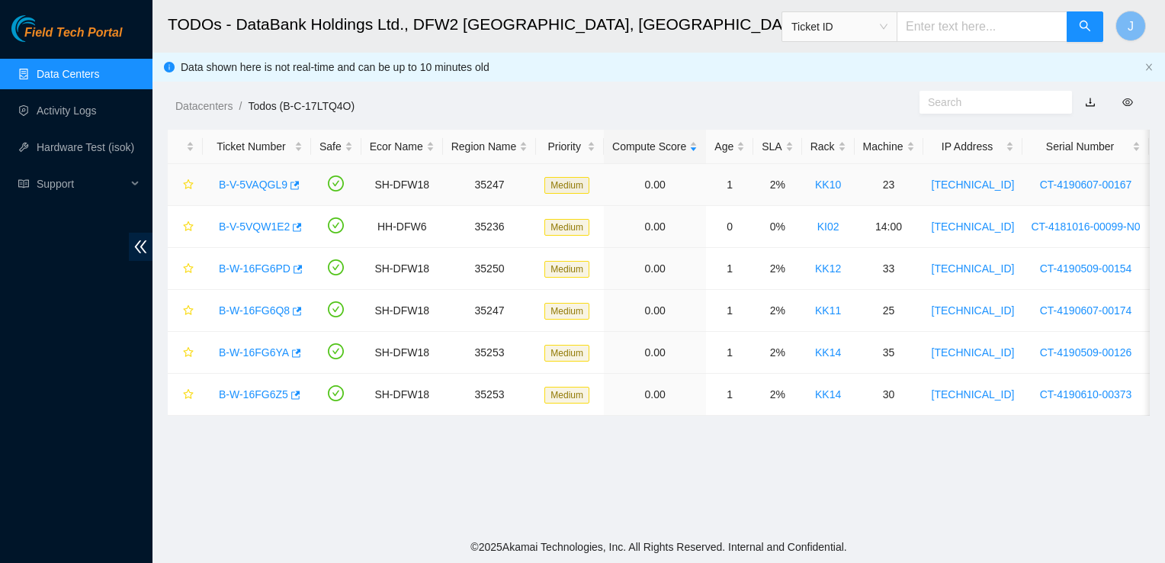
click at [251, 189] on link "B-V-5VAQGL9" at bounding box center [253, 184] width 69 height 12
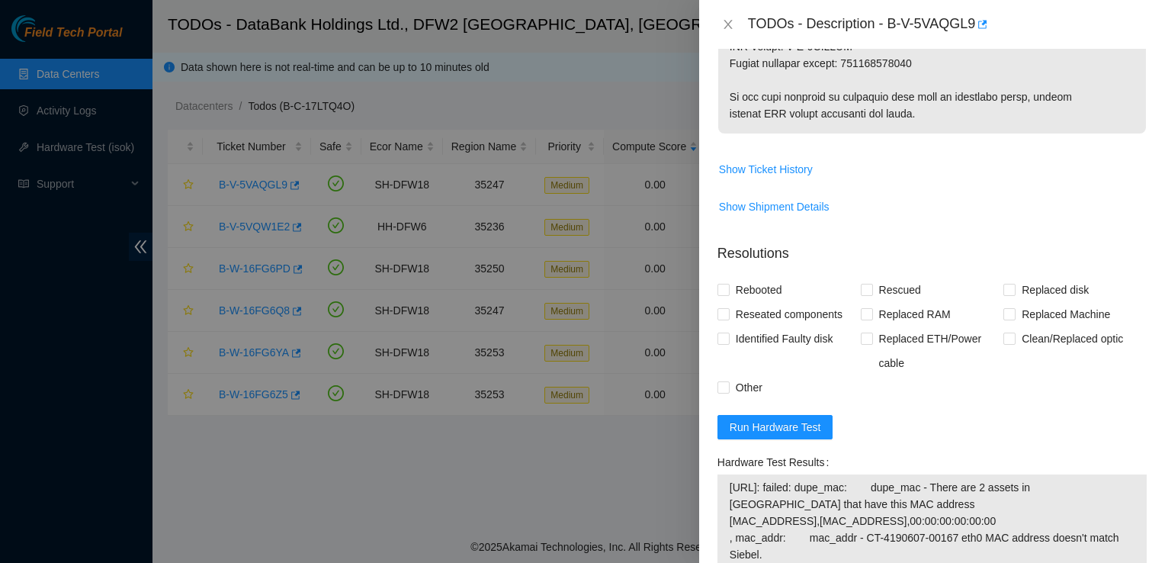
scroll to position [997, 0]
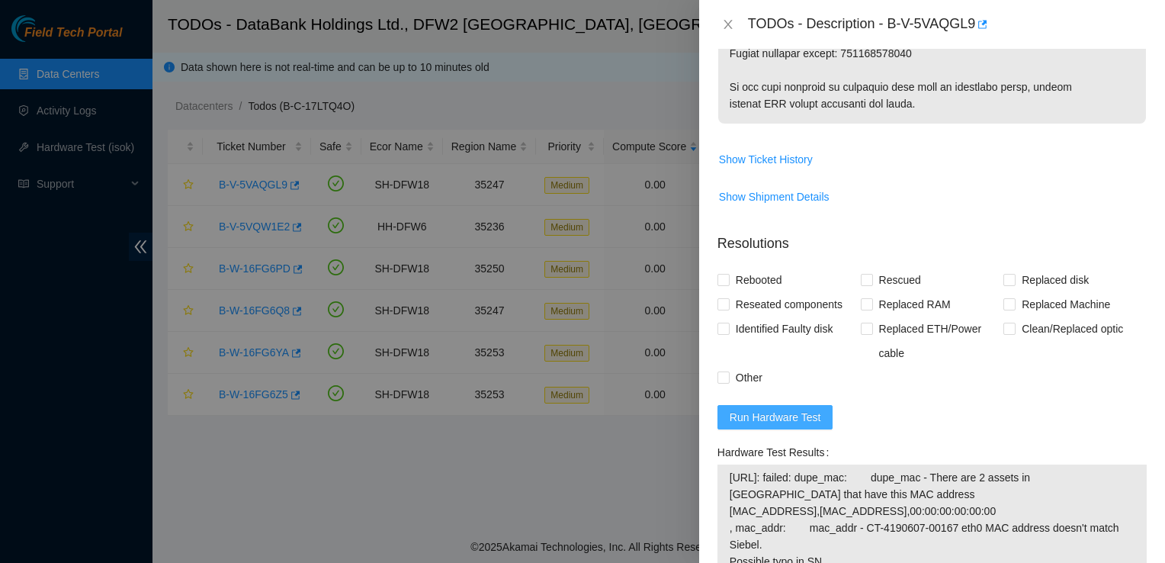
click at [799, 410] on span "Run Hardware Test" at bounding box center [775, 417] width 91 height 17
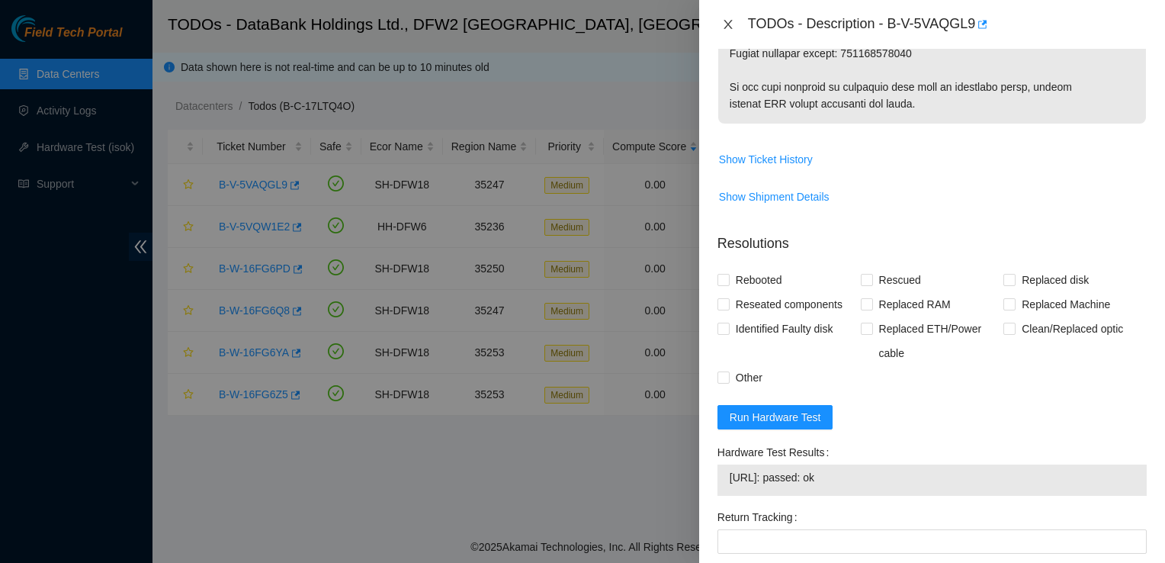
click at [730, 29] on icon "close" at bounding box center [728, 24] width 12 height 12
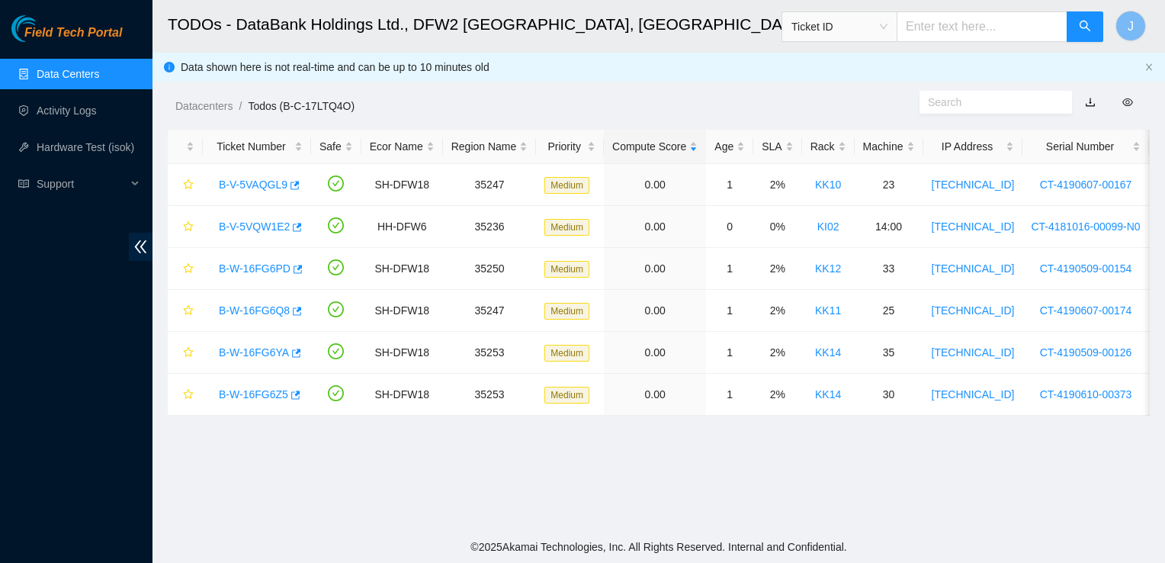
scroll to position [442, 0]
click at [236, 391] on link "B-W-16FG6Z5" at bounding box center [253, 394] width 69 height 12
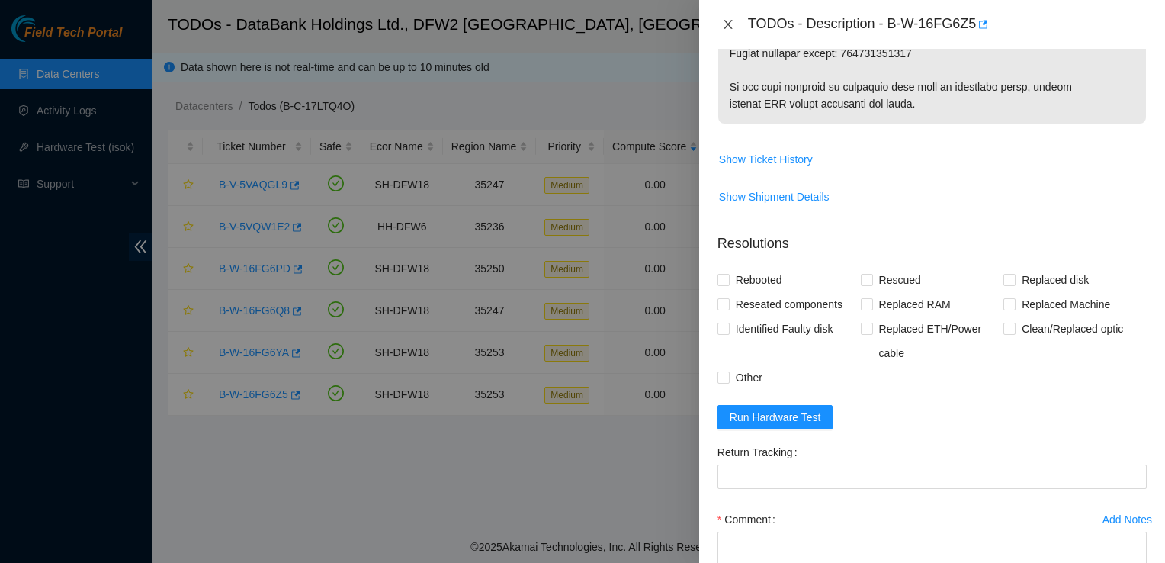
click at [730, 26] on icon "close" at bounding box center [727, 24] width 8 height 9
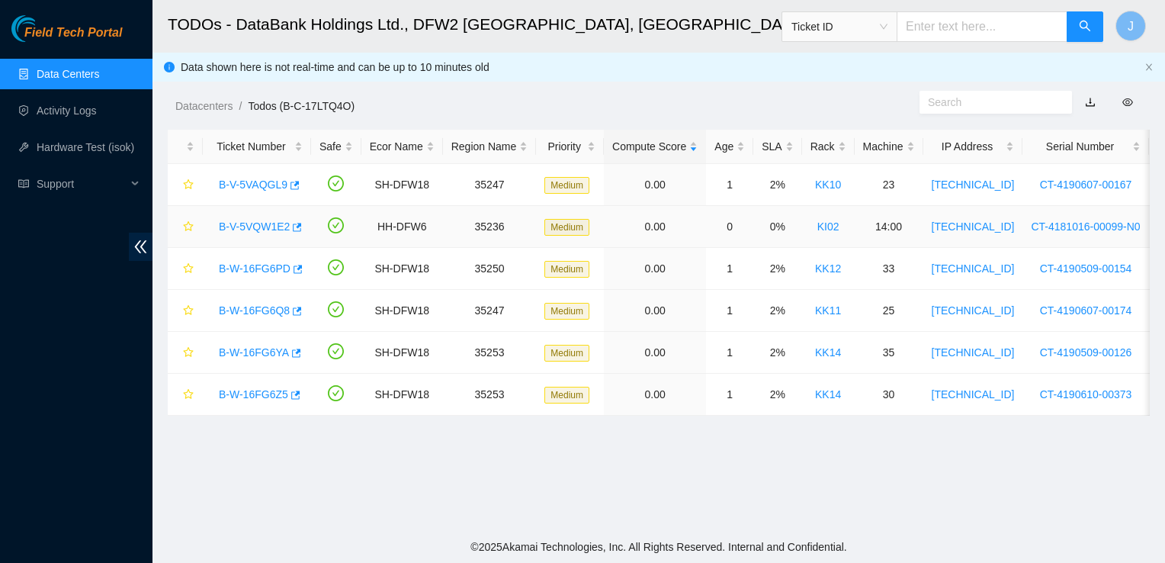
scroll to position [442, 0]
click at [258, 184] on link "B-V-5VAQGL9" at bounding box center [253, 184] width 69 height 12
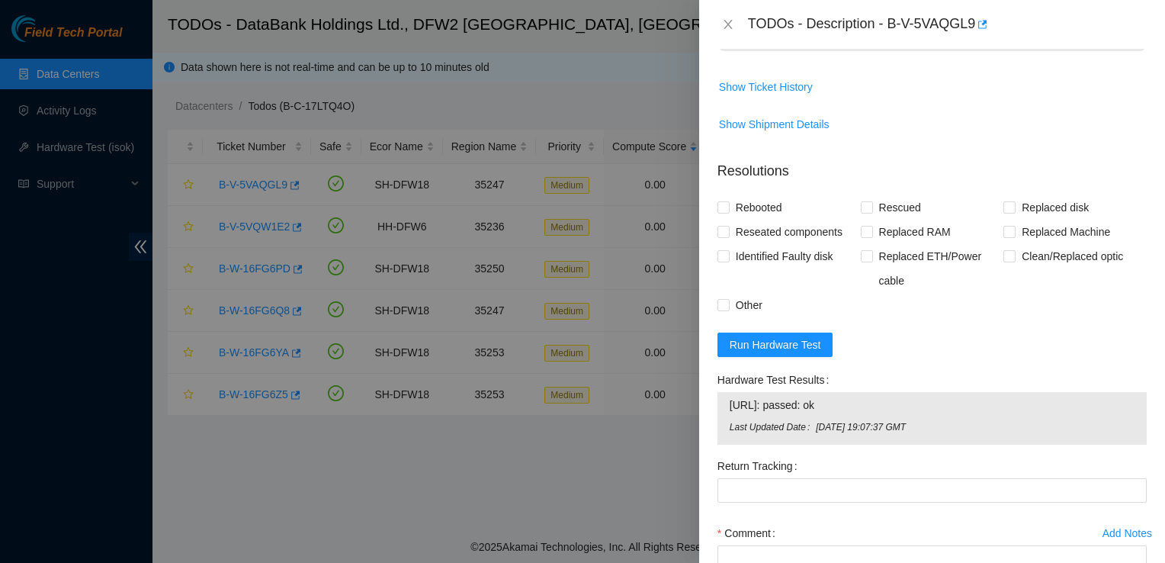
scroll to position [1069, 0]
click at [732, 198] on span "Rebooted" at bounding box center [759, 208] width 59 height 24
click at [728, 202] on input "Rebooted" at bounding box center [722, 207] width 11 height 11
checkbox input "true"
click at [900, 213] on span "Rescued" at bounding box center [900, 208] width 54 height 24
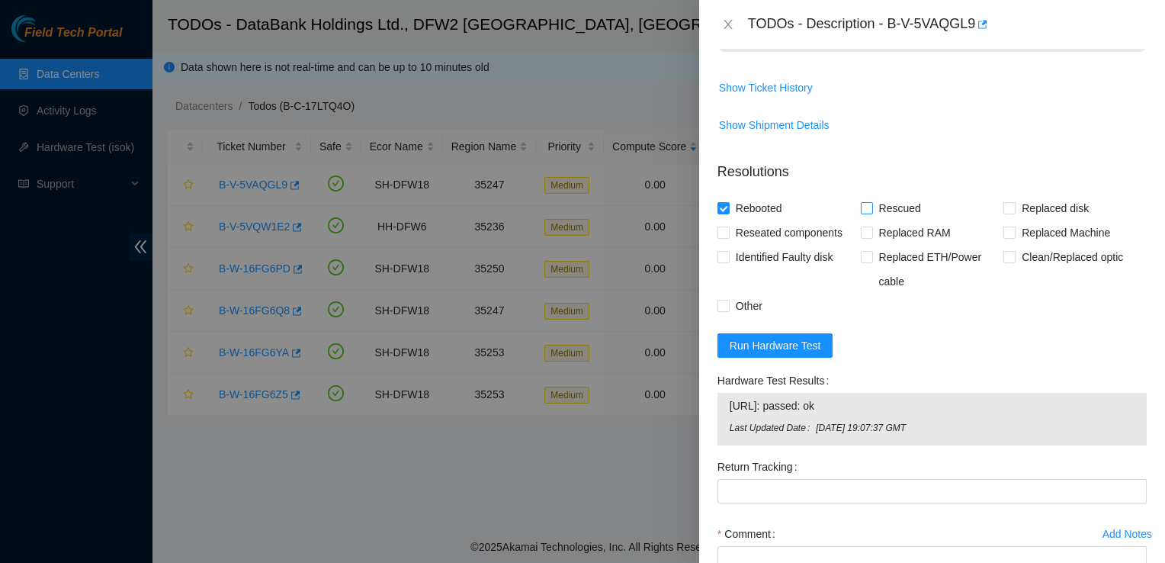
click at [871, 213] on input "Rescued" at bounding box center [866, 207] width 11 height 11
checkbox input "true"
click at [1027, 200] on span "Replaced disk" at bounding box center [1054, 208] width 79 height 24
click at [1014, 202] on input "Replaced disk" at bounding box center [1008, 207] width 11 height 11
checkbox input "true"
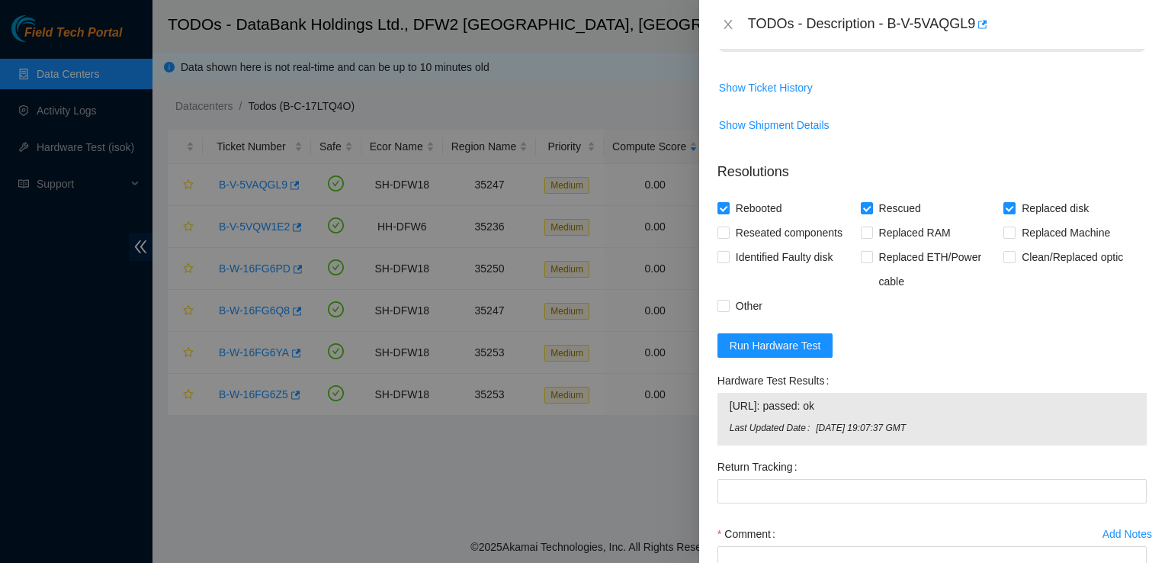
click at [1031, 360] on form "Resolutions Rebooted Rescued Replaced disk Reseated components Replaced RAM Rep…" at bounding box center [931, 411] width 429 height 524
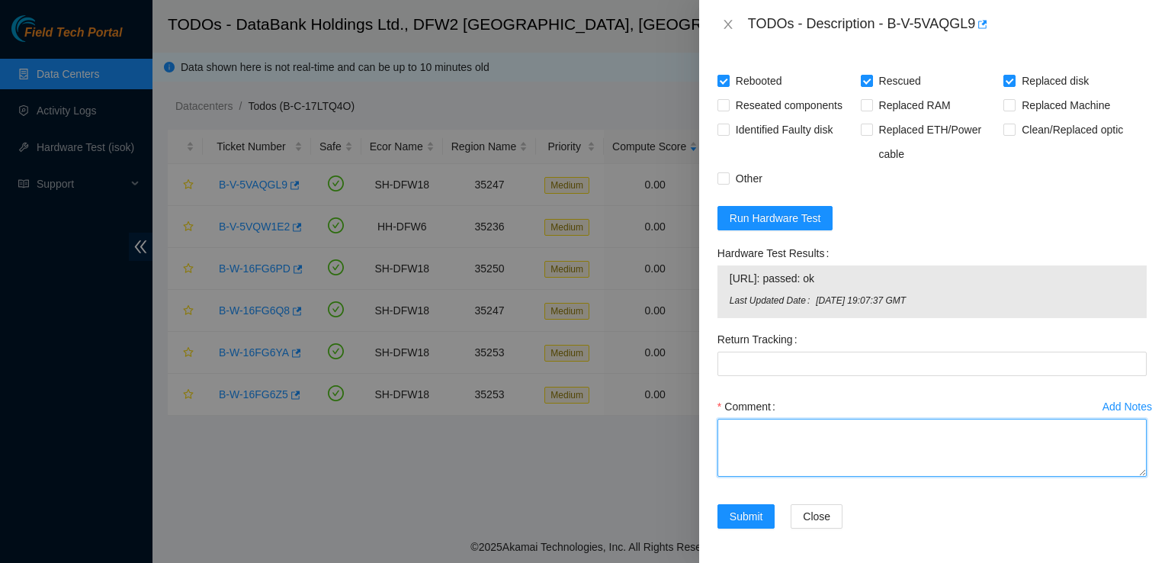
click at [751, 444] on textarea "Comment" at bounding box center [931, 448] width 429 height 58
paste textarea "Rebooted, replaced disk, rescued, Passed ISOK."
type textarea "Rebooted, replaced disk, rescued, Passed ISOK."
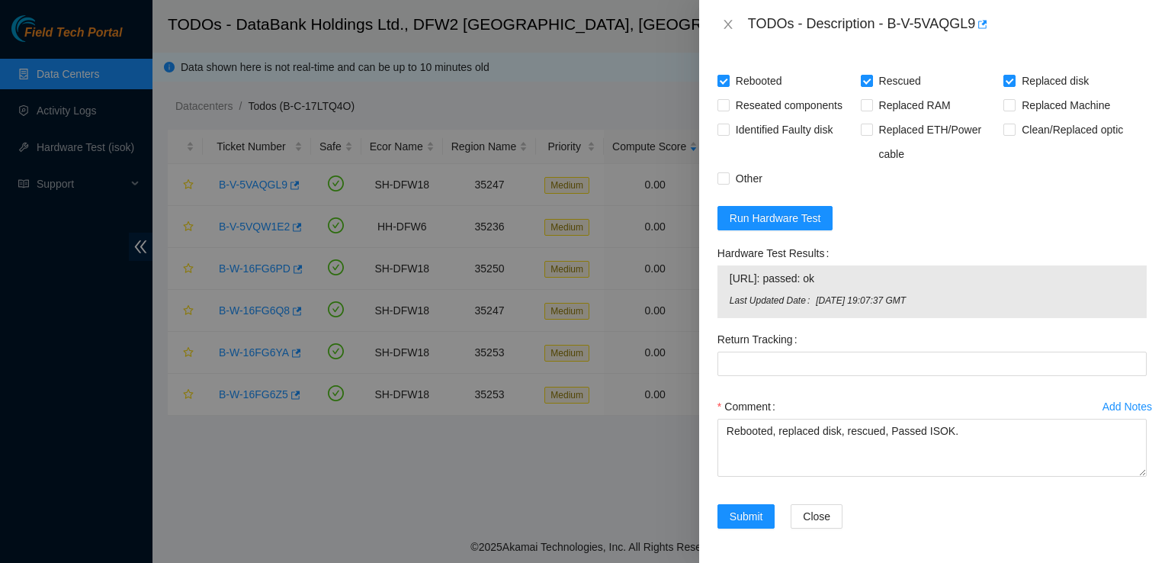
click at [1022, 337] on div "Return Tracking" at bounding box center [931, 339] width 429 height 24
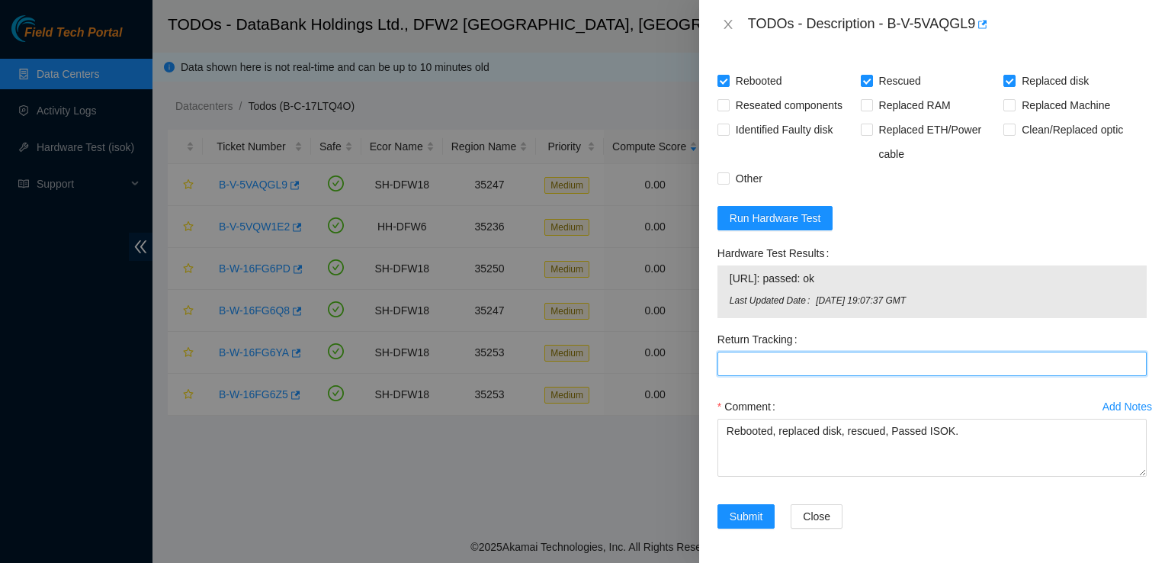
click at [836, 358] on Tracking "Return Tracking" at bounding box center [931, 363] width 429 height 24
paste Tracking "463470057300"
type Tracking "463470057300"
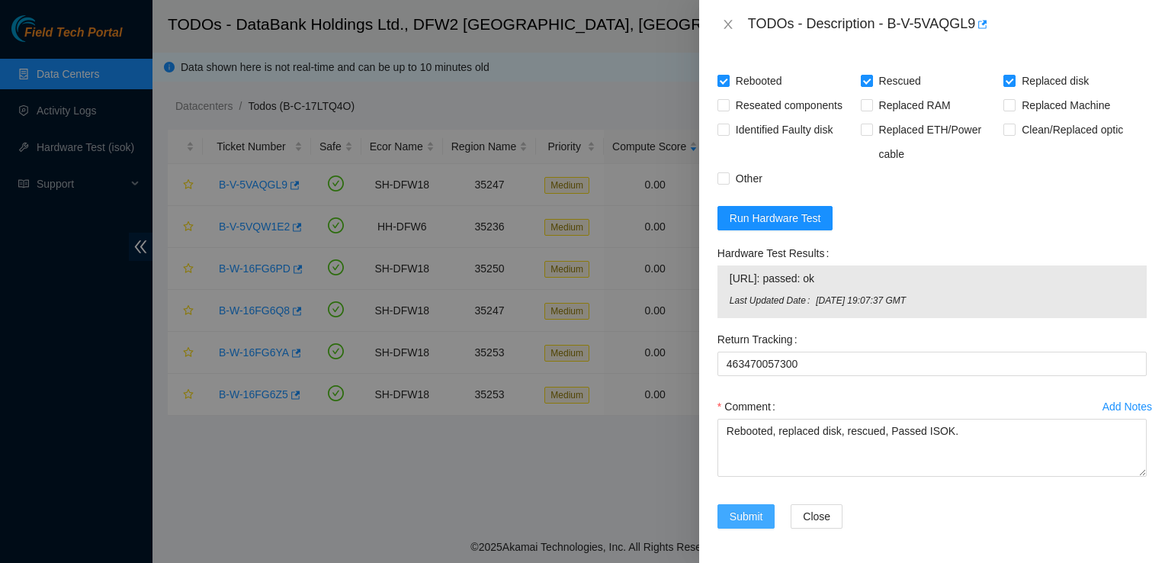
click at [735, 508] on span "Submit" at bounding box center [747, 516] width 34 height 17
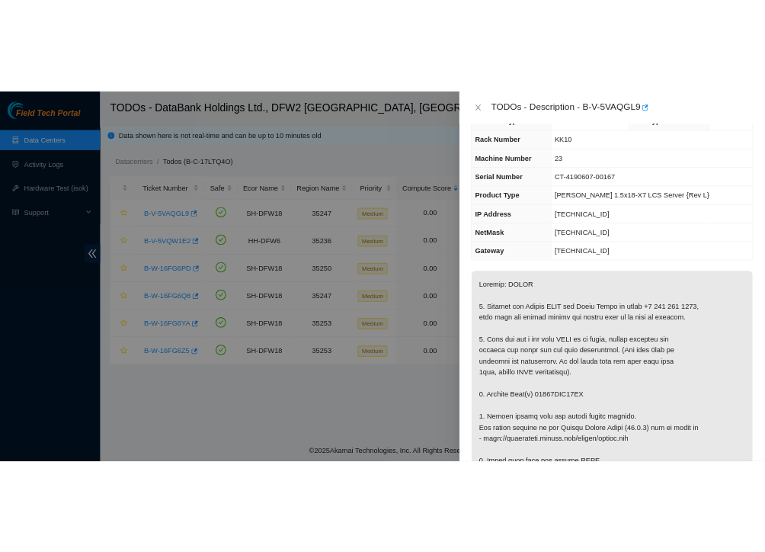
scroll to position [0, 0]
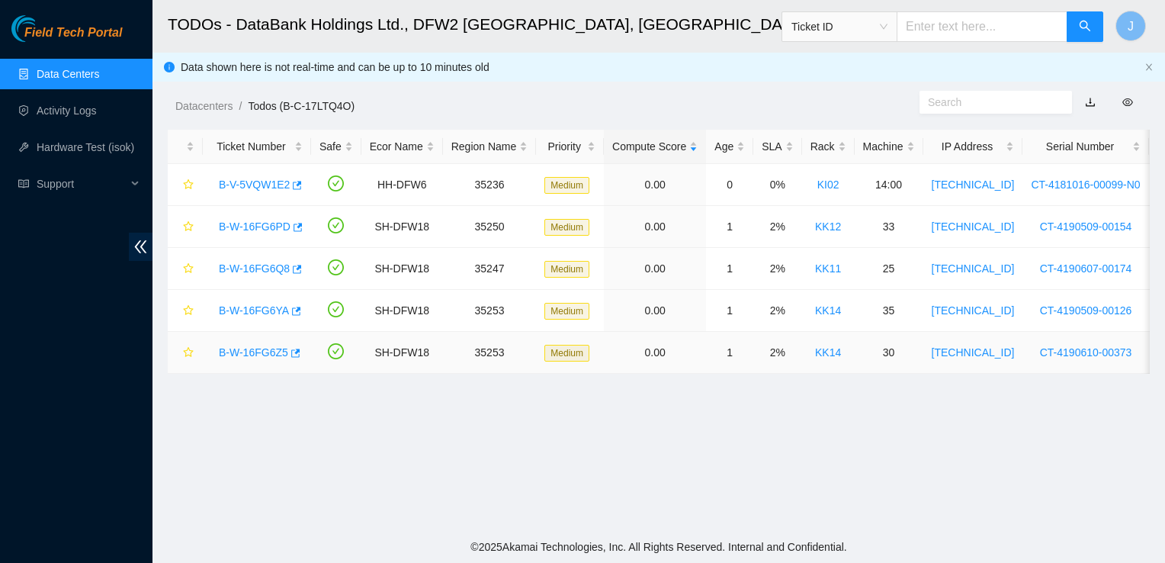
click at [268, 342] on div "B-W-16FG6Z5" at bounding box center [256, 352] width 91 height 24
click at [257, 354] on link "B-W-16FG6Z5" at bounding box center [253, 352] width 69 height 12
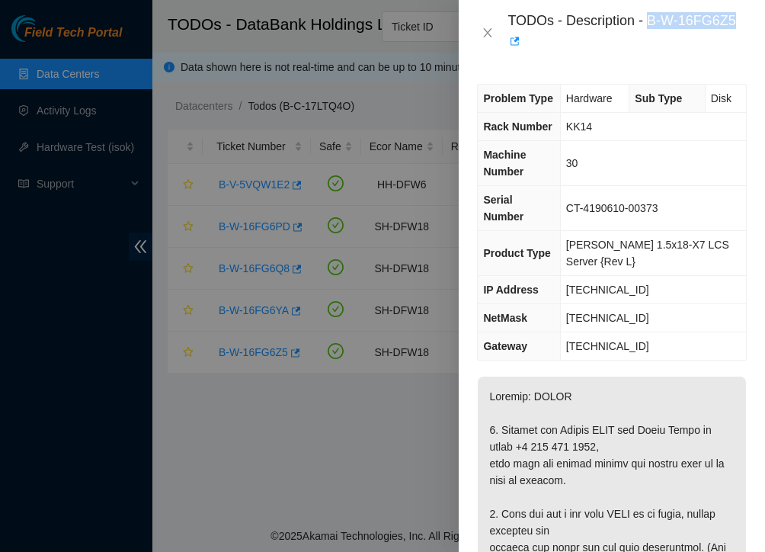
drag, startPoint x: 649, startPoint y: 18, endPoint x: 735, endPoint y: 25, distance: 85.7
click at [735, 25] on div "TODOs - Description - B-W-16FG6Z5" at bounding box center [627, 32] width 239 height 41
click at [415, 437] on div at bounding box center [382, 276] width 765 height 552
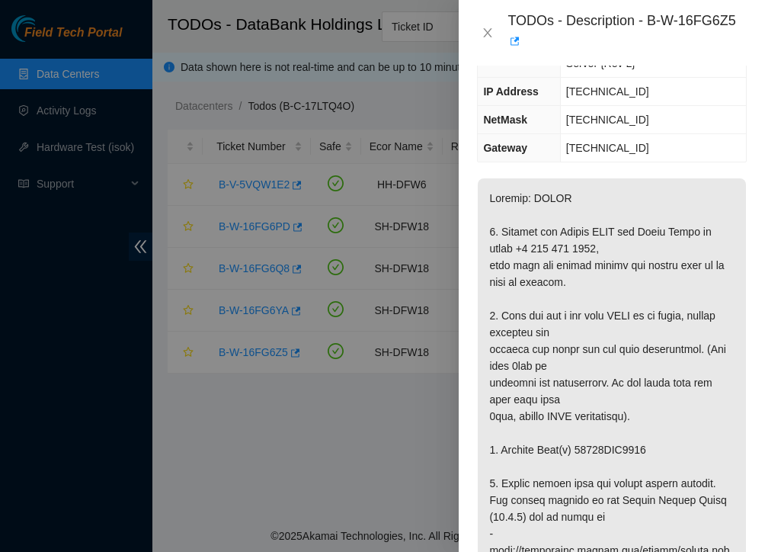
scroll to position [213, 0]
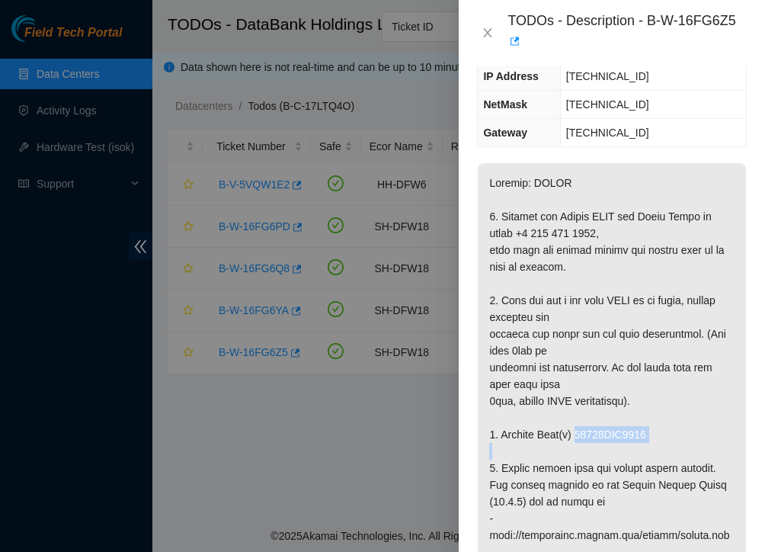
drag, startPoint x: 649, startPoint y: 414, endPoint x: 576, endPoint y: 408, distance: 73.4
drag, startPoint x: 573, startPoint y: 412, endPoint x: 653, endPoint y: 422, distance: 79.9
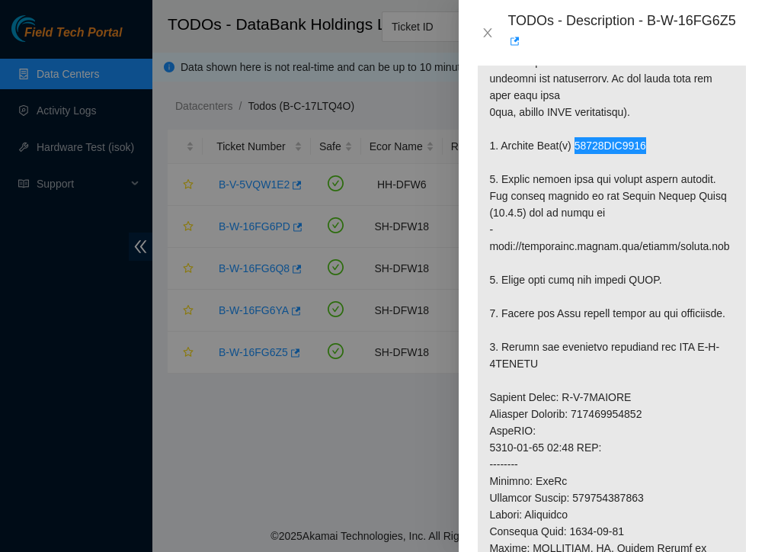
scroll to position [558, 0]
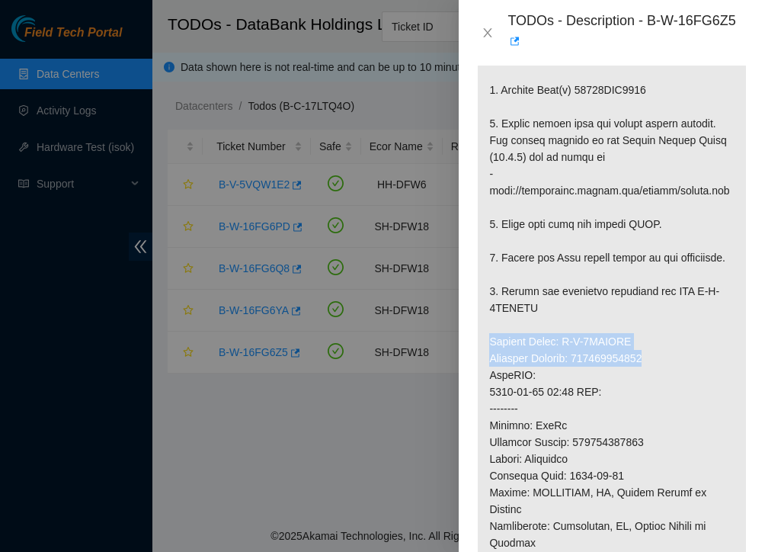
drag, startPoint x: 653, startPoint y: 341, endPoint x: 488, endPoint y: 326, distance: 166.1
click at [488, 326] on p at bounding box center [612, 325] width 268 height 1012
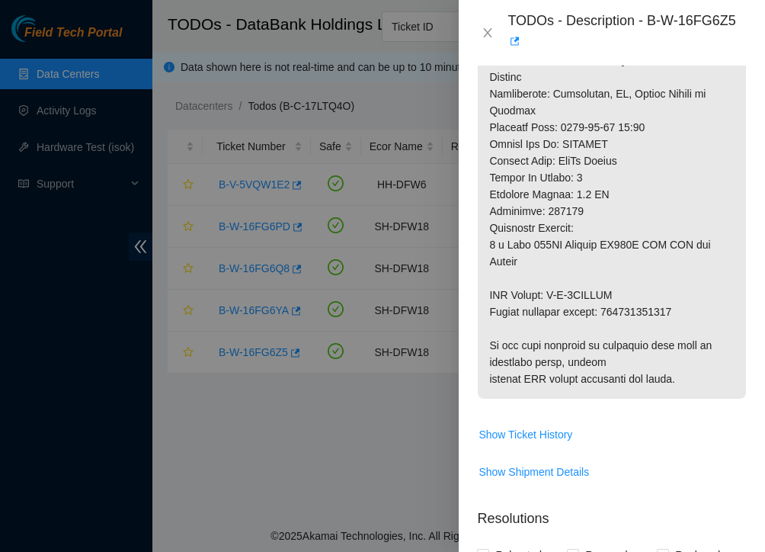
scroll to position [991, 0]
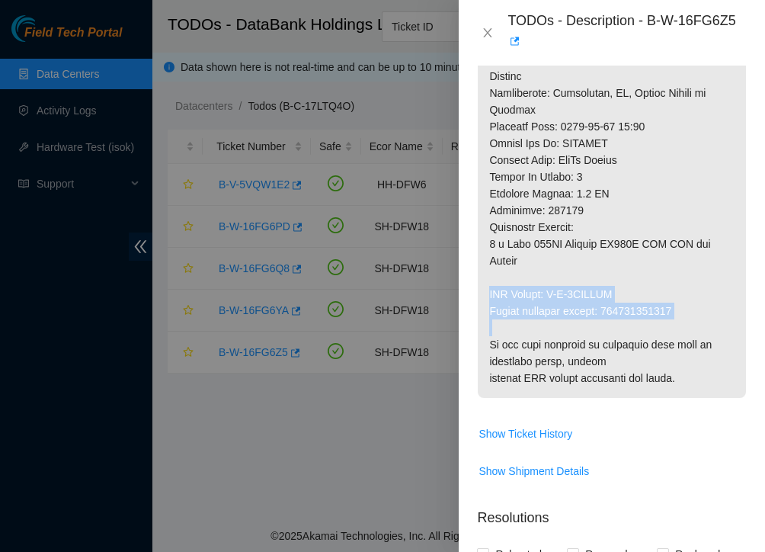
drag, startPoint x: 678, startPoint y: 290, endPoint x: 486, endPoint y: 279, distance: 191.7
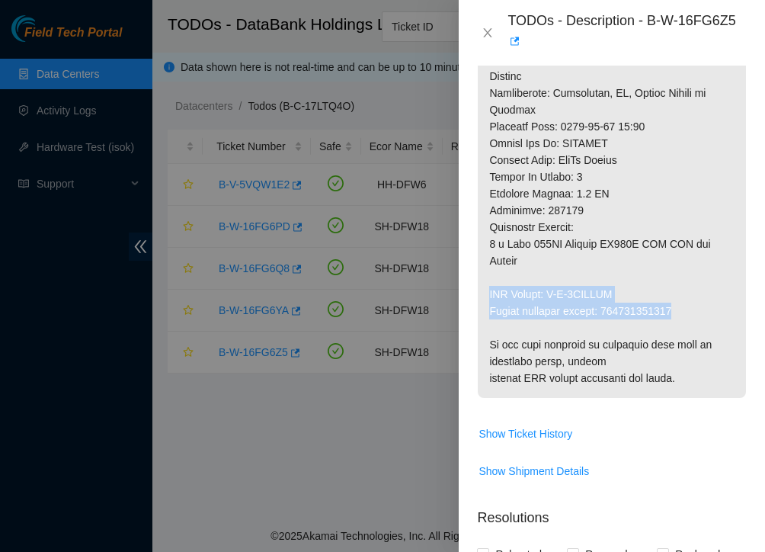
drag, startPoint x: 492, startPoint y: 271, endPoint x: 692, endPoint y: 287, distance: 201.1
click at [486, 33] on icon "close" at bounding box center [488, 33] width 12 height 12
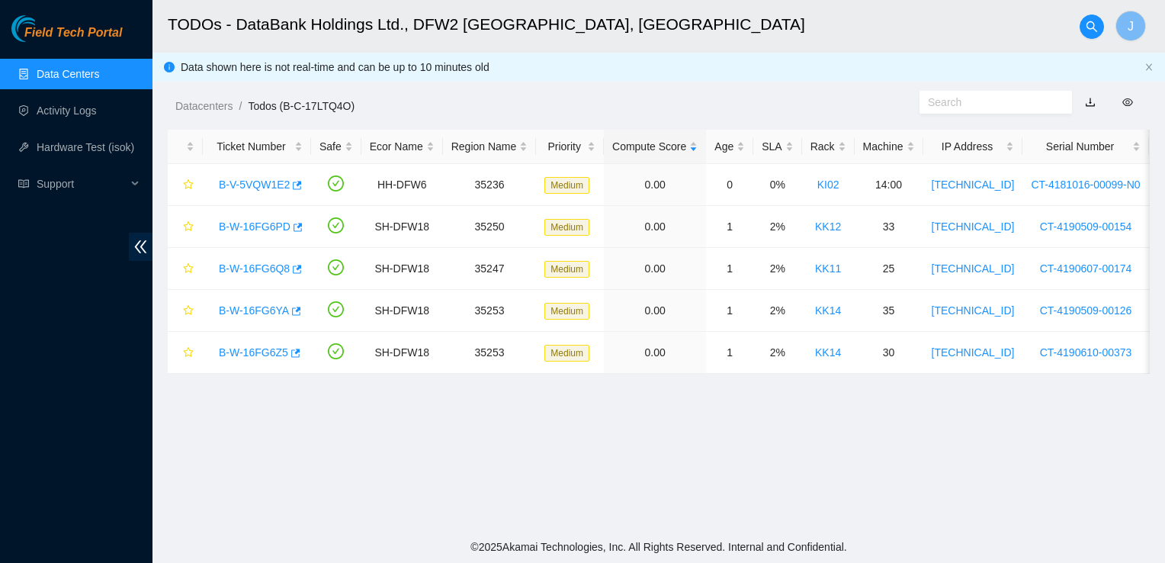
scroll to position [442, 0]
click at [271, 274] on link "B-W-16FG6Q8" at bounding box center [254, 268] width 71 height 12
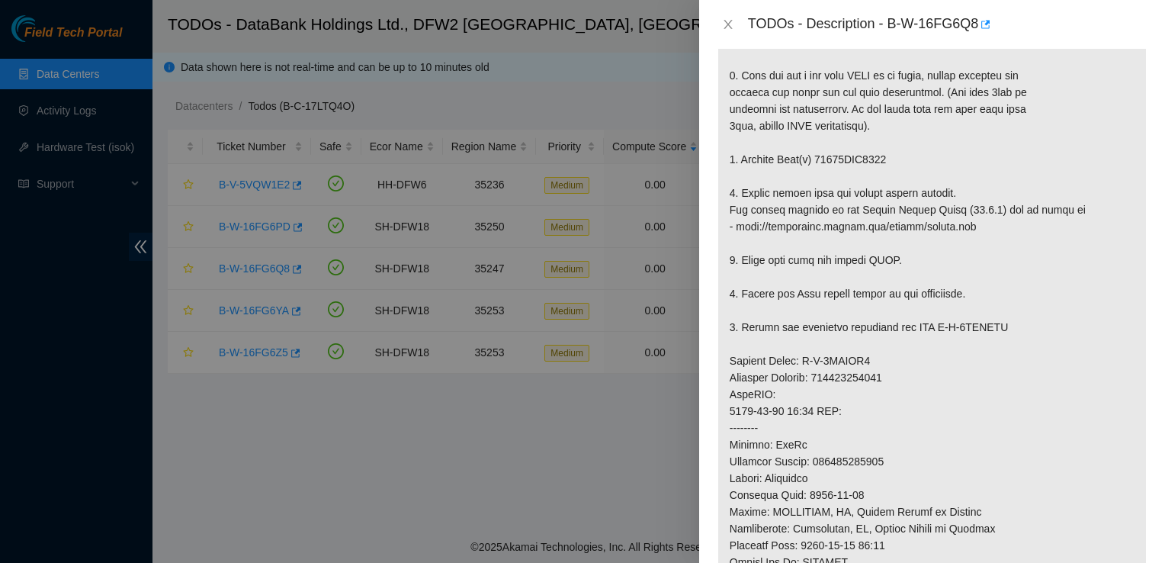
scroll to position [0, 0]
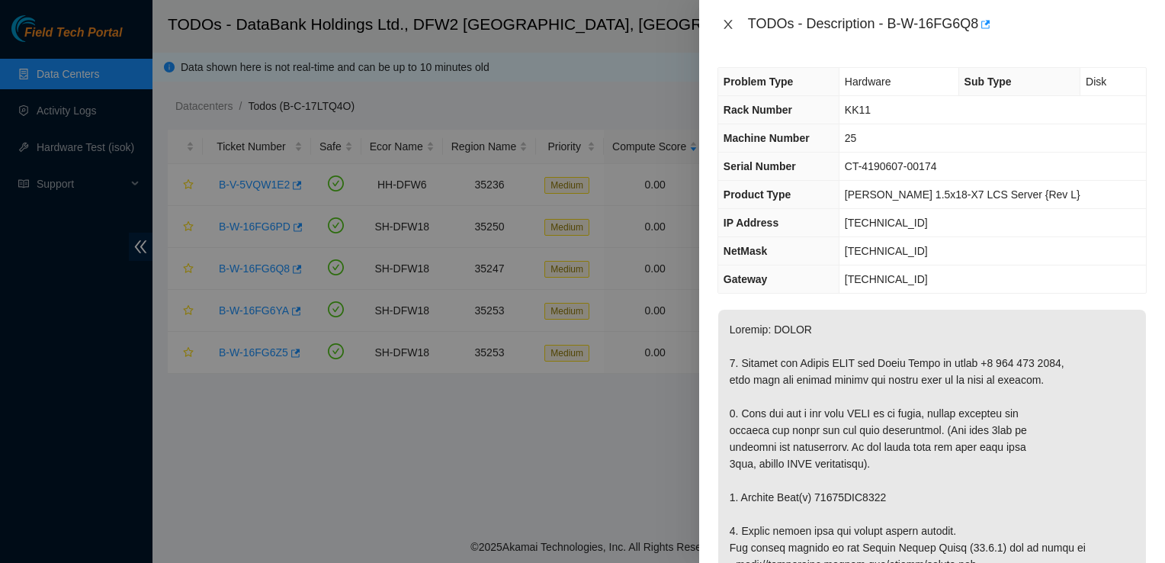
click at [730, 24] on icon "close" at bounding box center [728, 24] width 12 height 12
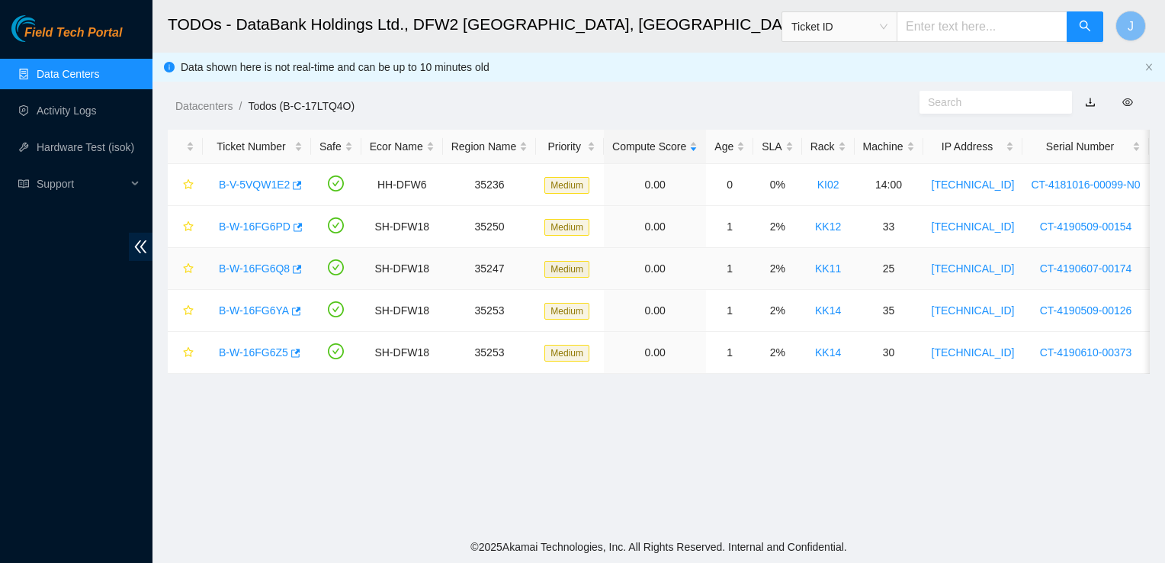
click at [271, 271] on link "B-W-16FG6Q8" at bounding box center [254, 268] width 71 height 12
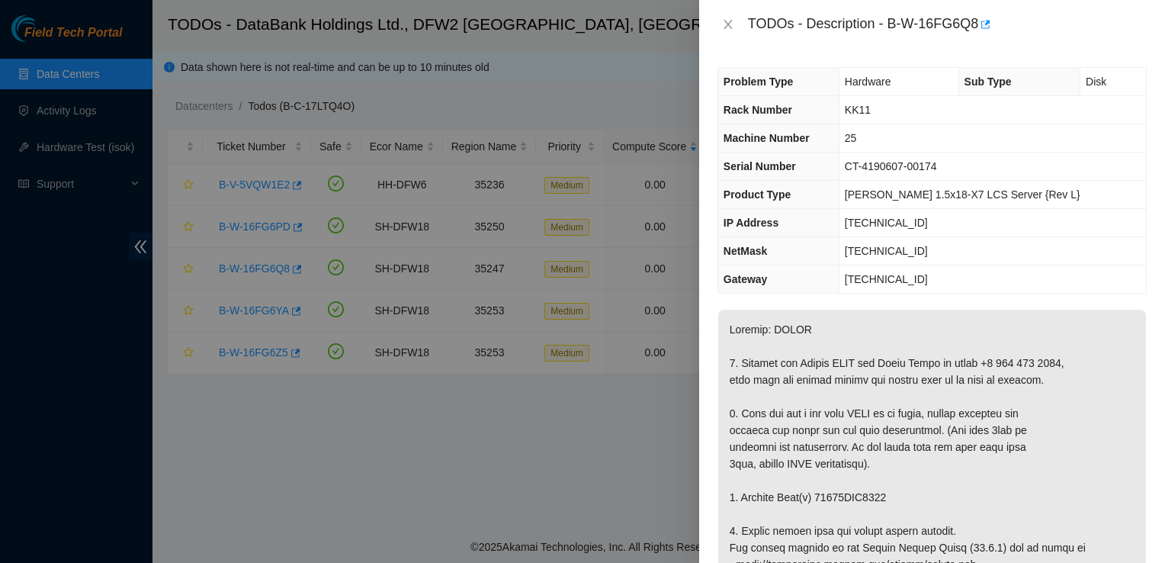
click at [752, 56] on div "Problem Type Hardware Sub Type Disk Rack Number KK11 Machine Number 25 Serial N…" at bounding box center [932, 306] width 466 height 514
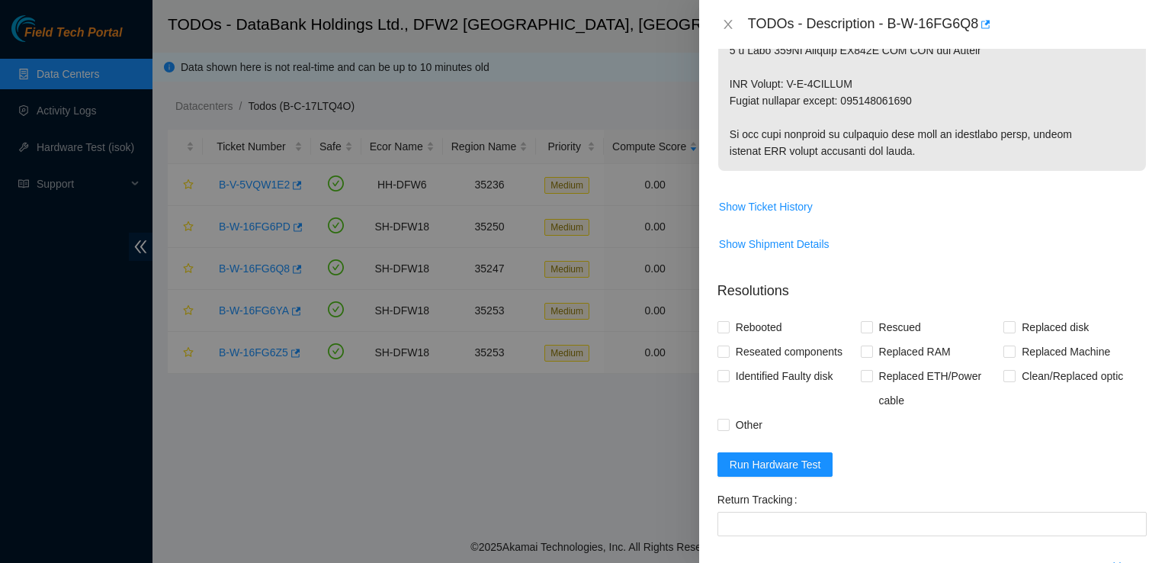
scroll to position [954, 0]
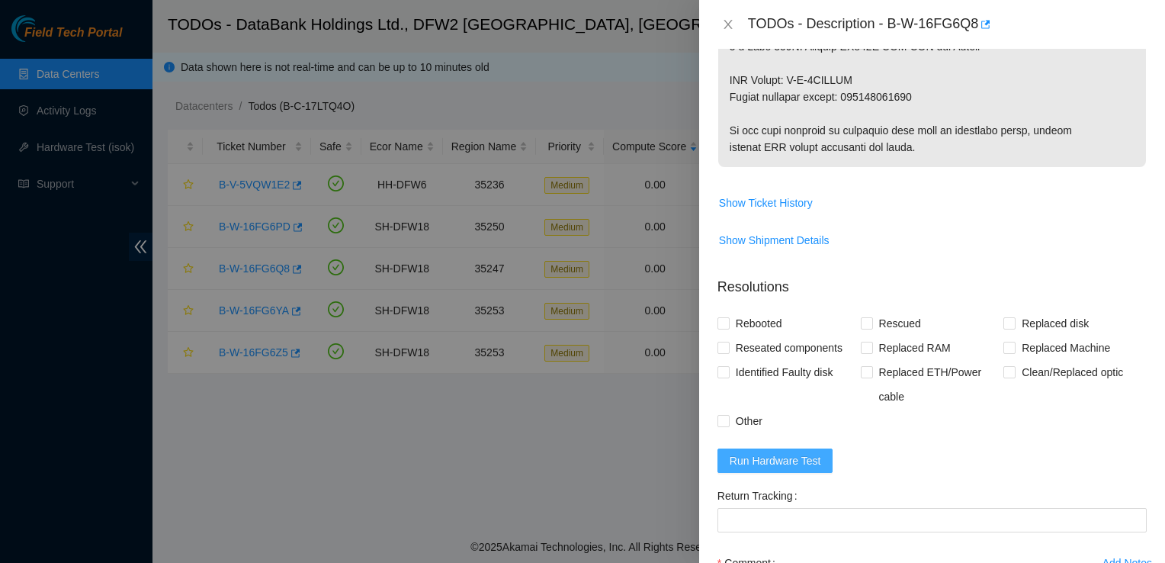
click at [782, 459] on span "Run Hardware Test" at bounding box center [775, 460] width 91 height 17
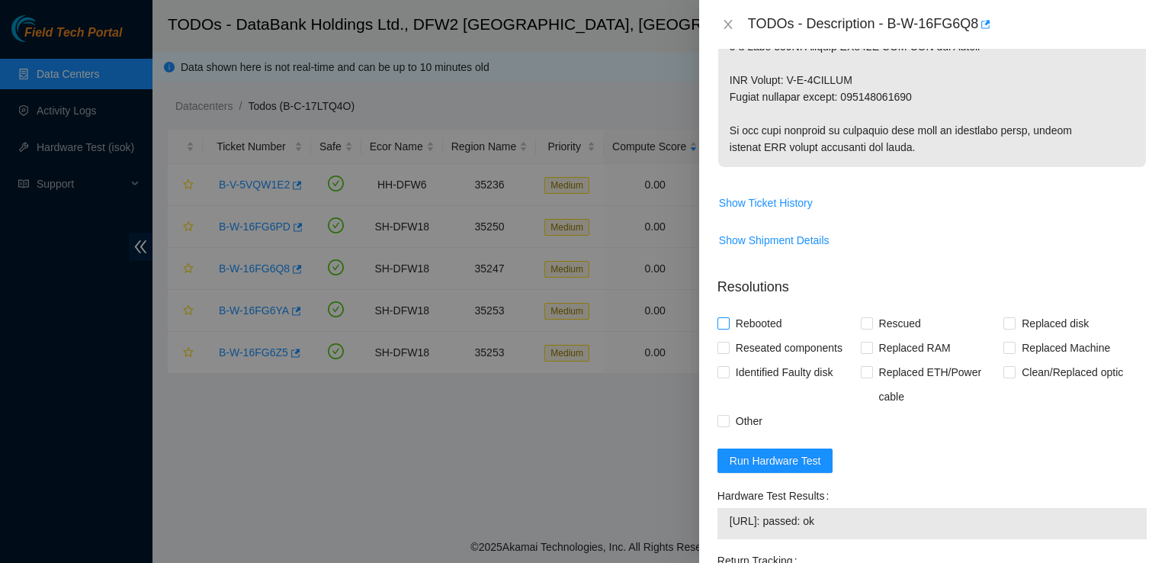
click at [725, 319] on input "Rebooted" at bounding box center [722, 322] width 11 height 11
checkbox input "true"
click at [877, 328] on span "Rescued" at bounding box center [900, 323] width 54 height 24
click at [871, 328] on input "Rescued" at bounding box center [866, 322] width 11 height 11
checkbox input "true"
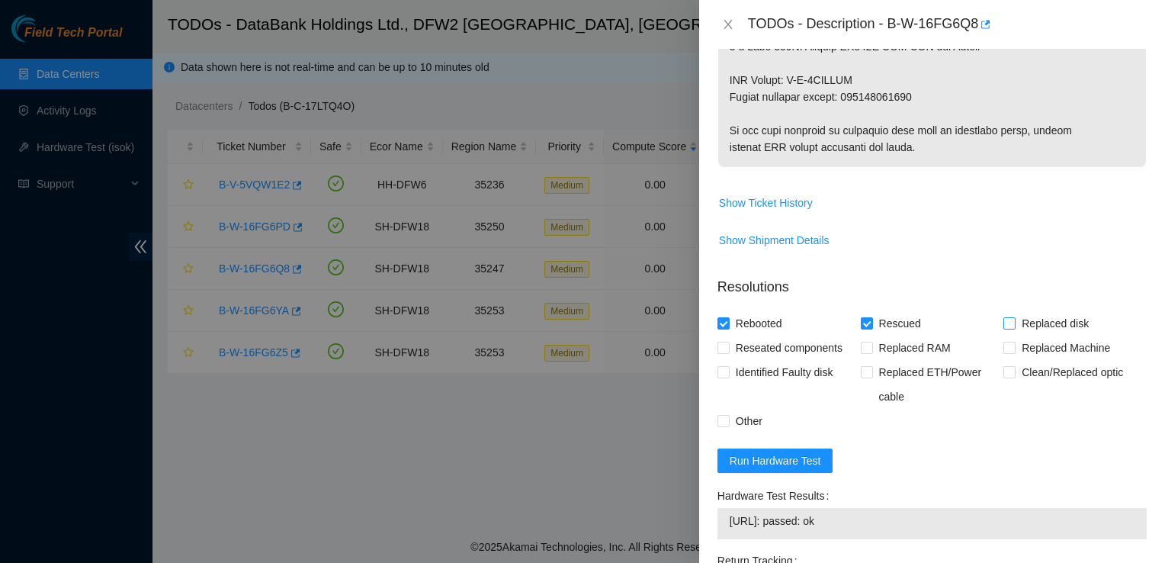
click at [1015, 317] on span "Replaced disk" at bounding box center [1054, 323] width 79 height 24
click at [1010, 317] on input "Replaced disk" at bounding box center [1008, 322] width 11 height 11
checkbox input "true"
click at [784, 348] on span "Reseated components" at bounding box center [789, 347] width 119 height 24
click at [728, 348] on input "Reseated components" at bounding box center [722, 347] width 11 height 11
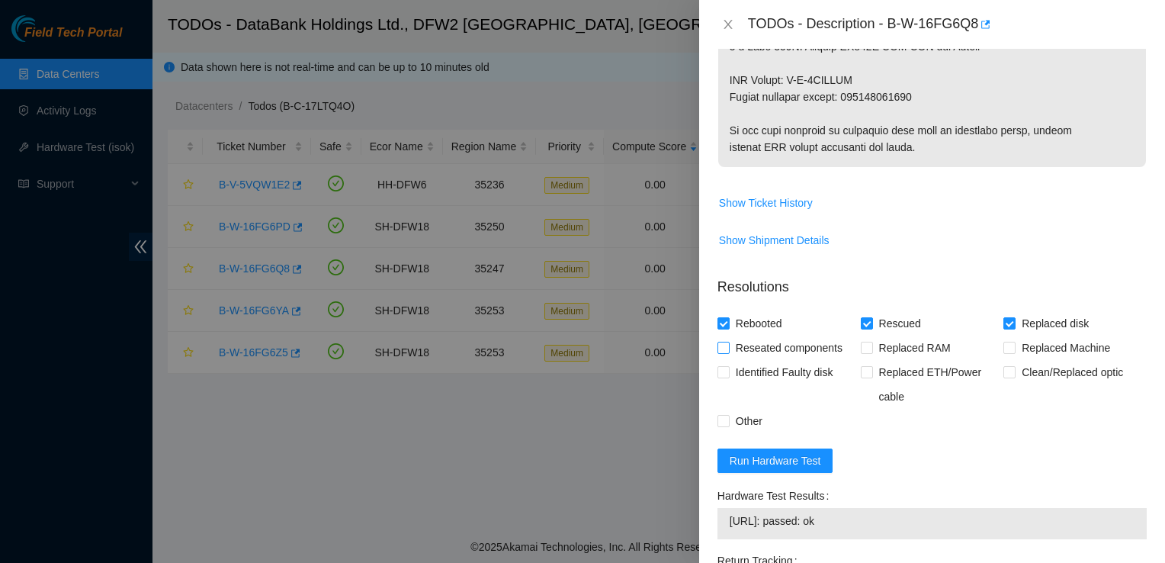
checkbox input "true"
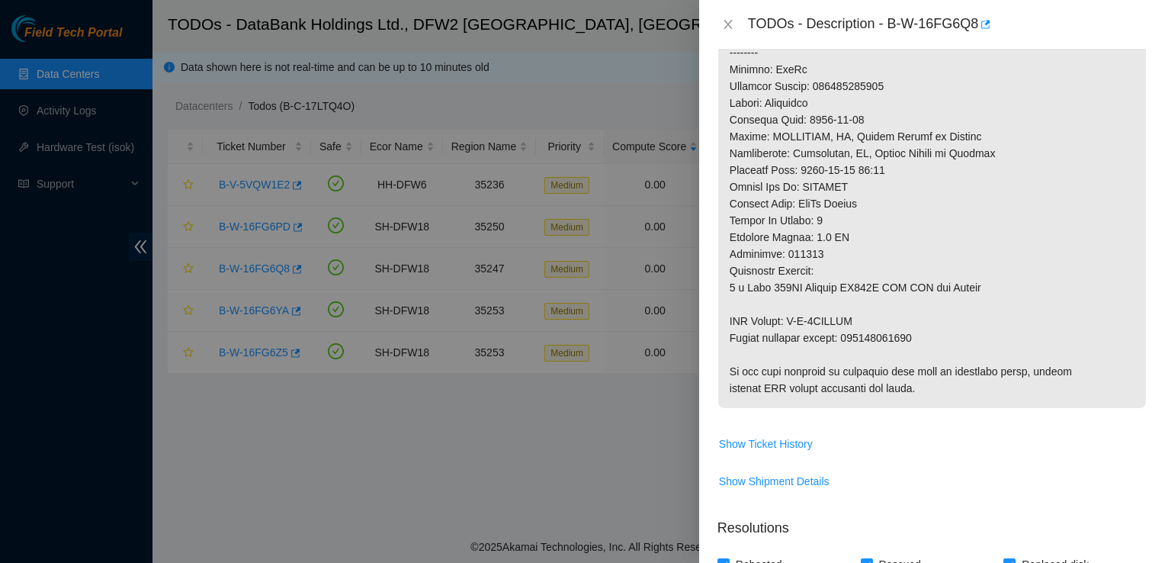
scroll to position [707, 0]
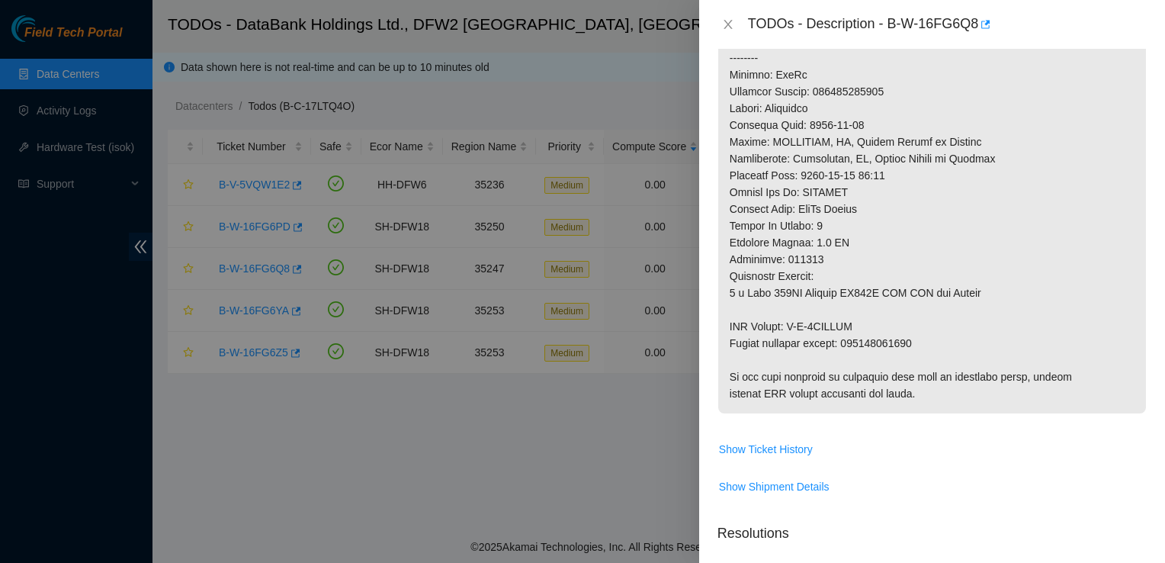
click at [1092, 191] on p at bounding box center [932, 7] width 428 height 811
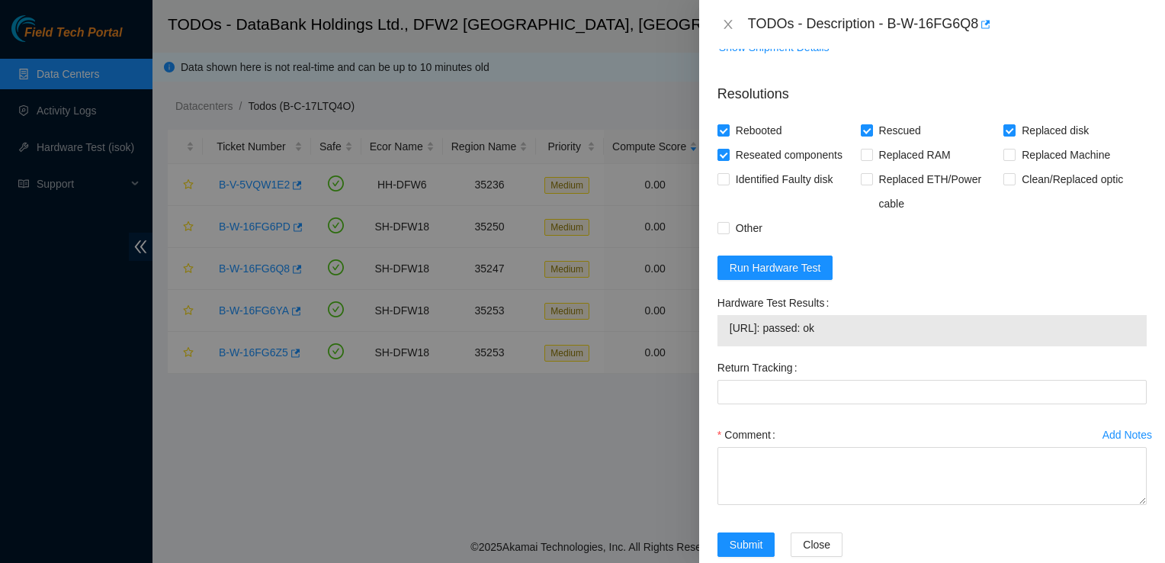
scroll to position [1153, 0]
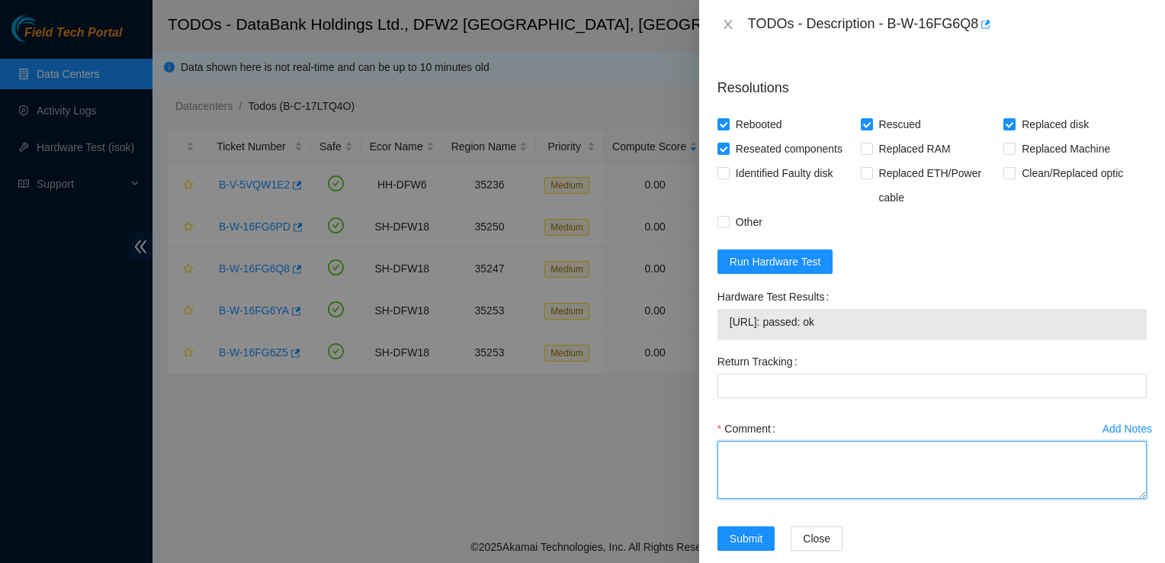
click at [747, 452] on textarea "Comment" at bounding box center [931, 470] width 429 height 58
paste textarea "Return tracking number: 463470057300 Rebooted, replaced disk, rescued, Passed I…"
type textarea "Return tracking number: 463470057300 Rebooted, replaced disk, rescued, Passed I…"
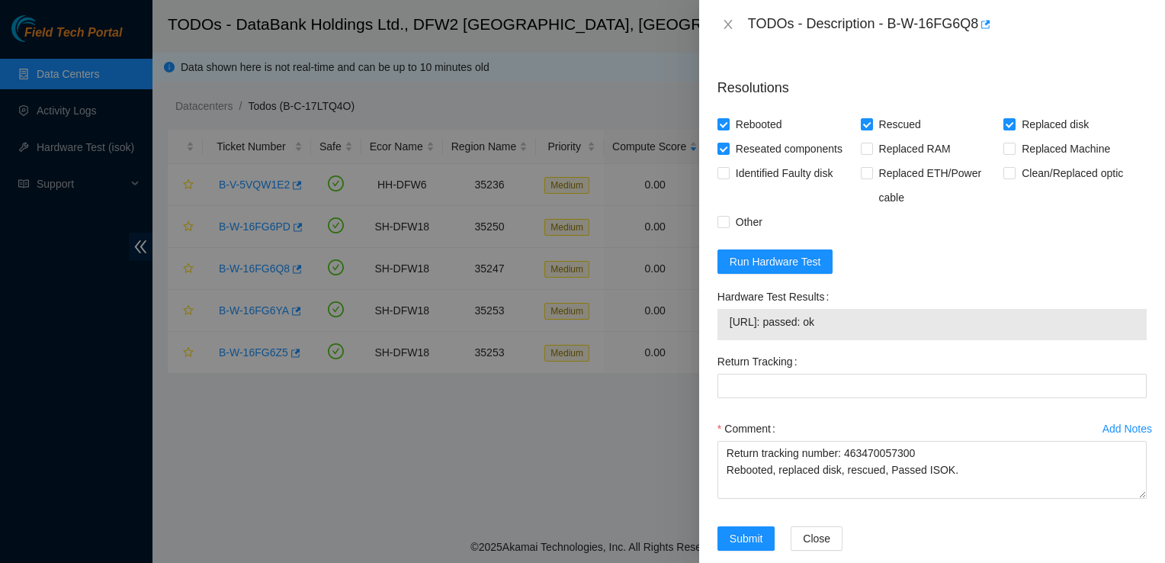
click at [1048, 273] on form "Resolutions Rebooted Rescued Replaced disk Reseated components Replaced RAM Rep…" at bounding box center [931, 317] width 429 height 503
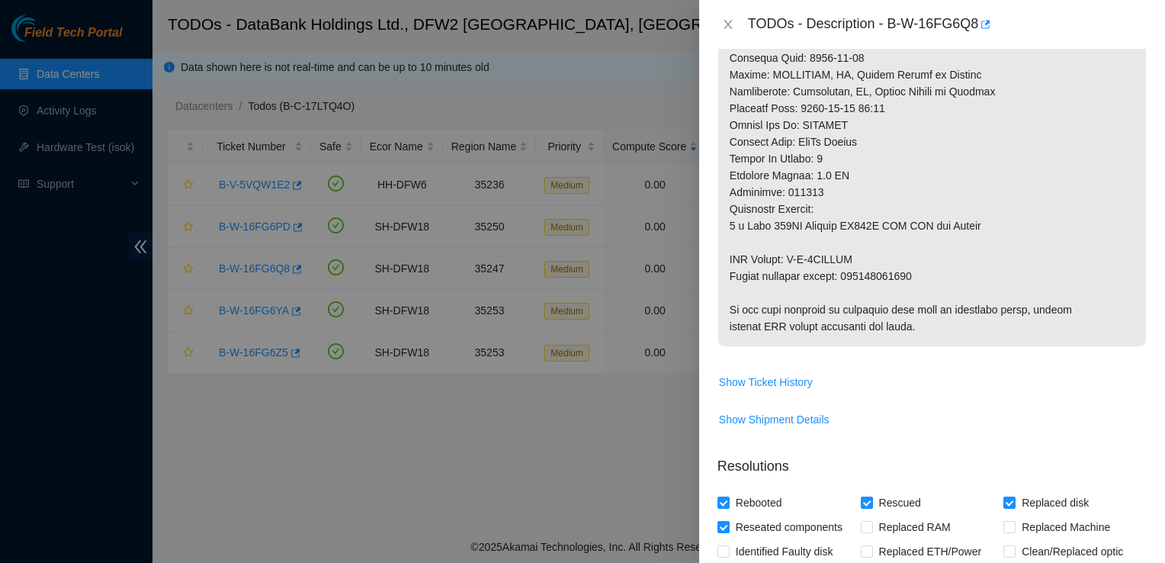
scroll to position [771, 0]
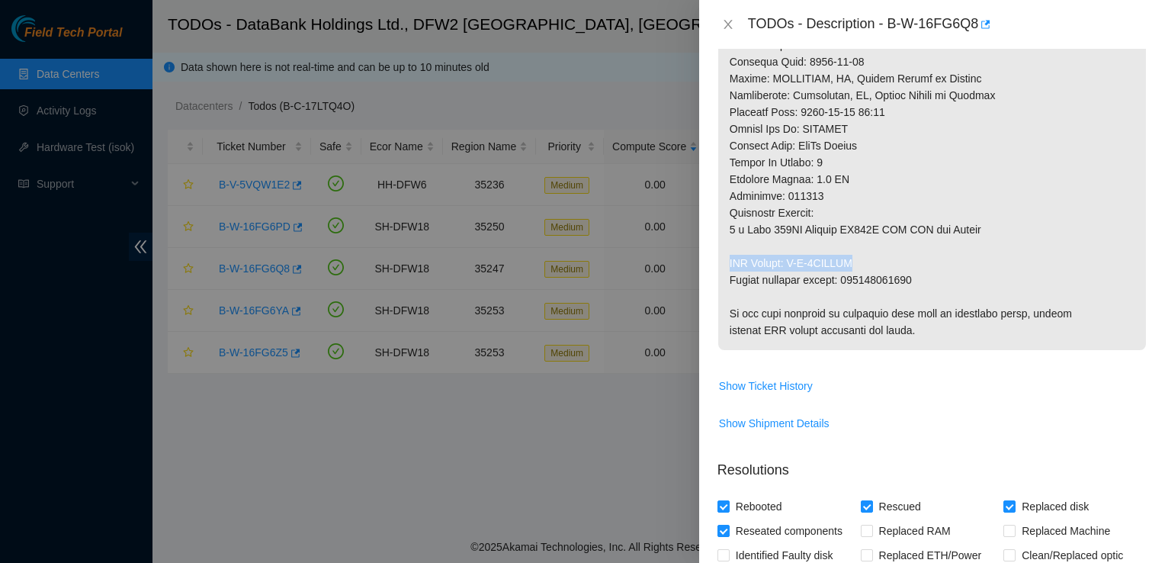
drag, startPoint x: 867, startPoint y: 258, endPoint x: 730, endPoint y: 261, distance: 136.5
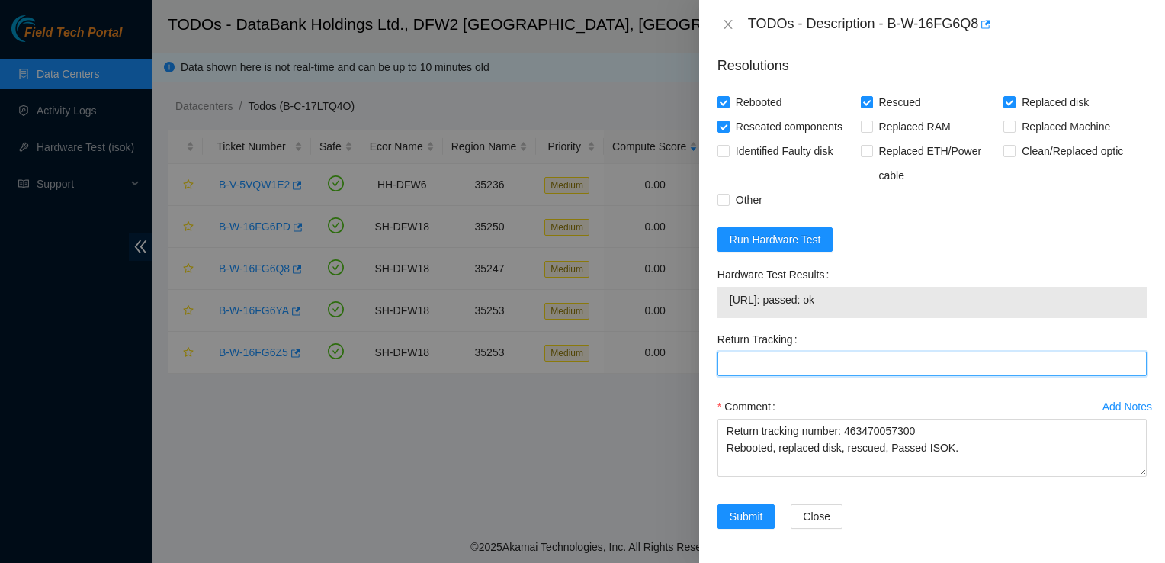
click at [796, 363] on Tracking "Return Tracking" at bounding box center [931, 363] width 429 height 24
paste Tracking "463470057241"
type Tracking "463470057241"
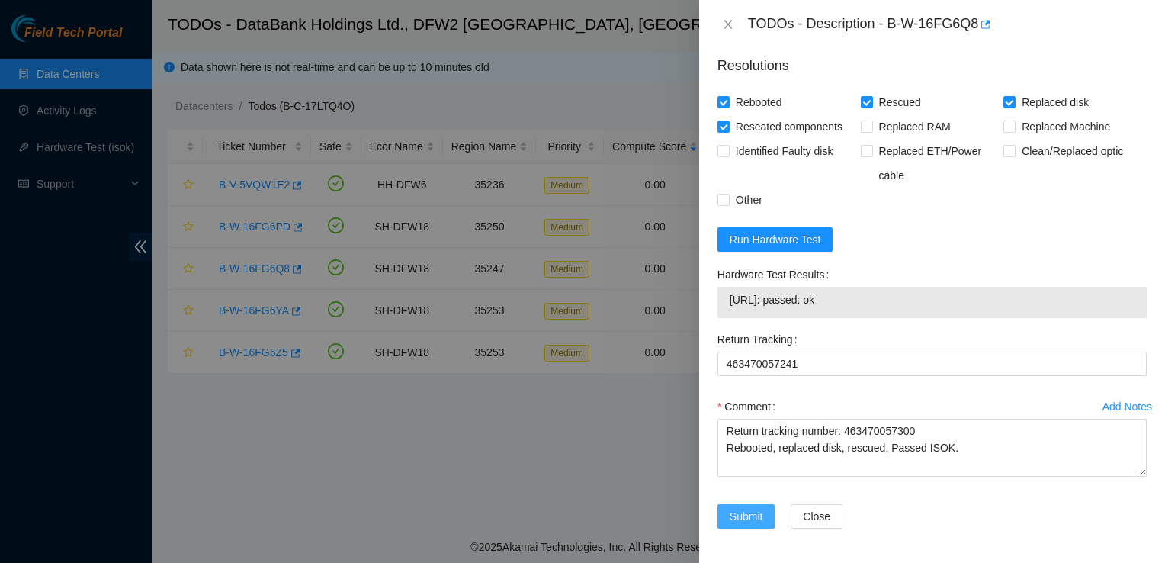
click at [756, 514] on span "Submit" at bounding box center [747, 516] width 34 height 17
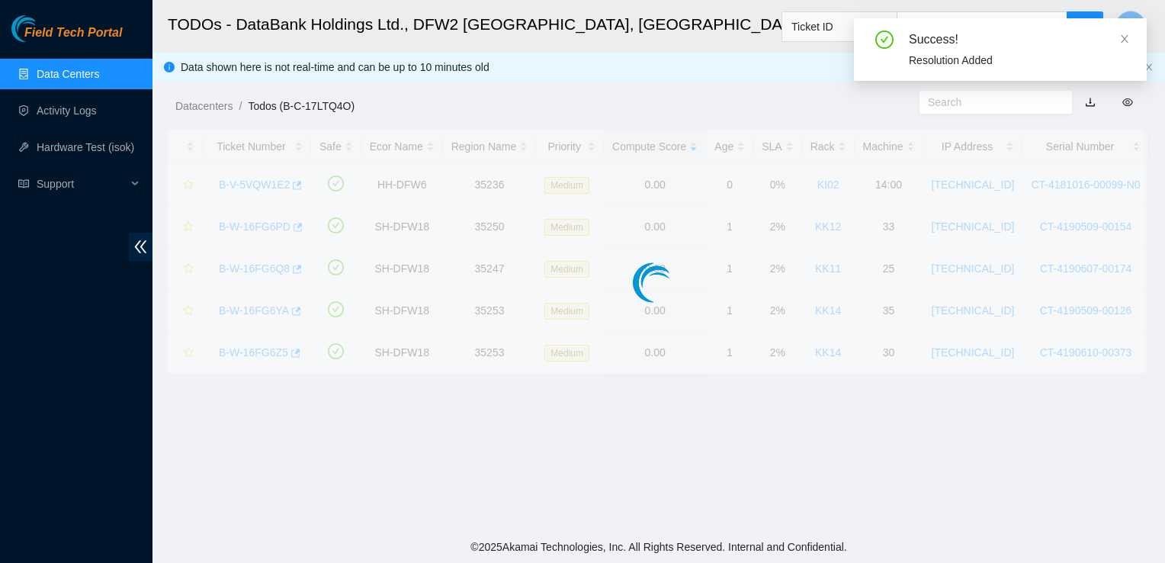
scroll to position [409, 0]
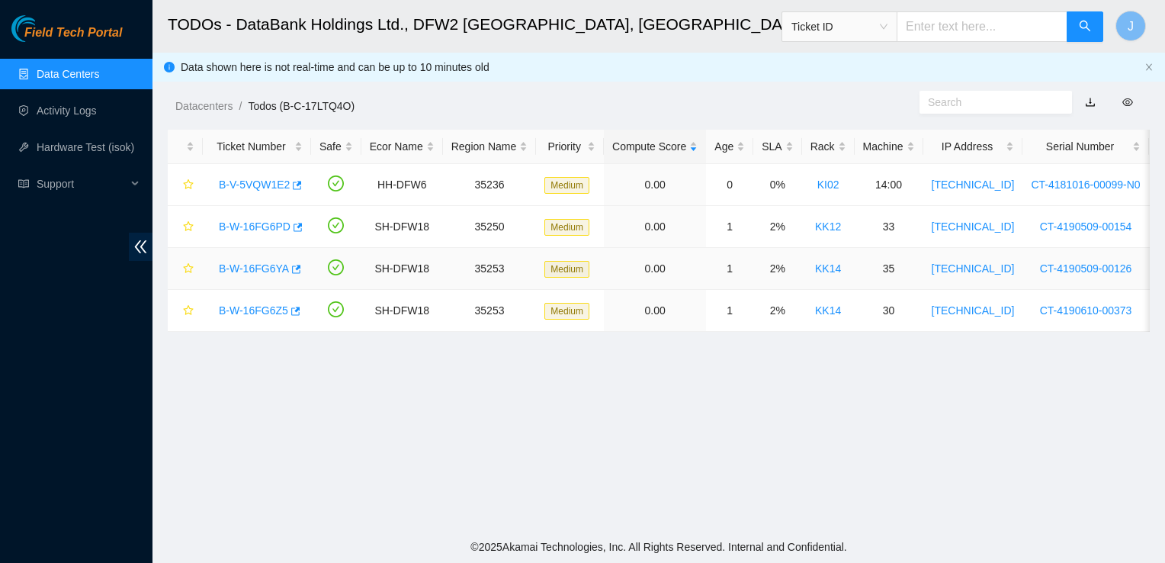
click at [253, 269] on link "B-W-16FG6YA" at bounding box center [254, 268] width 70 height 12
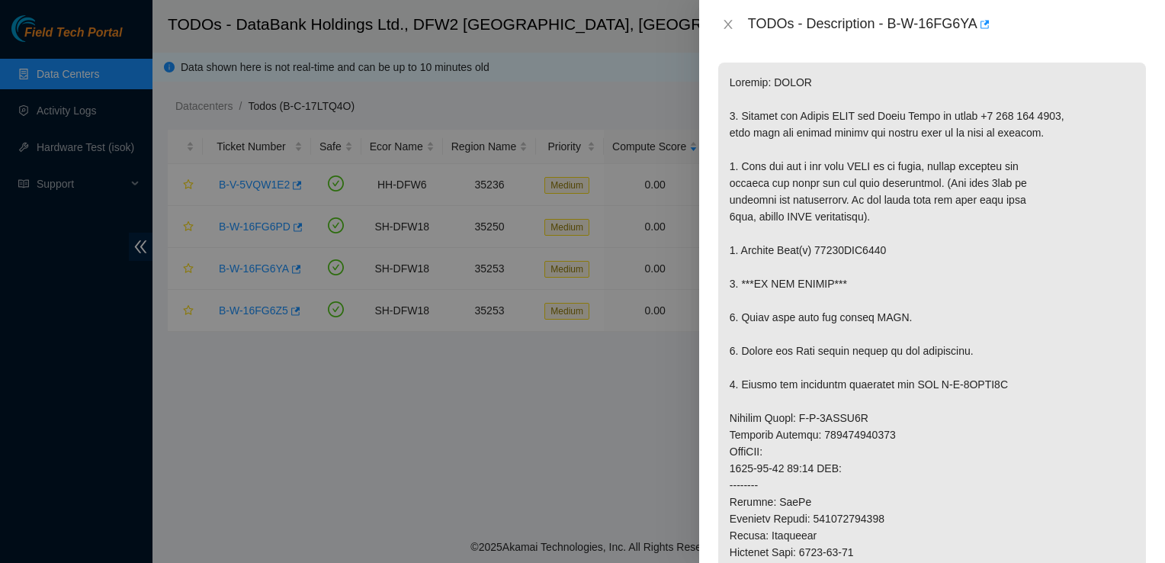
scroll to position [247, 0]
drag, startPoint x: 887, startPoint y: 249, endPoint x: 815, endPoint y: 248, distance: 72.4
click at [815, 248] on p at bounding box center [932, 452] width 428 height 778
click at [1073, 287] on p at bounding box center [932, 452] width 428 height 778
drag, startPoint x: 890, startPoint y: 25, endPoint x: 977, endPoint y: 24, distance: 86.2
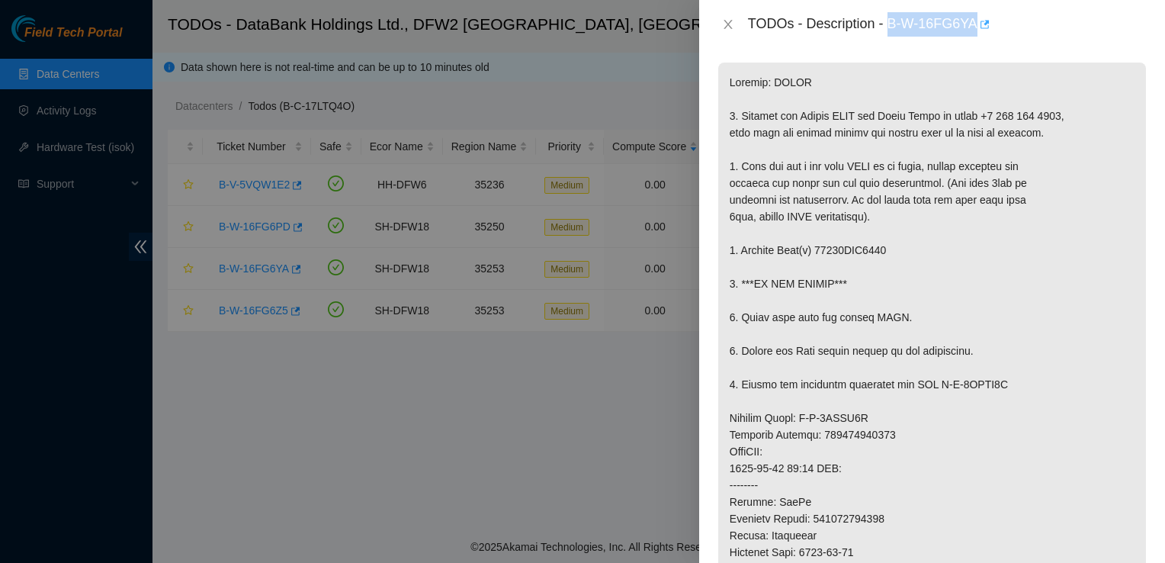
click at [977, 24] on div "TODOs - Description - B-W-16FG6YA" at bounding box center [947, 24] width 399 height 24
click at [1107, 191] on p at bounding box center [932, 452] width 428 height 778
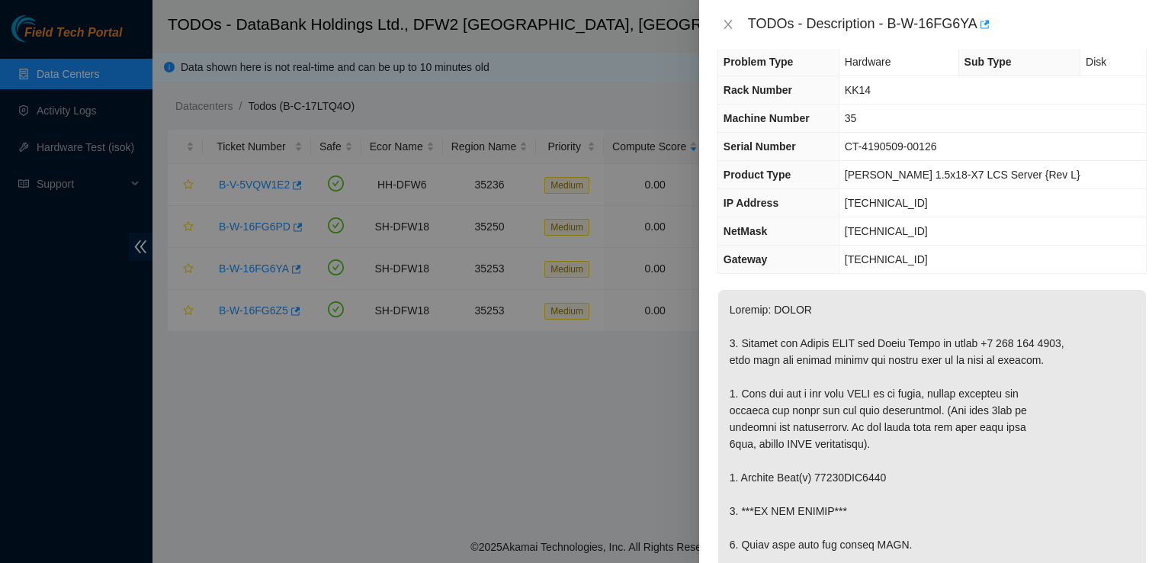
scroll to position [0, 0]
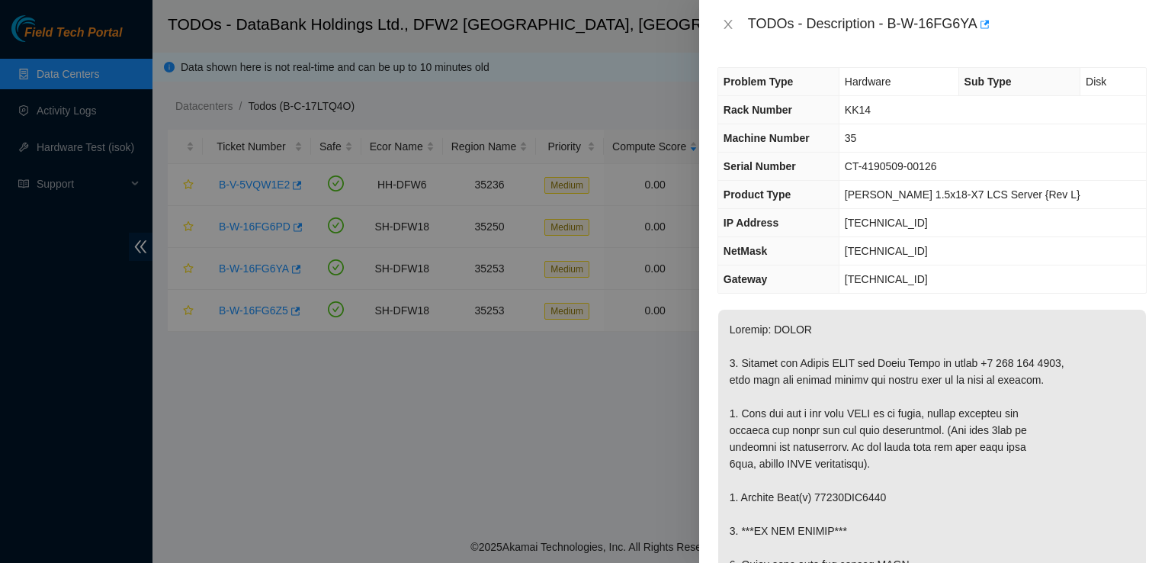
click at [582, 431] on div at bounding box center [582, 281] width 1165 height 563
click at [729, 22] on icon "close" at bounding box center [727, 24] width 8 height 9
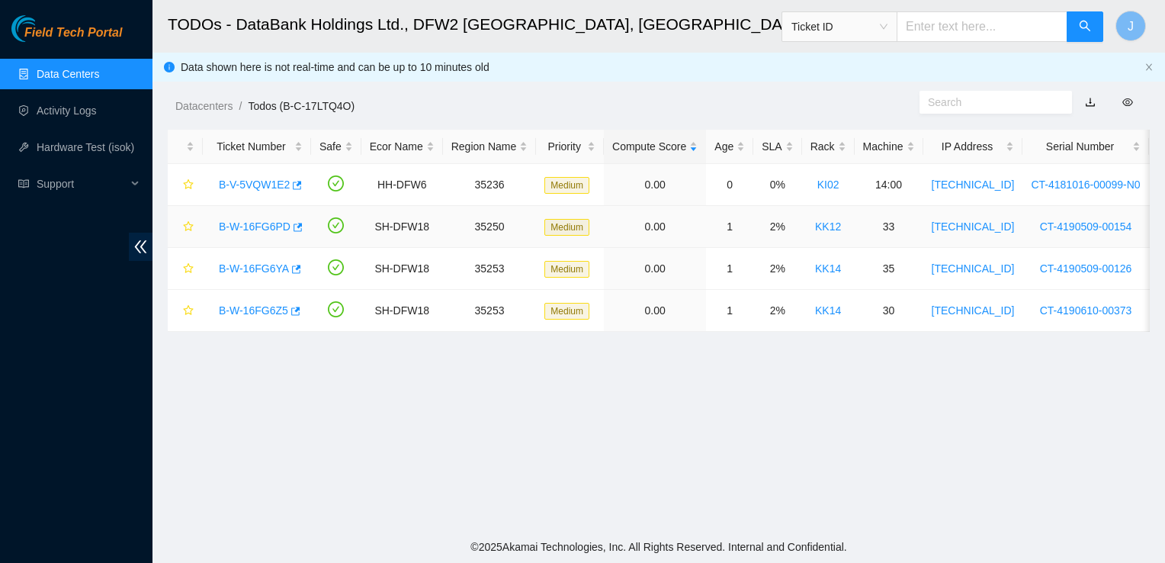
click at [271, 226] on link "B-W-16FG6PD" at bounding box center [255, 226] width 72 height 12
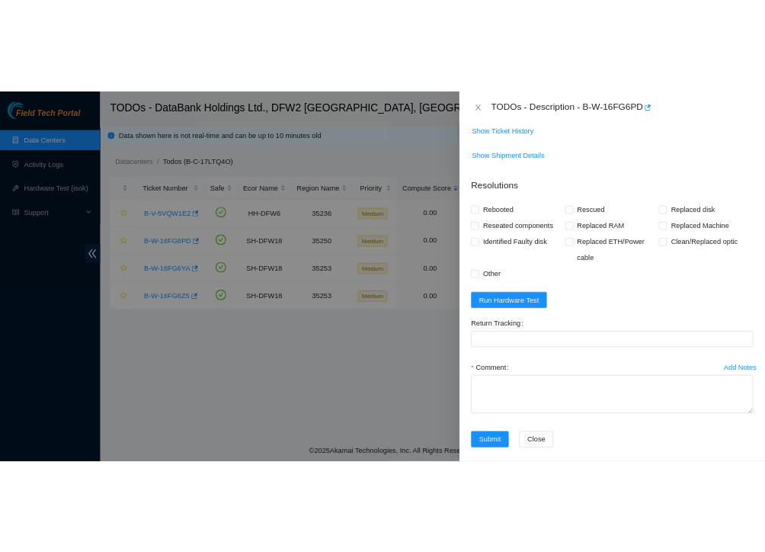
scroll to position [1110, 0]
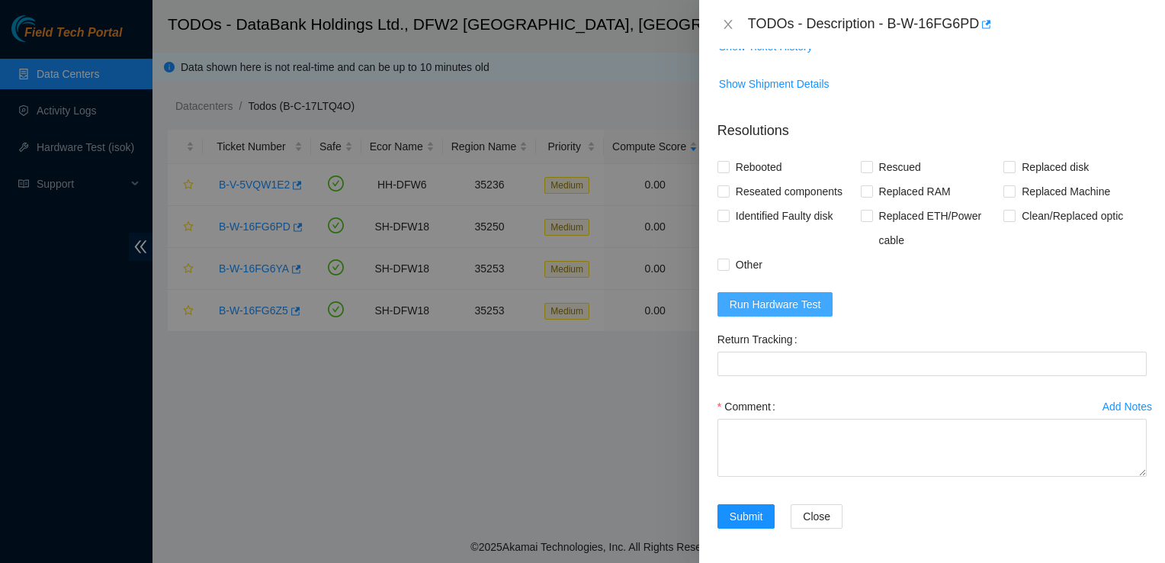
click at [769, 303] on span "Run Hardware Test" at bounding box center [775, 304] width 91 height 17
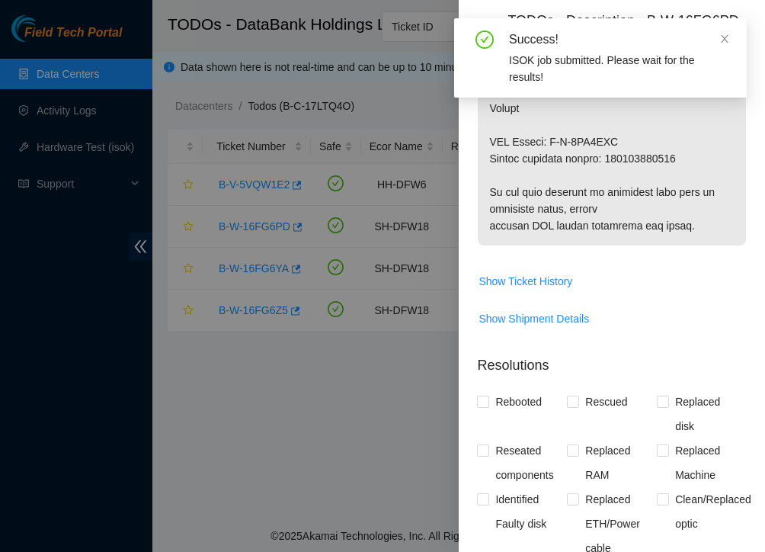
scroll to position [1345, 0]
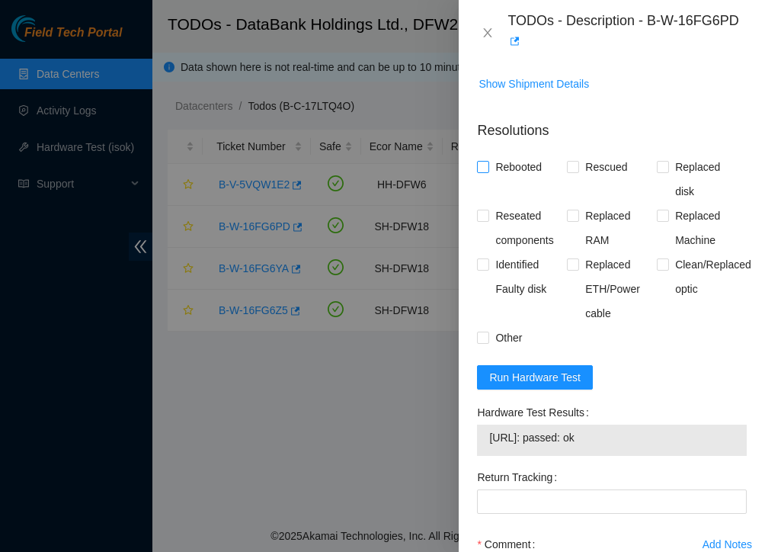
click at [488, 174] on label "Rebooted" at bounding box center [512, 167] width 71 height 24
click at [488, 172] on input "Rebooted" at bounding box center [482, 166] width 11 height 11
checkbox input "true"
click at [560, 178] on div "Rebooted" at bounding box center [522, 179] width 90 height 49
click at [570, 172] on input "Rescued" at bounding box center [572, 166] width 11 height 11
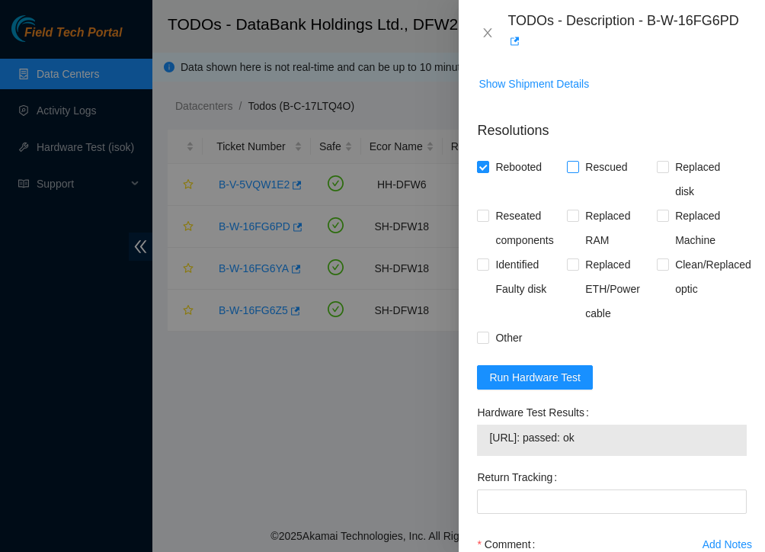
checkbox input "true"
click at [673, 181] on span "Replaced disk" at bounding box center [708, 179] width 78 height 49
click at [668, 172] on input "Replaced disk" at bounding box center [662, 166] width 11 height 11
checkbox input "true"
click at [529, 228] on span "Reseated components" at bounding box center [528, 228] width 78 height 49
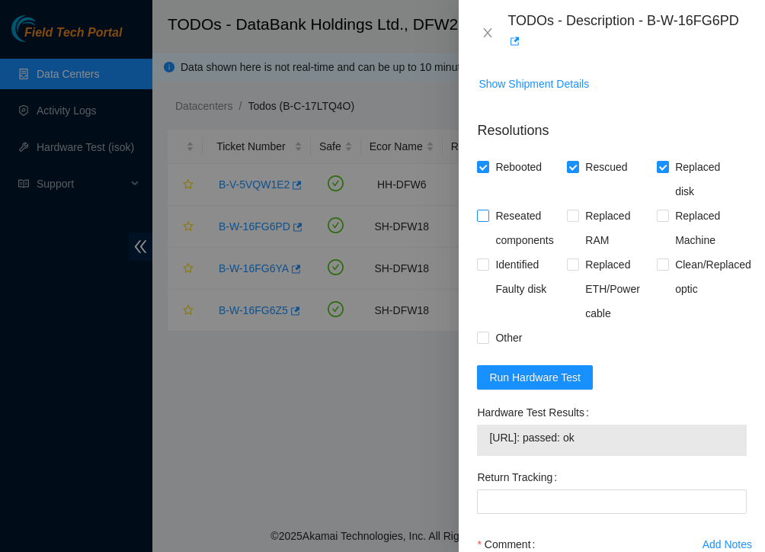
click at [488, 220] on input "Reseated components" at bounding box center [482, 215] width 11 height 11
checkbox input "true"
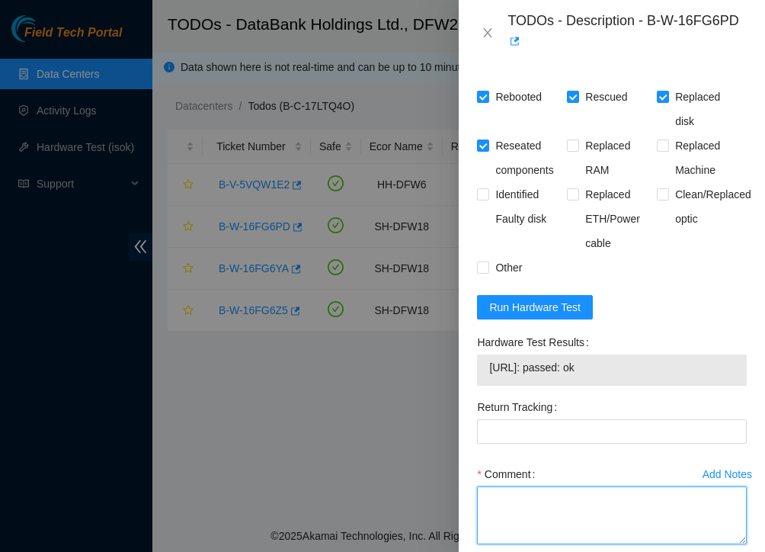
click at [524, 533] on textarea "Comment" at bounding box center [612, 515] width 270 height 58
paste textarea "Rebooted, replaced disk, rescued, Passed ISOK."
type textarea "Rebooted, replaced disk, rescued, Passed ISOK."
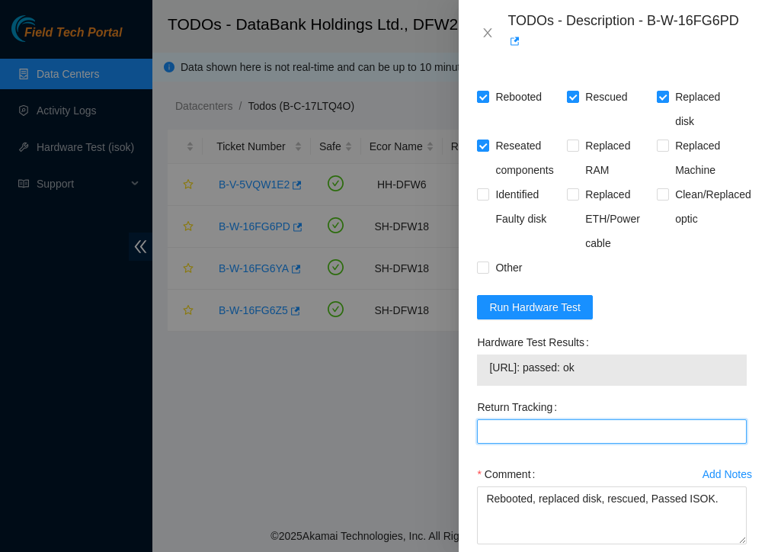
click at [545, 444] on Tracking "Return Tracking" at bounding box center [612, 431] width 270 height 24
paste Tracking "463470057208"
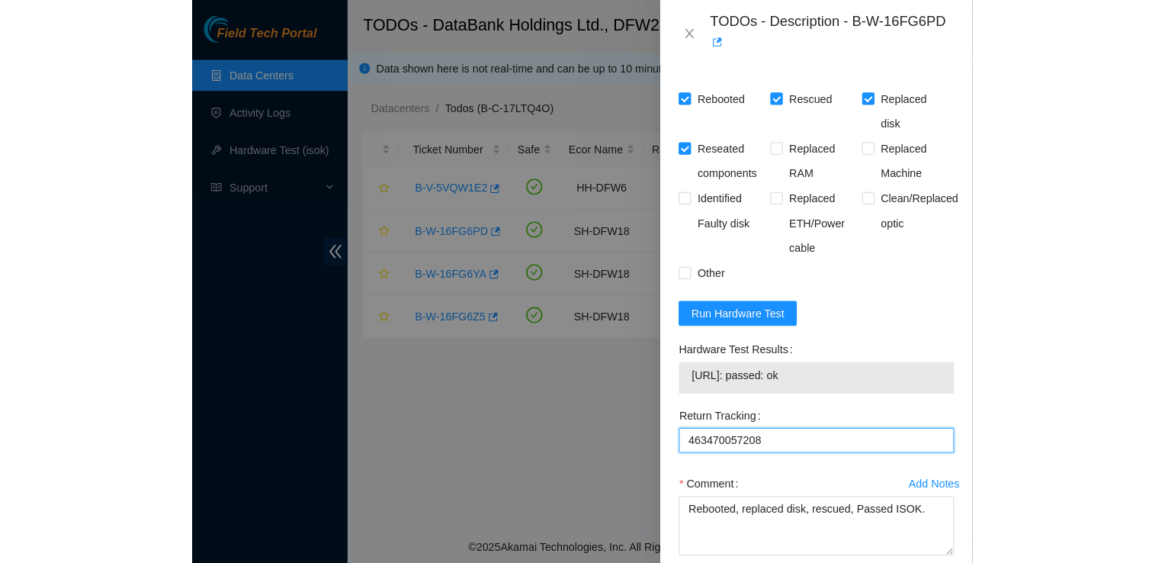
scroll to position [1510, 0]
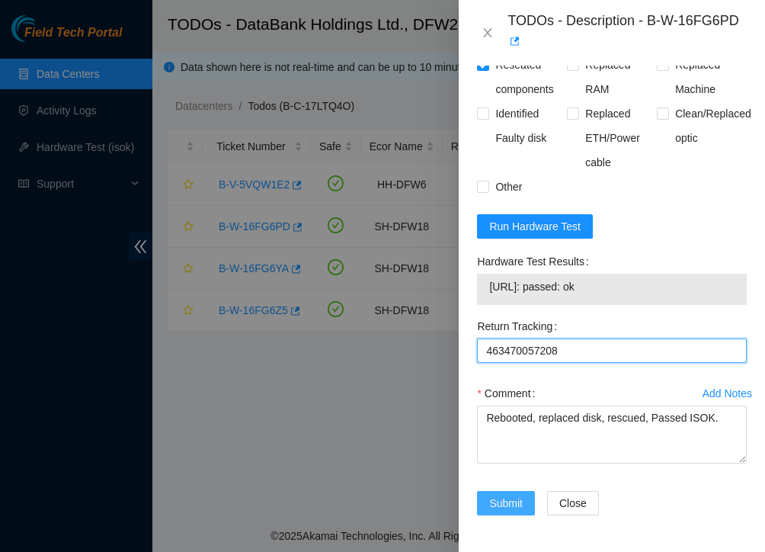
type Tracking "463470057208"
click at [504, 505] on span "Submit" at bounding box center [506, 503] width 34 height 17
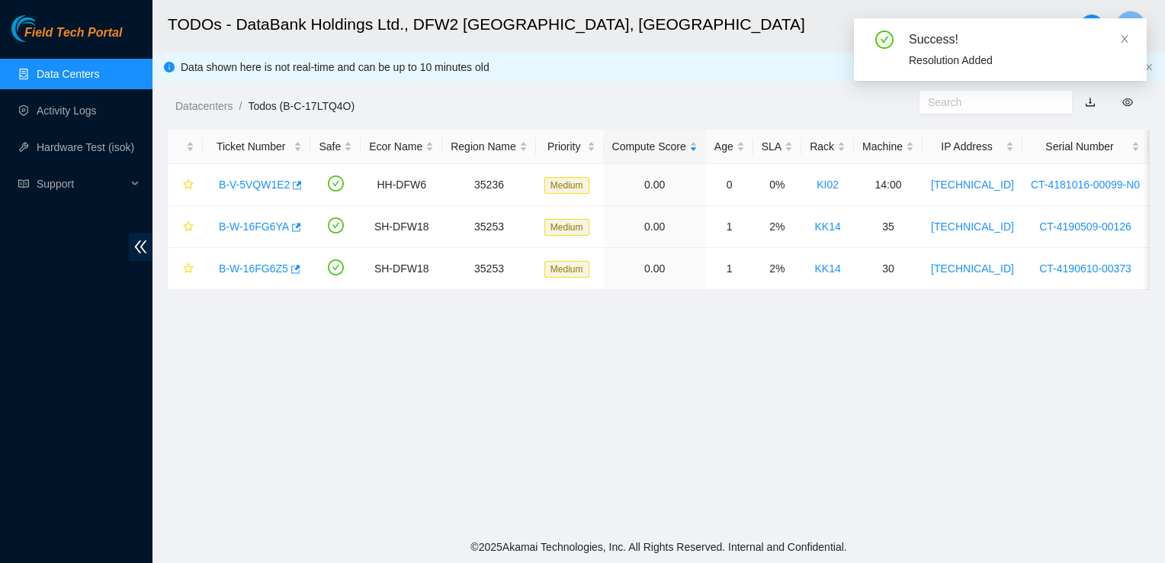
scroll to position [412, 0]
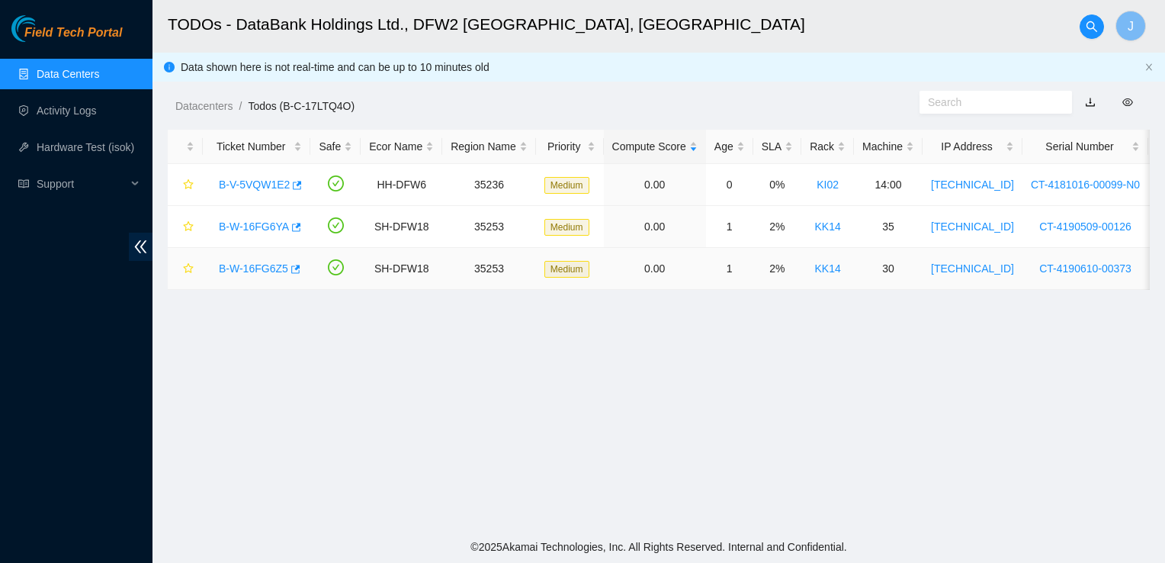
click at [268, 265] on link "B-W-16FG6Z5" at bounding box center [253, 268] width 69 height 12
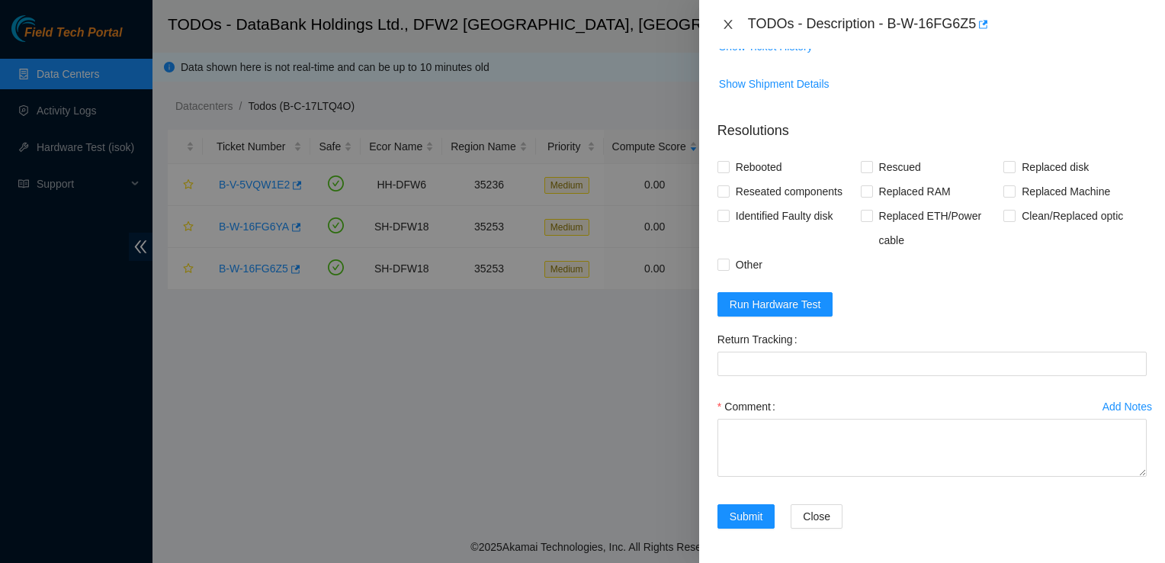
click at [730, 25] on icon "close" at bounding box center [728, 24] width 12 height 12
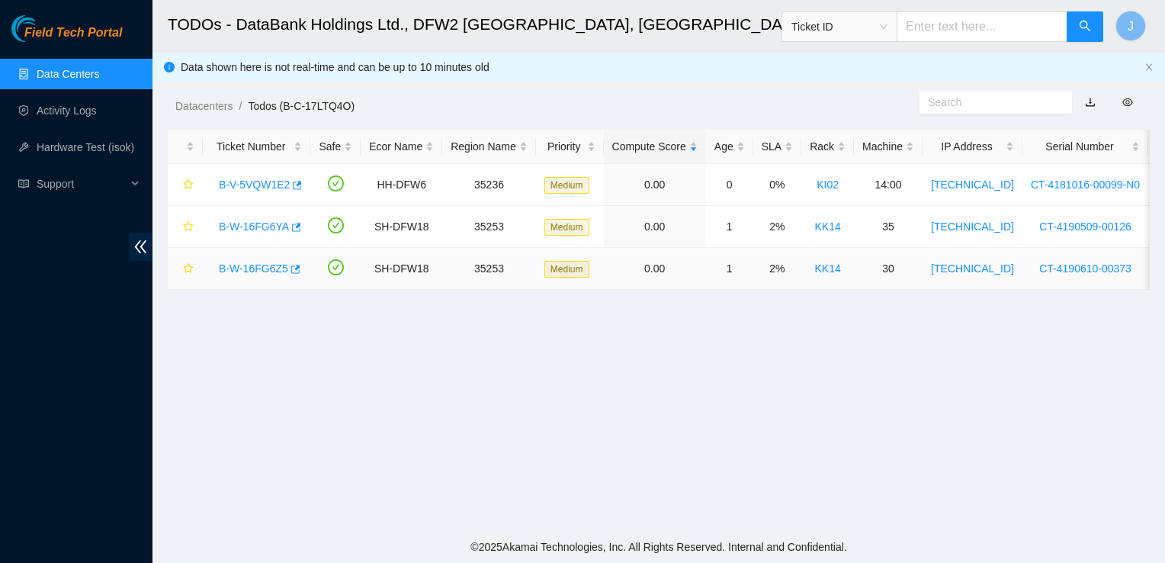
scroll to position [412, 0]
click at [262, 224] on link "B-W-16FG6YA" at bounding box center [254, 226] width 70 height 12
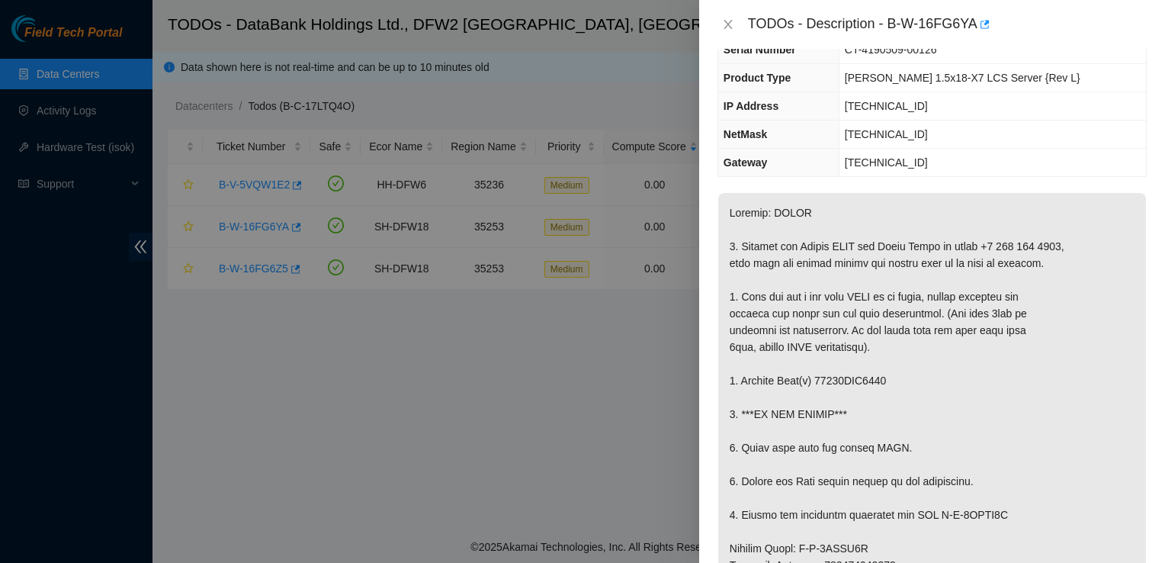
scroll to position [149, 0]
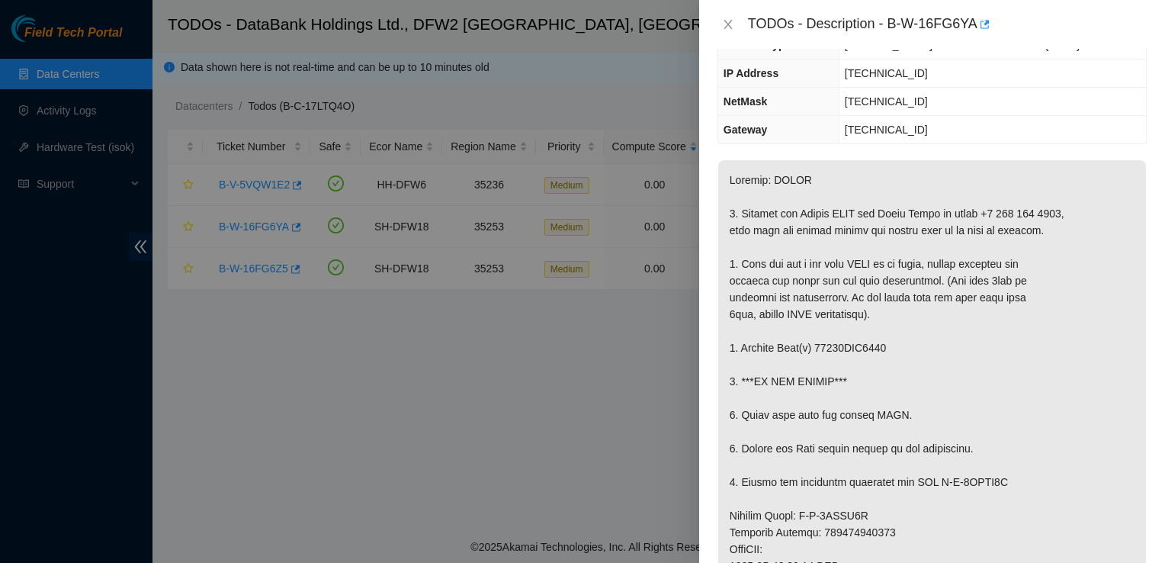
click at [524, 390] on div at bounding box center [582, 281] width 1165 height 563
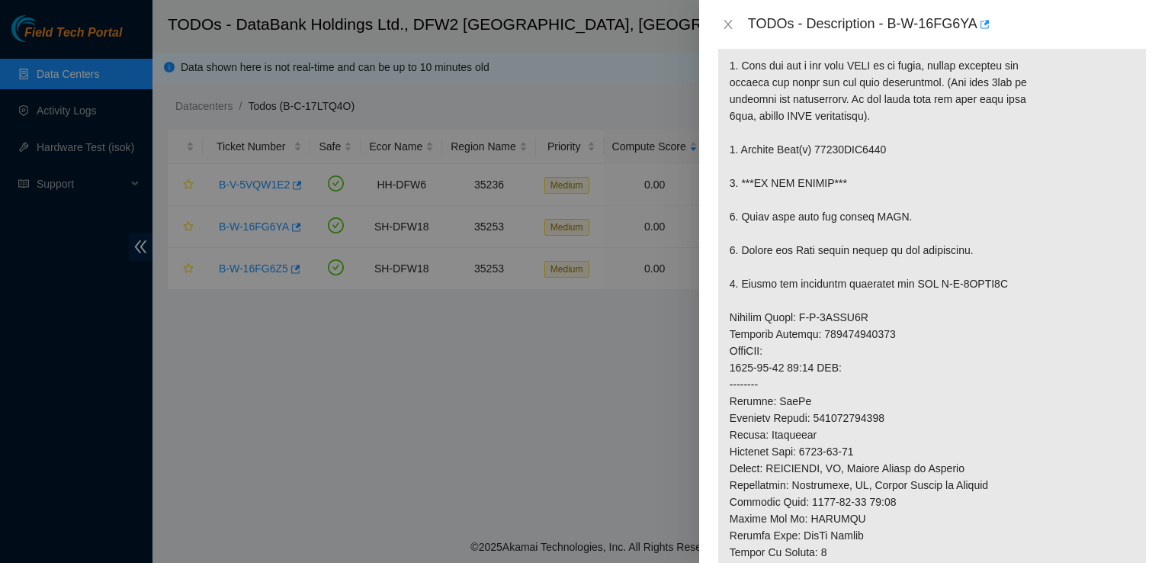
scroll to position [383, 0]
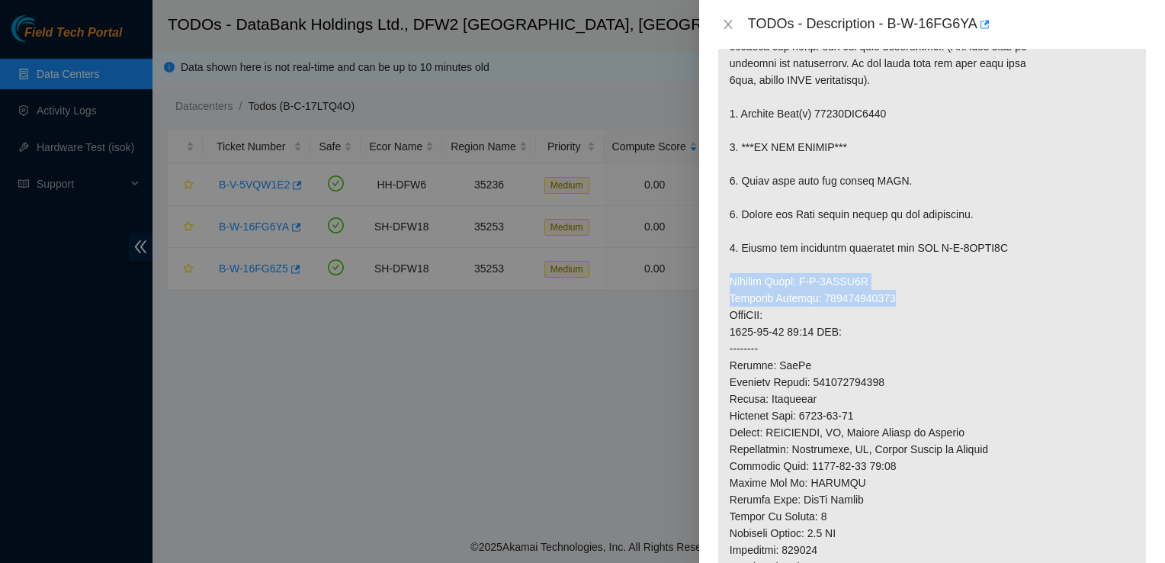
drag, startPoint x: 893, startPoint y: 297, endPoint x: 723, endPoint y: 279, distance: 171.7
click at [723, 279] on p at bounding box center [932, 315] width 428 height 778
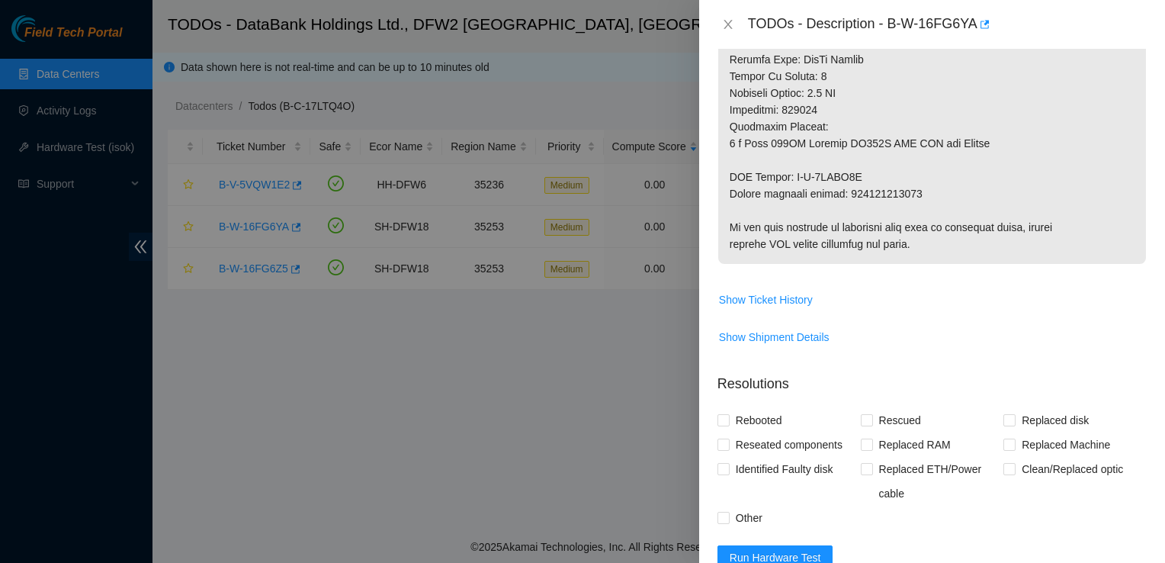
scroll to position [753, 0]
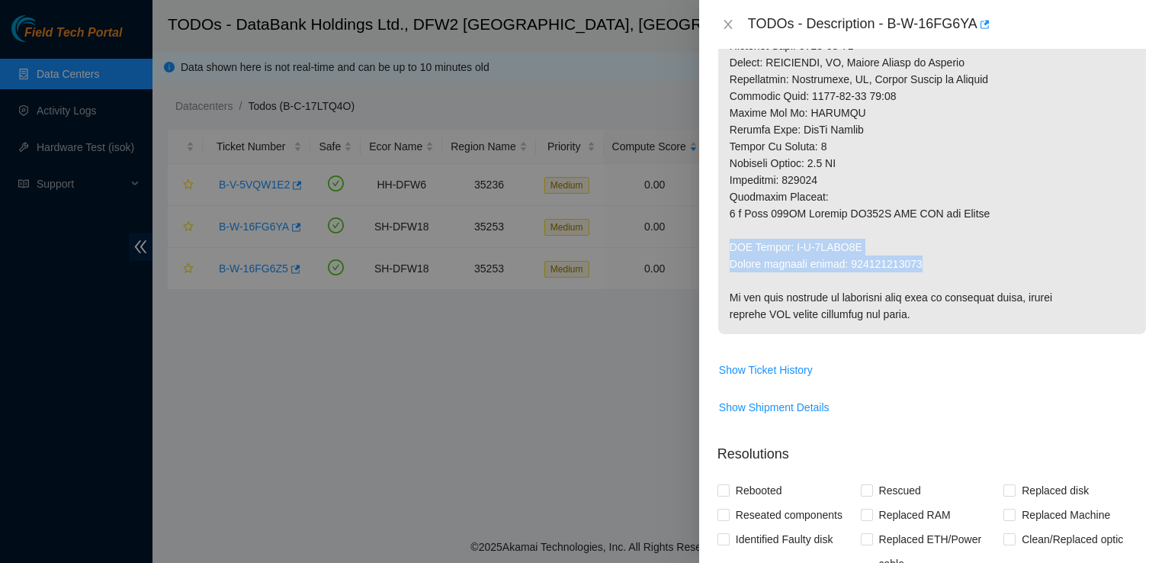
drag, startPoint x: 924, startPoint y: 258, endPoint x: 727, endPoint y: 250, distance: 196.8
click at [708, 348] on div "Problem Type Hardware Sub Type Disk Rack Number KK14 Machine Number 35 Serial N…" at bounding box center [932, 306] width 466 height 514
click at [730, 21] on icon "close" at bounding box center [727, 24] width 8 height 9
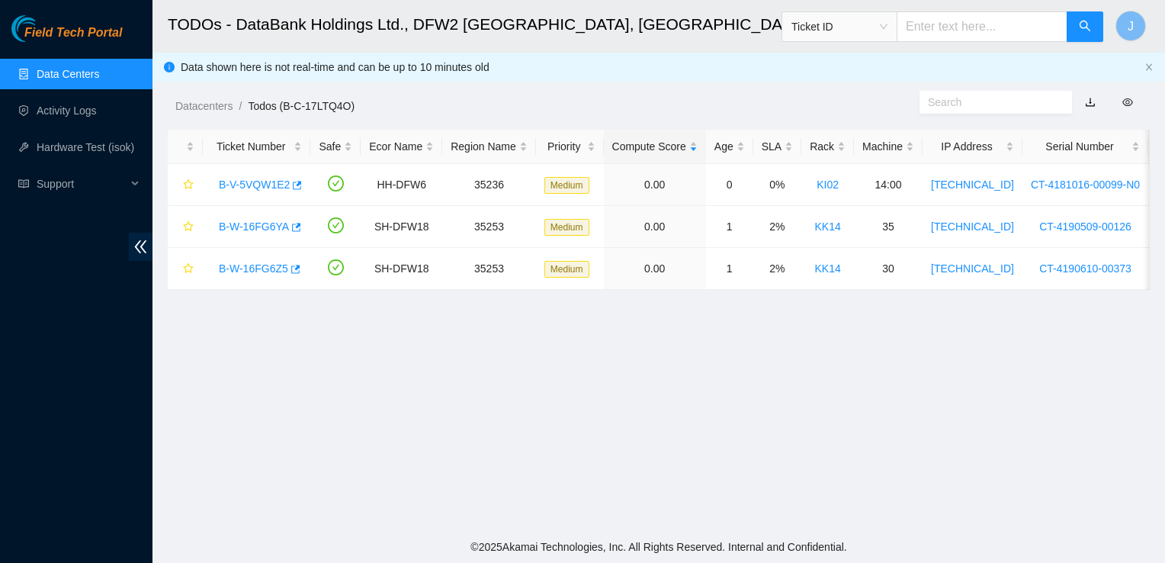
scroll to position [442, 0]
click at [260, 266] on link "B-W-16FG6Z5" at bounding box center [253, 268] width 69 height 12
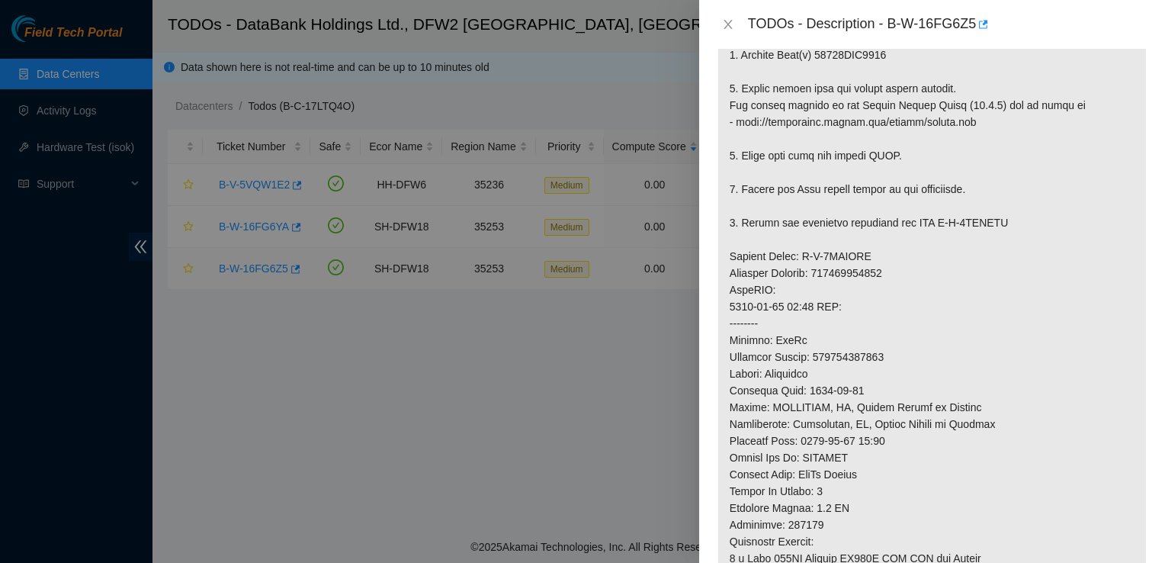
scroll to position [753, 0]
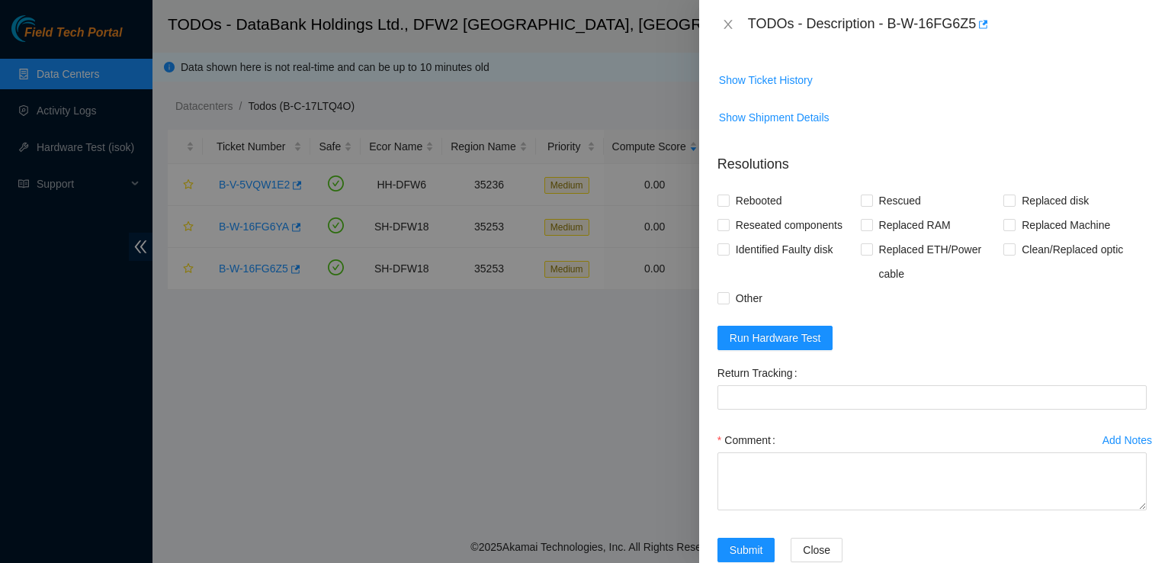
scroll to position [1110, 0]
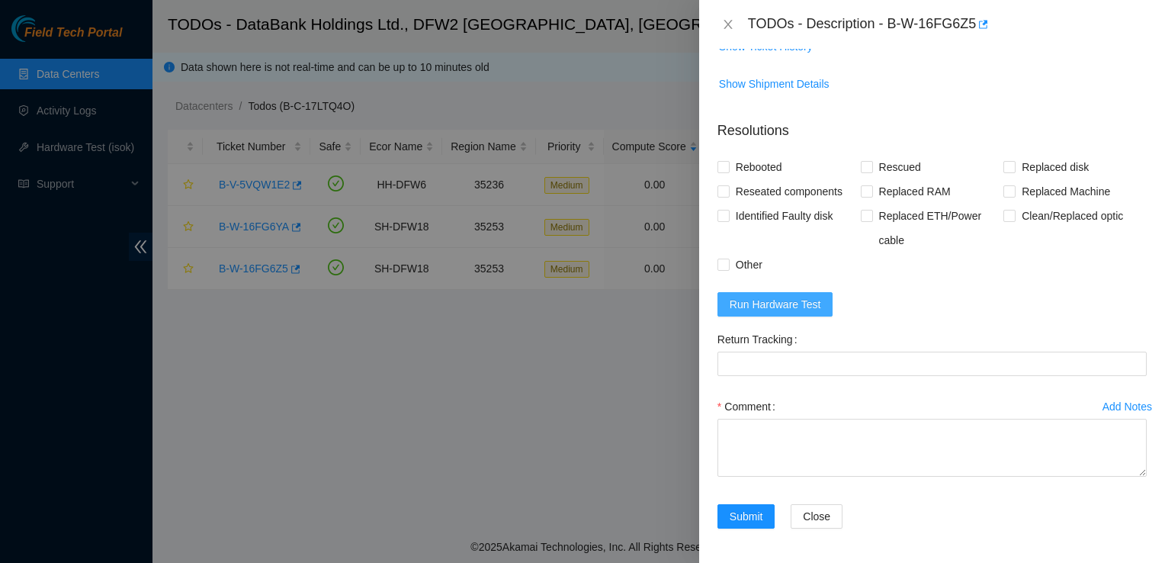
click at [794, 300] on span "Run Hardware Test" at bounding box center [775, 304] width 91 height 17
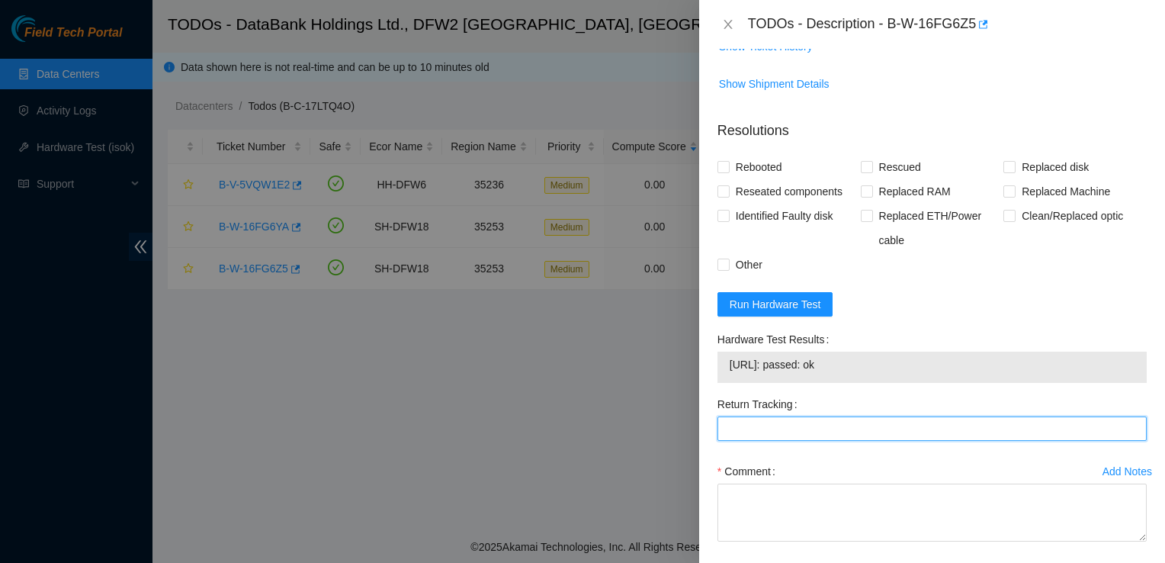
click at [756, 422] on Tracking "Return Tracking" at bounding box center [931, 428] width 429 height 24
paste Tracking "463470057860"
type Tracking "463470057860"
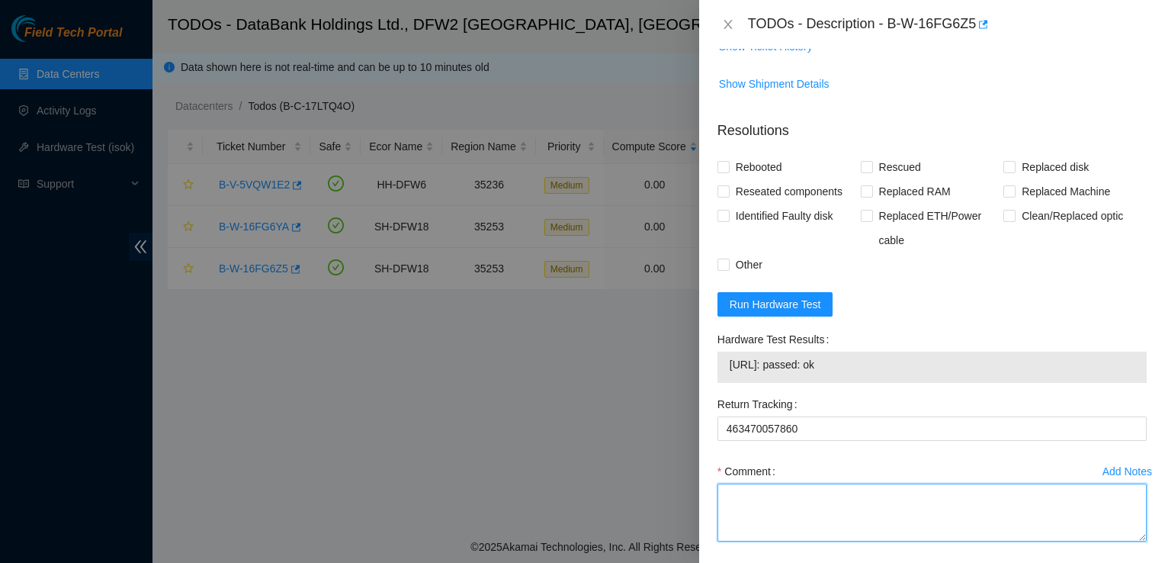
click at [760, 489] on textarea "Comment" at bounding box center [931, 512] width 429 height 58
paste textarea "Rebooted, replaced disk, rescued, Passed ISOK."
type textarea "Rebooted, replaced disk, rescued, Passed ISOK."
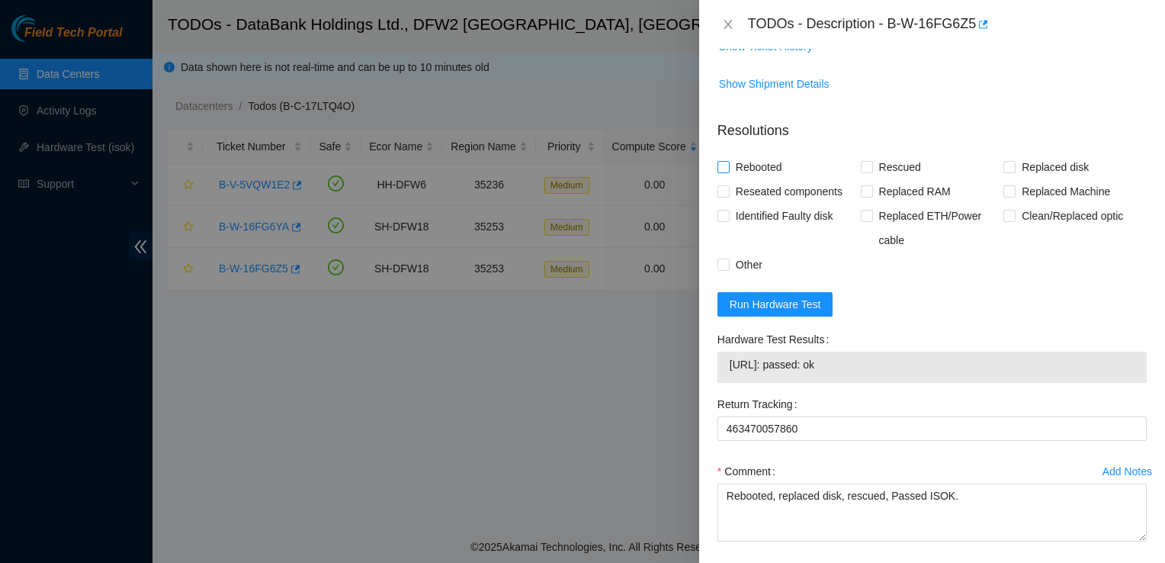
click at [759, 162] on span "Rebooted" at bounding box center [759, 167] width 59 height 24
click at [728, 162] on input "Rebooted" at bounding box center [722, 166] width 11 height 11
checkbox input "true"
click at [758, 179] on span "Reseated components" at bounding box center [789, 191] width 119 height 24
click at [728, 185] on input "Reseated components" at bounding box center [722, 190] width 11 height 11
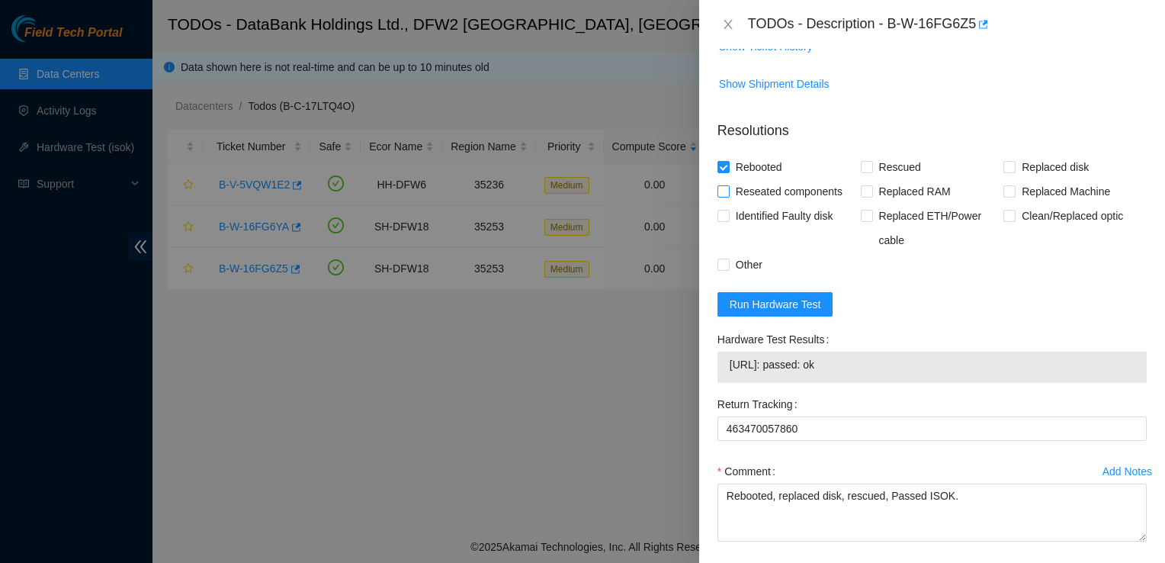
checkbox input "true"
click at [883, 169] on span "Rescued" at bounding box center [900, 167] width 54 height 24
click at [871, 169] on input "Rescued" at bounding box center [866, 166] width 11 height 11
checkbox input "true"
click at [1015, 166] on span "Replaced disk" at bounding box center [1054, 167] width 79 height 24
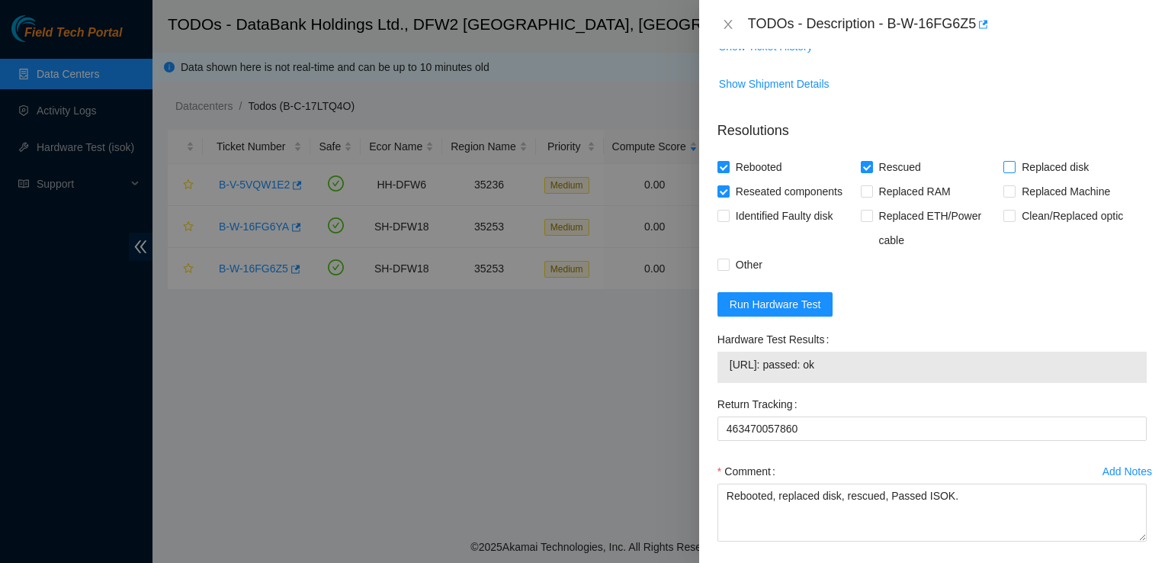
click at [1014, 166] on input "Replaced disk" at bounding box center [1008, 166] width 11 height 11
checkbox input "true"
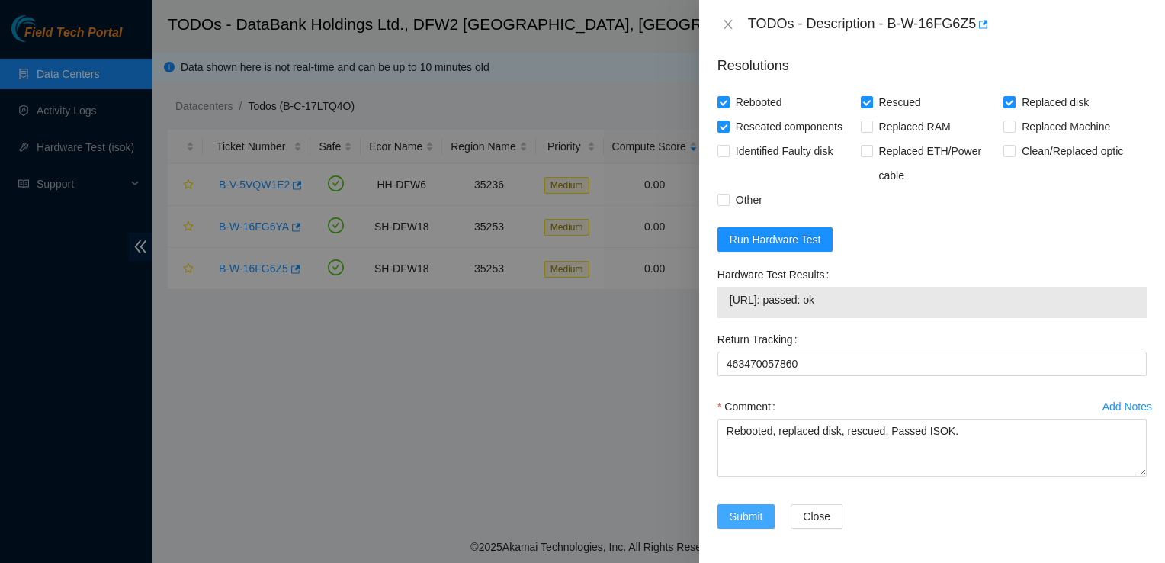
click at [752, 516] on span "Submit" at bounding box center [747, 516] width 34 height 17
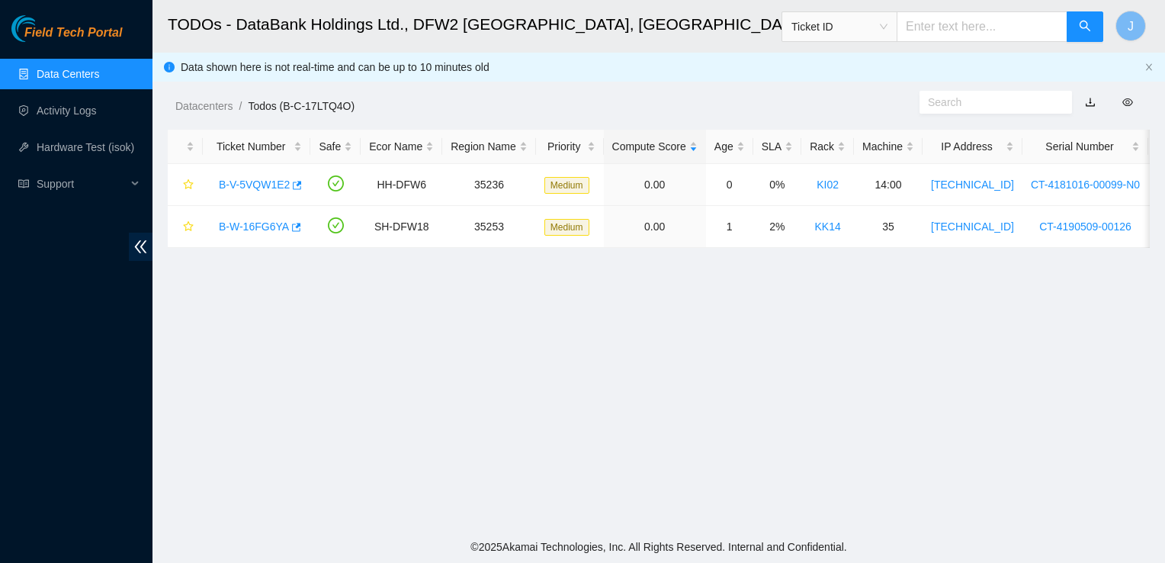
scroll to position [409, 0]
click at [259, 226] on link "B-W-16FG6YA" at bounding box center [254, 226] width 70 height 12
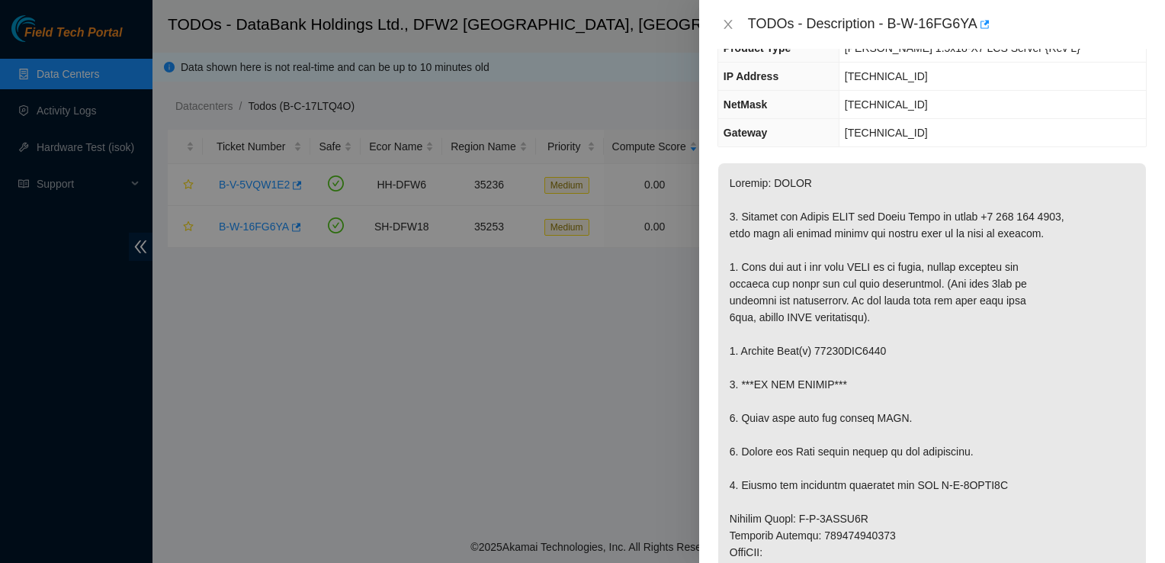
scroll to position [0, 0]
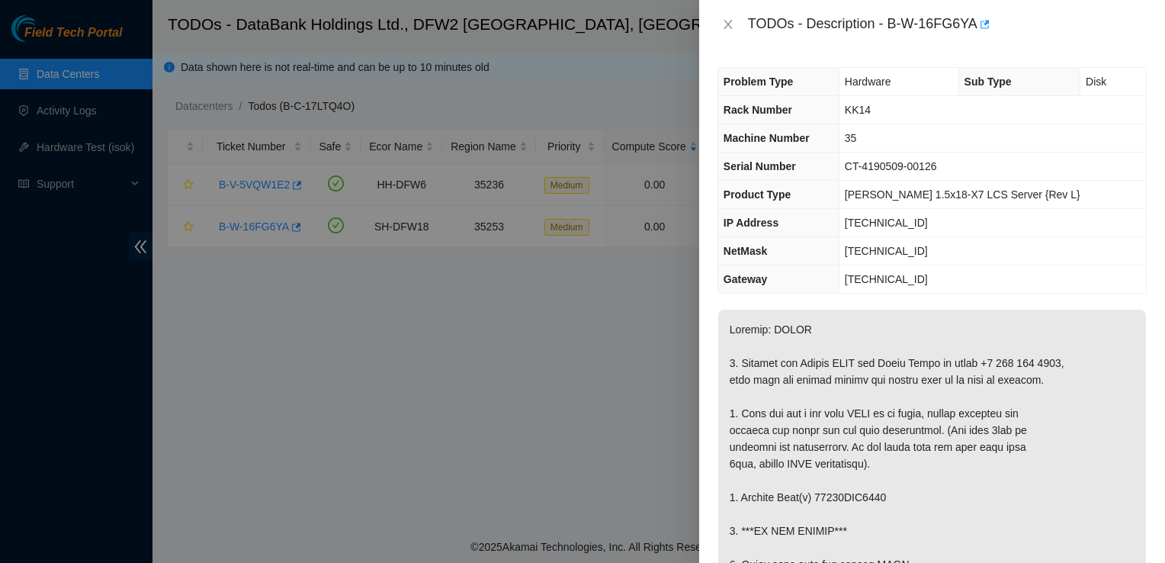
click at [509, 34] on div at bounding box center [582, 281] width 1165 height 563
